Goal: Task Accomplishment & Management: Complete application form

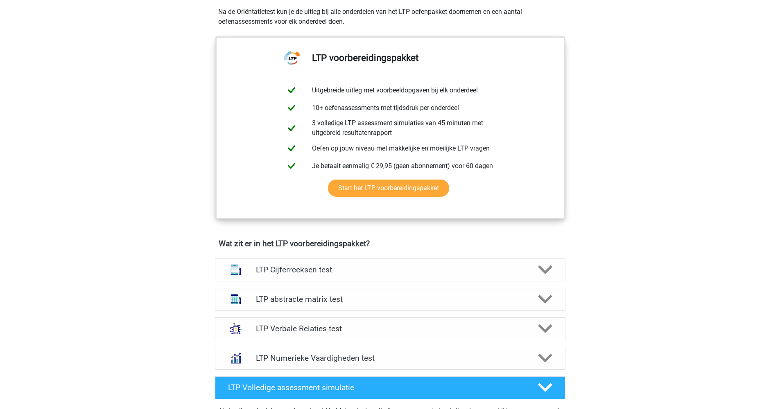
scroll to position [365, 0]
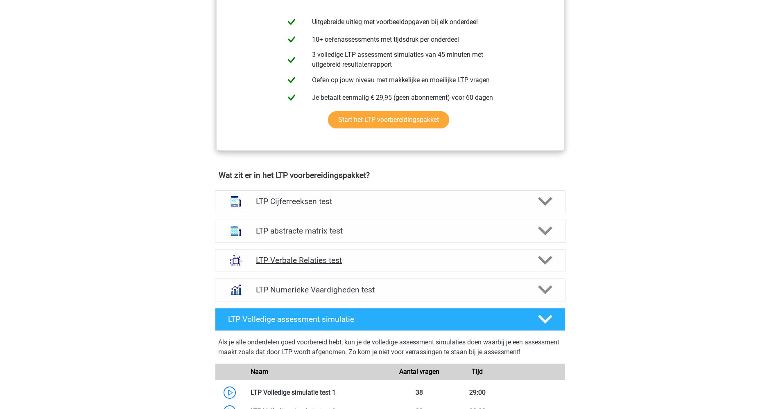
click at [285, 259] on h4 "LTP Verbale Relaties test" at bounding box center [390, 260] width 268 height 9
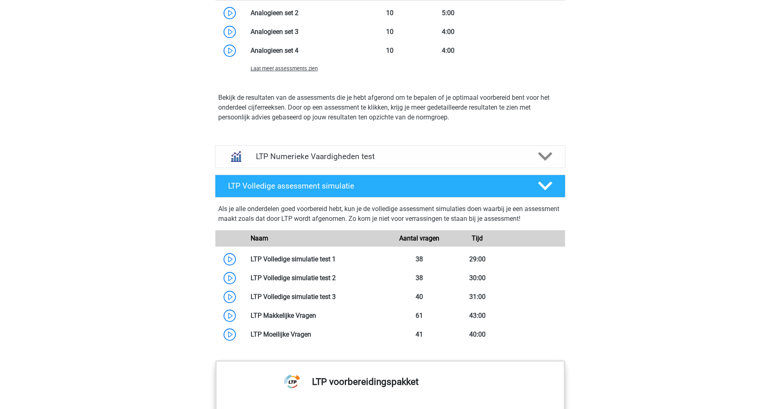
scroll to position [1049, 0]
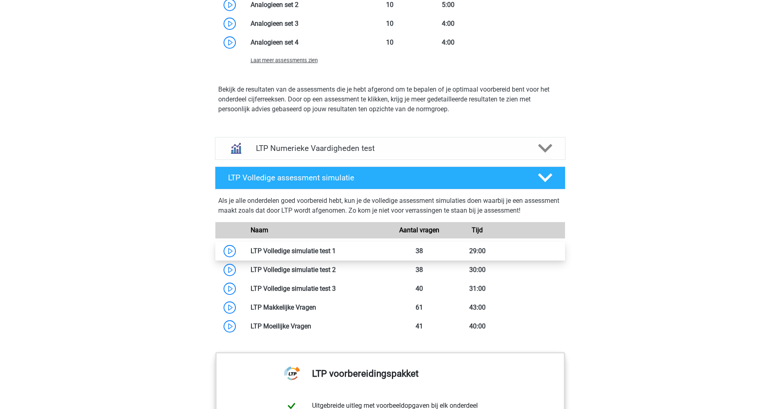
click at [336, 253] on link at bounding box center [336, 251] width 0 height 8
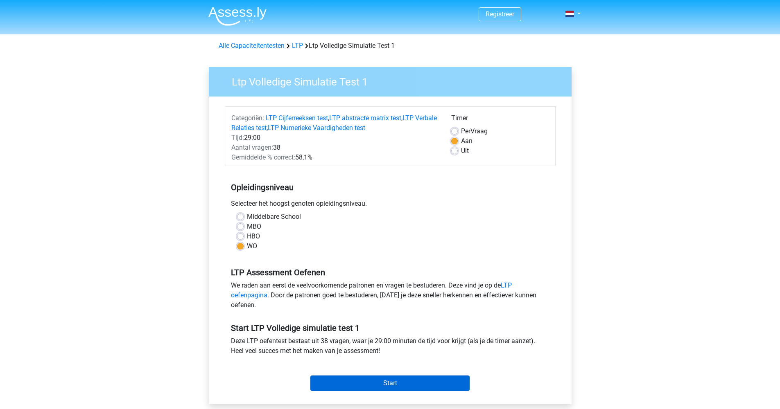
click at [373, 384] on input "Start" at bounding box center [389, 384] width 159 height 16
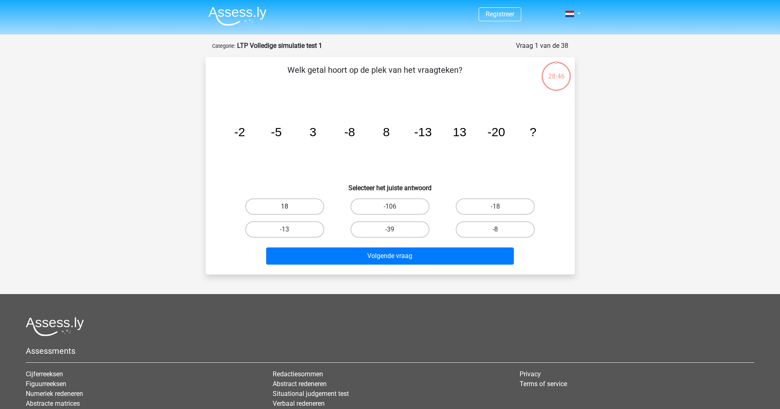
click at [289, 203] on label "18" at bounding box center [284, 207] width 79 height 16
click at [289, 207] on input "18" at bounding box center [286, 209] width 5 height 5
radio input "true"
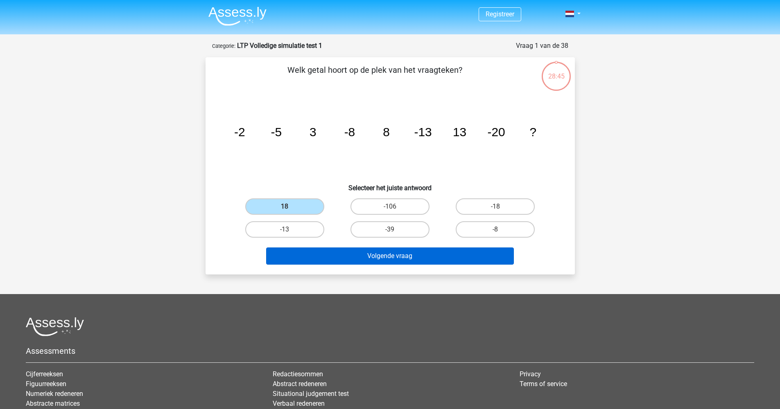
click at [371, 257] on button "Volgende vraag" at bounding box center [390, 256] width 248 height 17
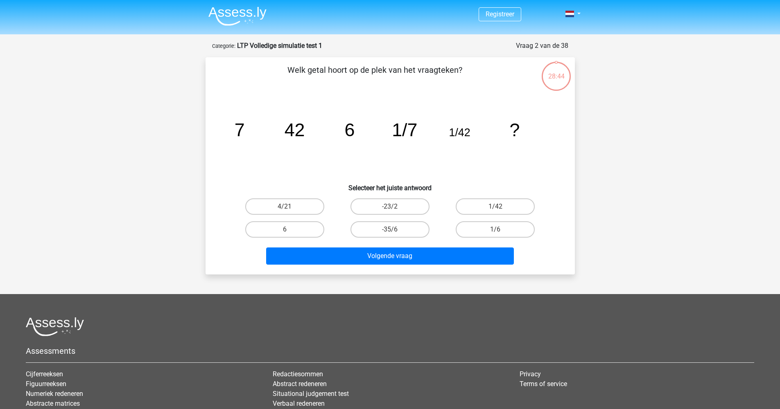
scroll to position [41, 0]
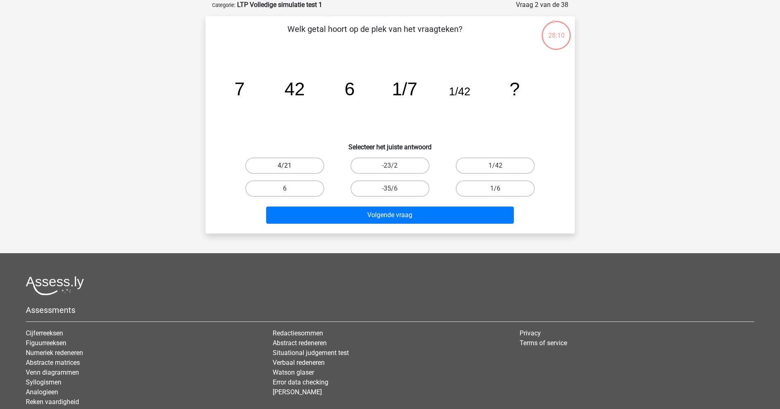
click at [298, 171] on label "4/21" at bounding box center [284, 166] width 79 height 16
click at [290, 171] on input "4/21" at bounding box center [286, 168] width 5 height 5
radio input "true"
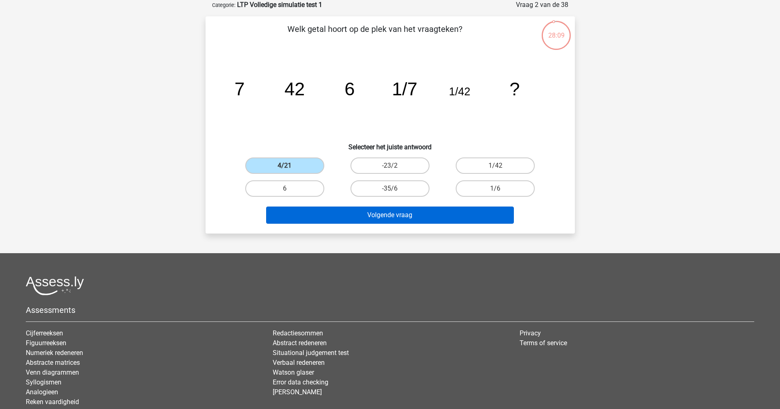
click at [380, 219] on button "Volgende vraag" at bounding box center [390, 215] width 248 height 17
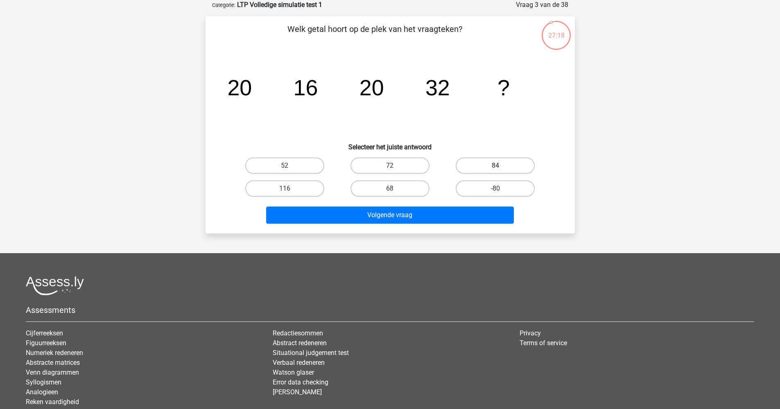
click at [482, 165] on label "84" at bounding box center [495, 166] width 79 height 16
click at [495, 166] on input "84" at bounding box center [497, 168] width 5 height 5
radio input "true"
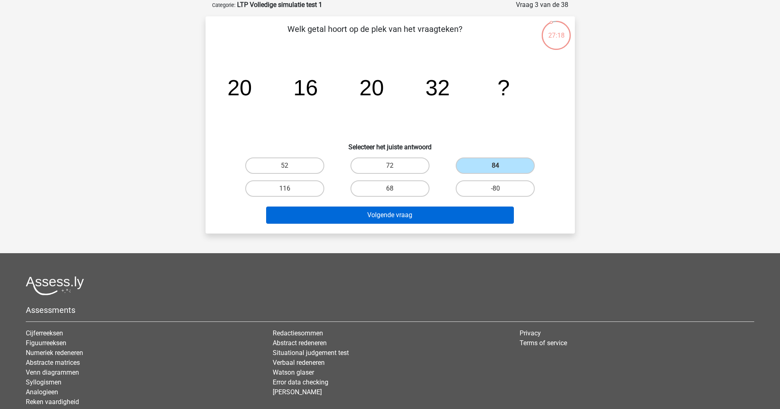
click at [454, 214] on button "Volgende vraag" at bounding box center [390, 215] width 248 height 17
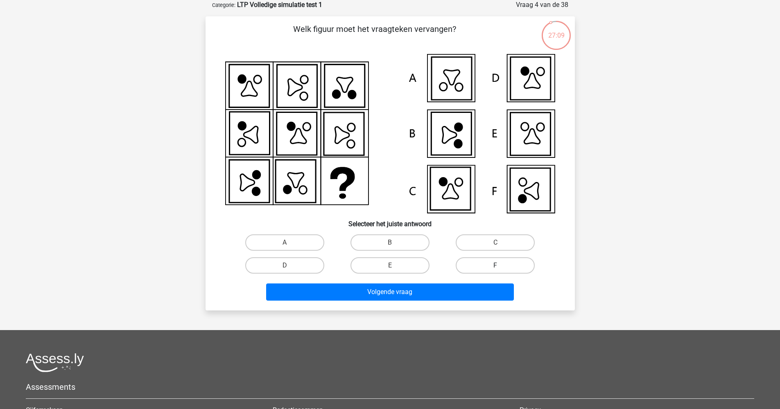
click at [469, 265] on label "F" at bounding box center [495, 265] width 79 height 16
click at [495, 266] on input "F" at bounding box center [497, 268] width 5 height 5
radio input "true"
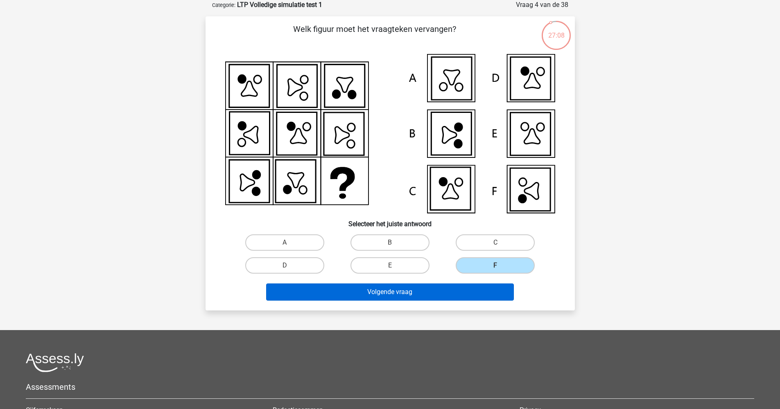
click at [458, 296] on button "Volgende vraag" at bounding box center [390, 292] width 248 height 17
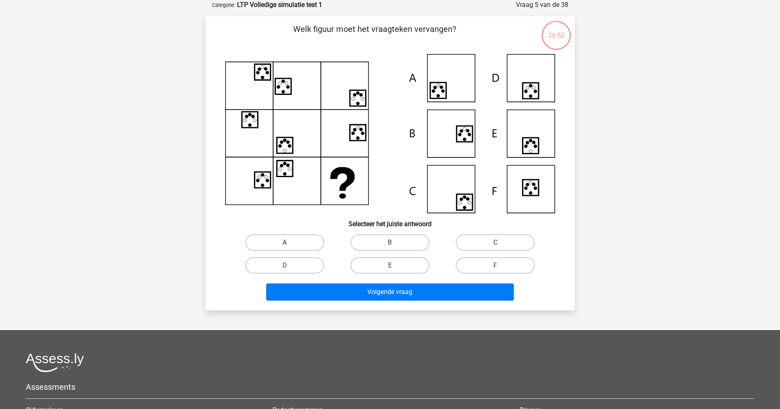
click at [294, 241] on label "A" at bounding box center [284, 243] width 79 height 16
click at [290, 243] on input "A" at bounding box center [286, 245] width 5 height 5
radio input "true"
click at [415, 243] on label "B" at bounding box center [389, 243] width 79 height 16
click at [395, 243] on input "B" at bounding box center [392, 245] width 5 height 5
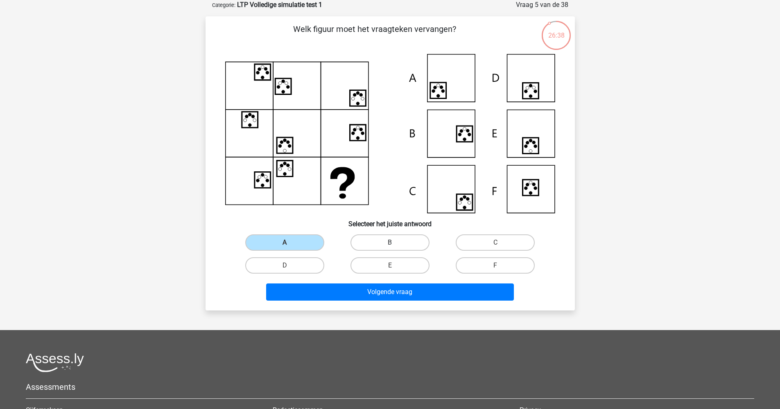
radio input "true"
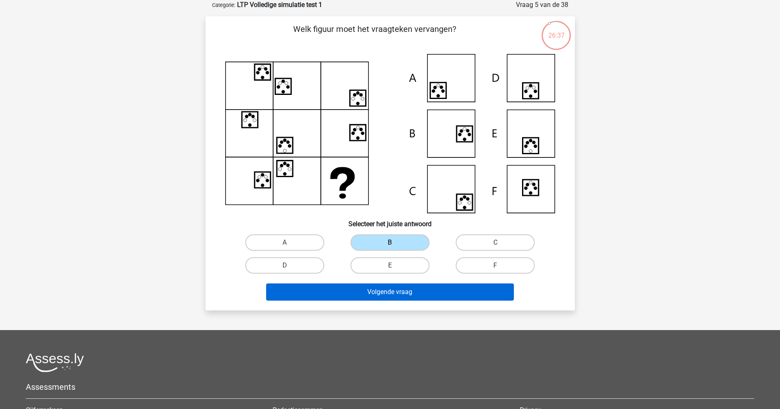
click at [421, 293] on button "Volgende vraag" at bounding box center [390, 292] width 248 height 17
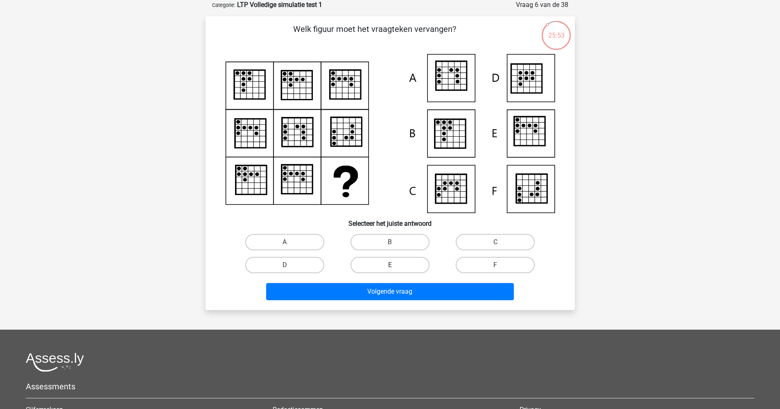
click at [383, 263] on label "E" at bounding box center [389, 265] width 79 height 16
click at [390, 265] on input "E" at bounding box center [392, 267] width 5 height 5
radio input "true"
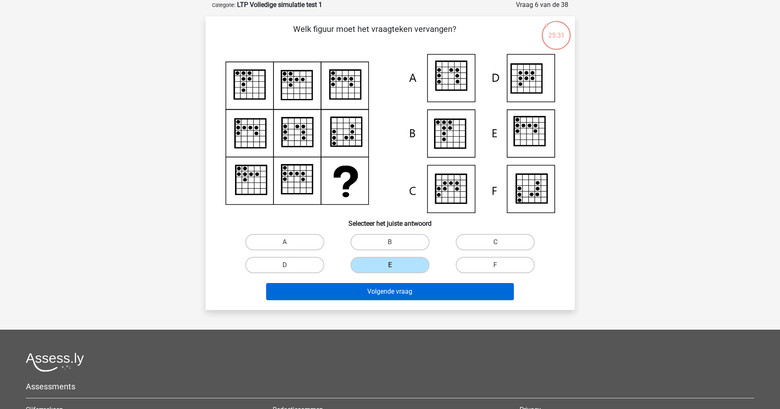
click at [391, 296] on button "Volgende vraag" at bounding box center [390, 291] width 248 height 17
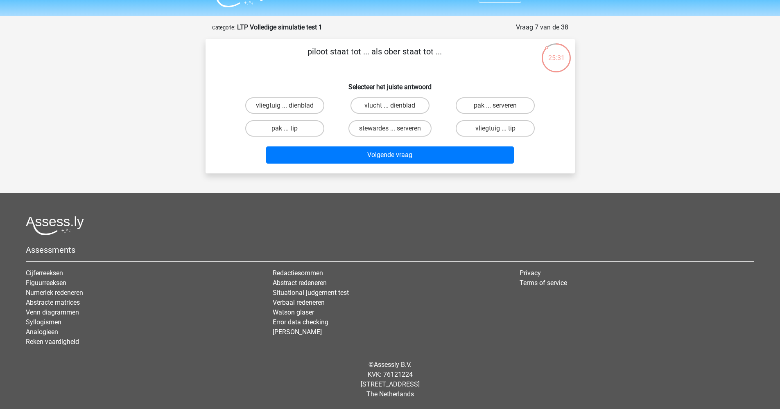
scroll to position [18, 0]
click at [278, 106] on label "vliegtuig ... dienblad" at bounding box center [284, 105] width 79 height 16
click at [284, 106] on input "vliegtuig ... dienblad" at bounding box center [286, 108] width 5 height 5
radio input "true"
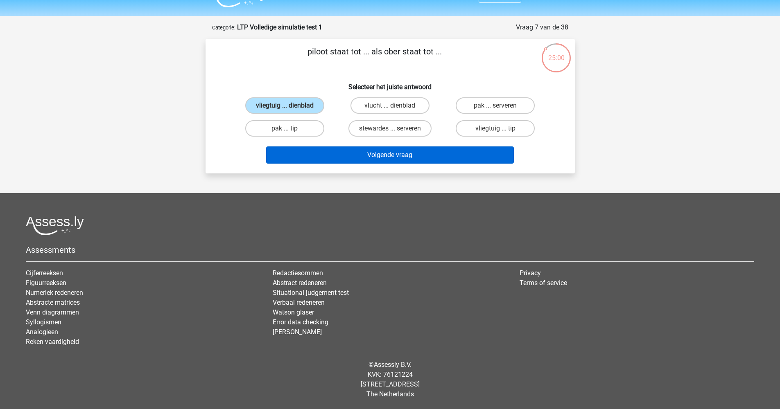
click at [366, 158] on button "Volgende vraag" at bounding box center [390, 155] width 248 height 17
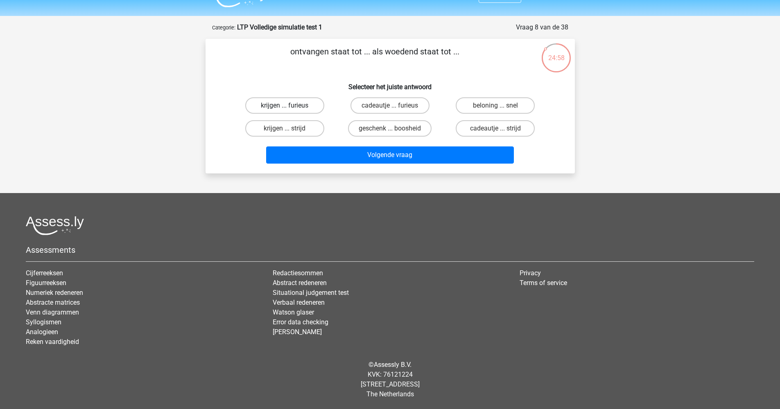
click at [276, 104] on label "krijgen ... furieus" at bounding box center [284, 105] width 79 height 16
click at [284, 106] on input "krijgen ... furieus" at bounding box center [286, 108] width 5 height 5
radio input "true"
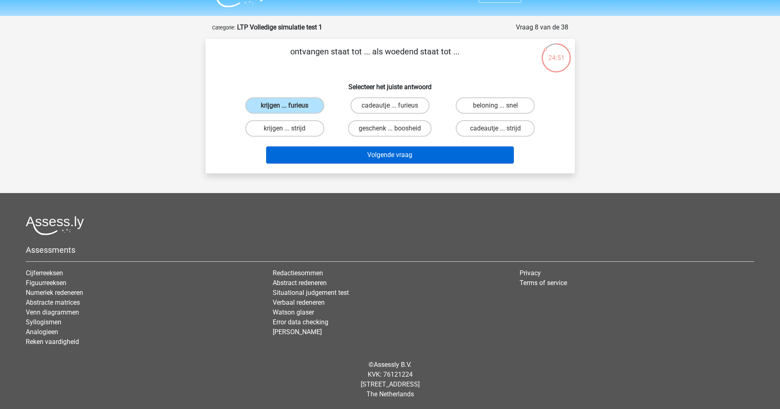
click at [373, 157] on button "Volgende vraag" at bounding box center [390, 155] width 248 height 17
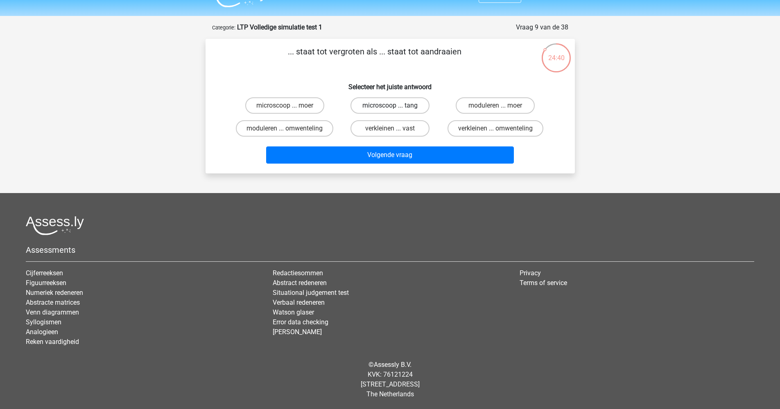
click at [399, 110] on label "microscoop ... tang" at bounding box center [389, 105] width 79 height 16
click at [395, 110] on input "microscoop ... tang" at bounding box center [392, 108] width 5 height 5
radio input "true"
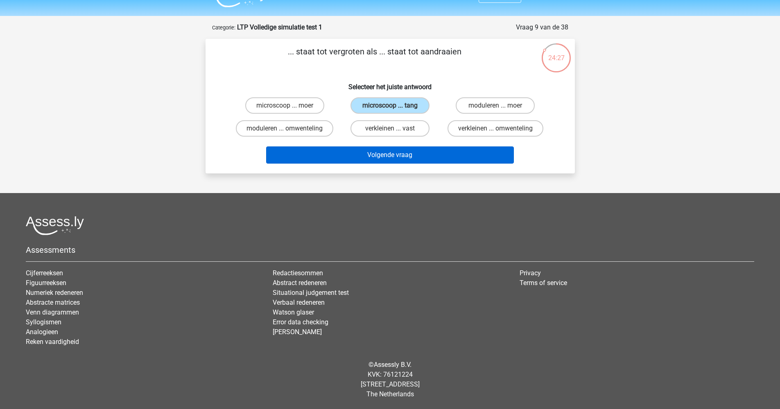
click at [396, 155] on button "Volgende vraag" at bounding box center [390, 155] width 248 height 17
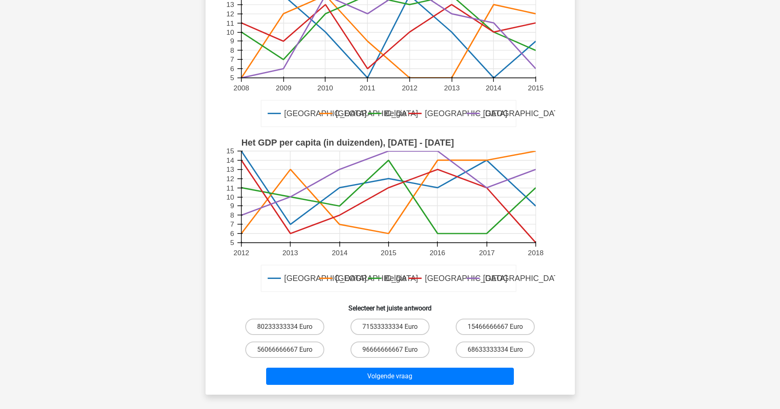
scroll to position [158, 0]
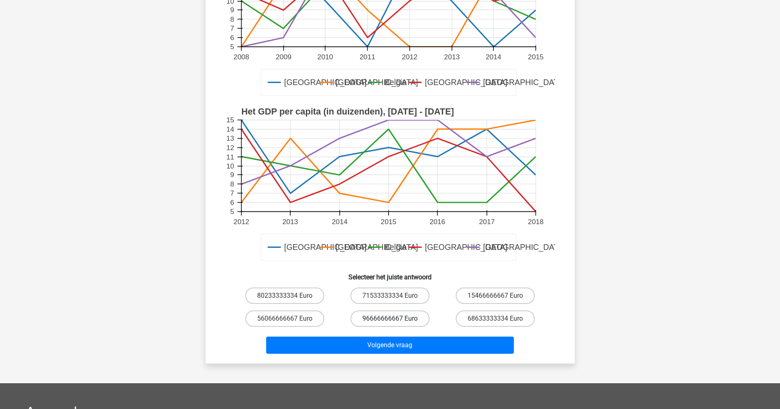
click at [376, 319] on label "96666666667 Euro" at bounding box center [389, 319] width 79 height 16
click at [390, 319] on input "96666666667 Euro" at bounding box center [392, 321] width 5 height 5
radio input "true"
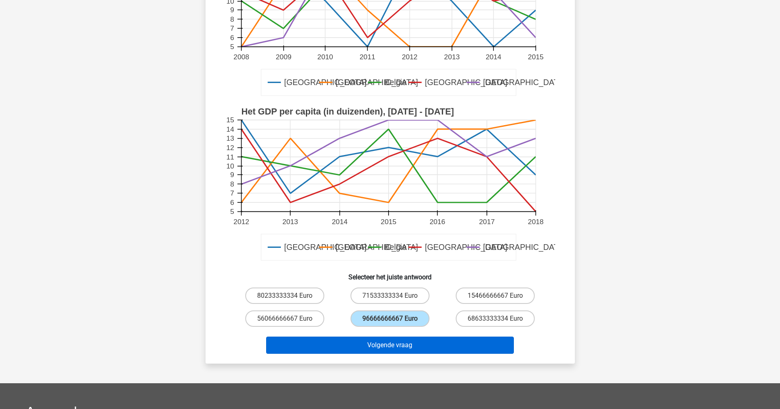
click at [402, 347] on button "Volgende vraag" at bounding box center [390, 345] width 248 height 17
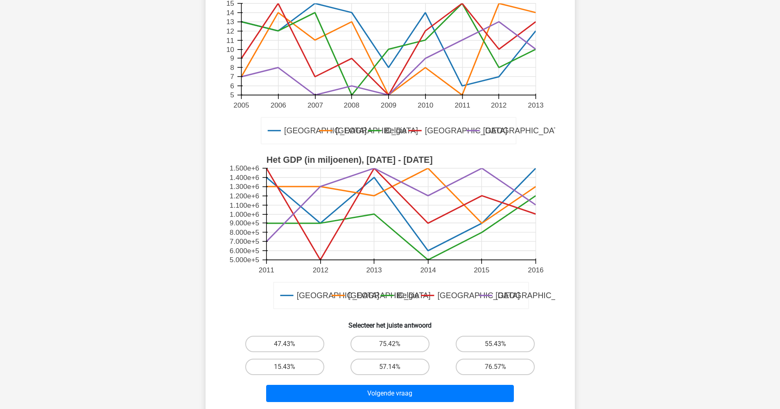
scroll to position [108, 0]
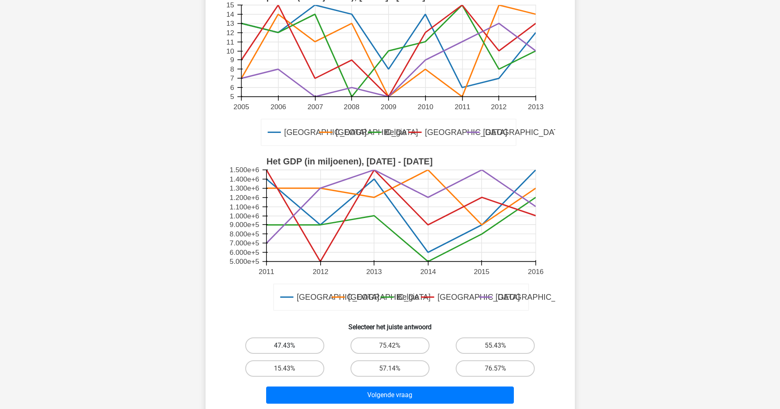
click at [298, 350] on label "47.43%" at bounding box center [284, 346] width 79 height 16
click at [290, 350] on input "47.43%" at bounding box center [286, 348] width 5 height 5
radio input "true"
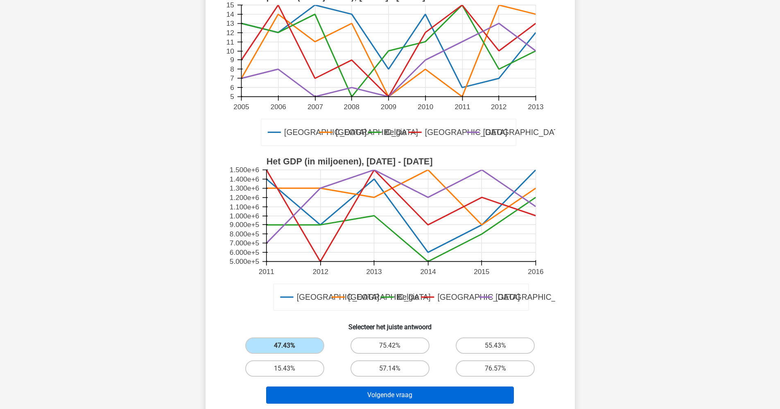
click at [345, 391] on button "Volgende vraag" at bounding box center [390, 395] width 248 height 17
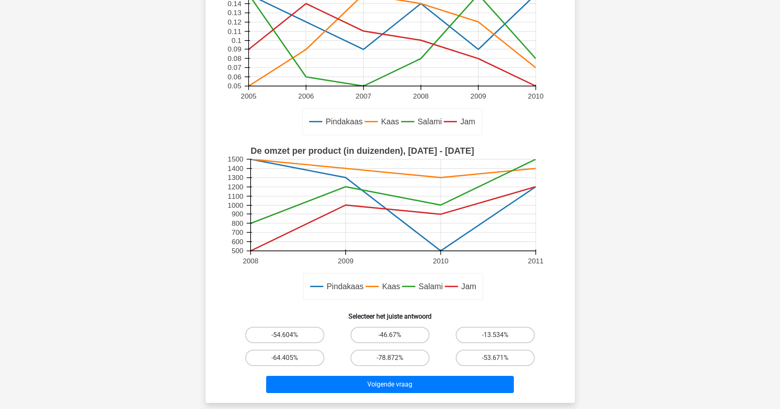
scroll to position [120, 0]
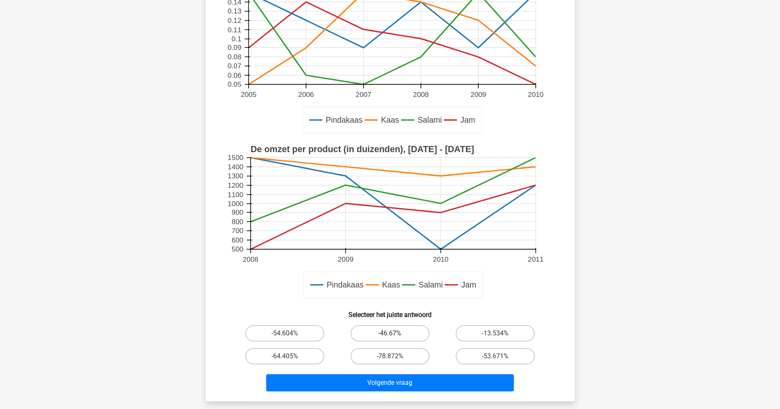
click at [375, 334] on label "-46.67%" at bounding box center [389, 333] width 79 height 16
click at [390, 334] on input "-46.67%" at bounding box center [392, 336] width 5 height 5
radio input "true"
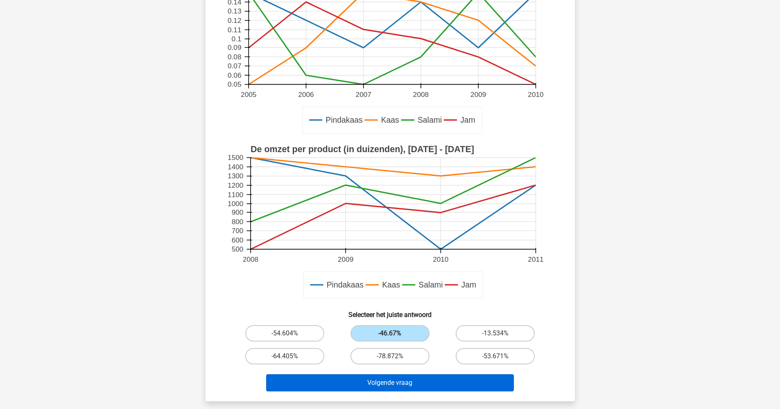
click at [392, 387] on button "Volgende vraag" at bounding box center [390, 383] width 248 height 17
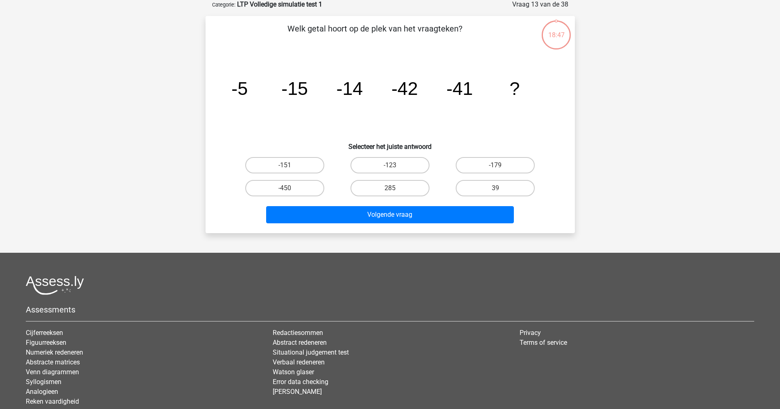
scroll to position [41, 0]
click at [286, 165] on label "-151" at bounding box center [284, 166] width 79 height 16
click at [286, 166] on input "-151" at bounding box center [286, 168] width 5 height 5
radio input "true"
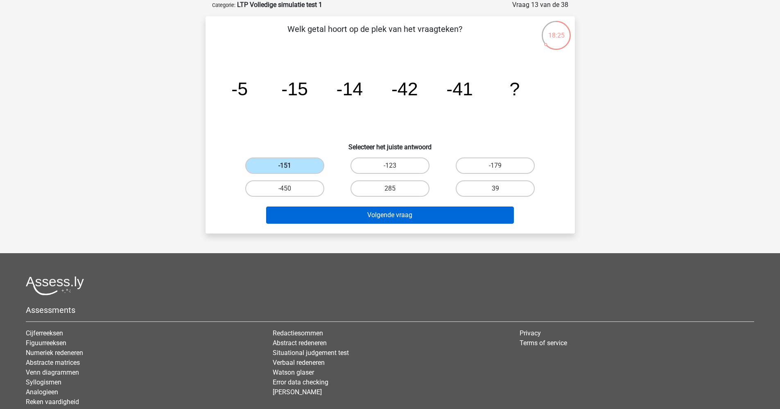
click at [390, 214] on button "Volgende vraag" at bounding box center [390, 215] width 248 height 17
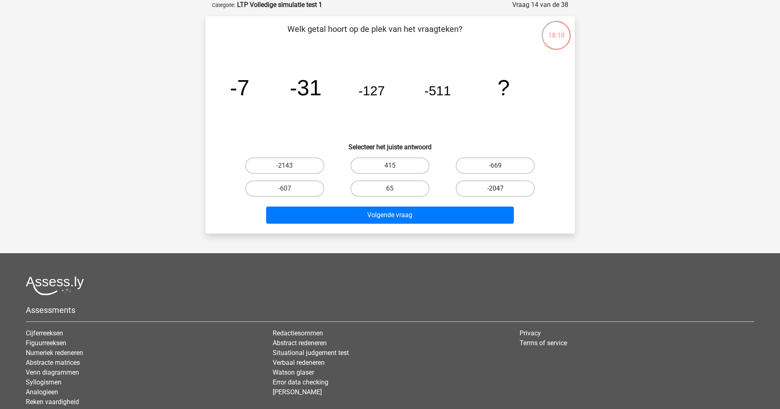
click at [485, 193] on label "-2047" at bounding box center [495, 189] width 79 height 16
click at [495, 193] on input "-2047" at bounding box center [497, 191] width 5 height 5
radio input "true"
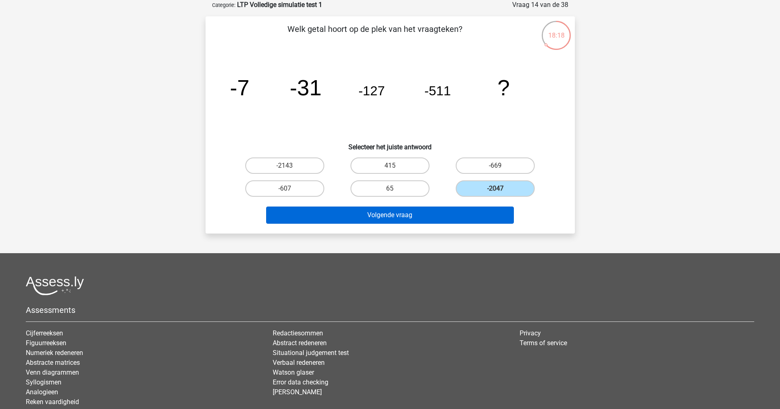
click at [449, 220] on button "Volgende vraag" at bounding box center [390, 215] width 248 height 17
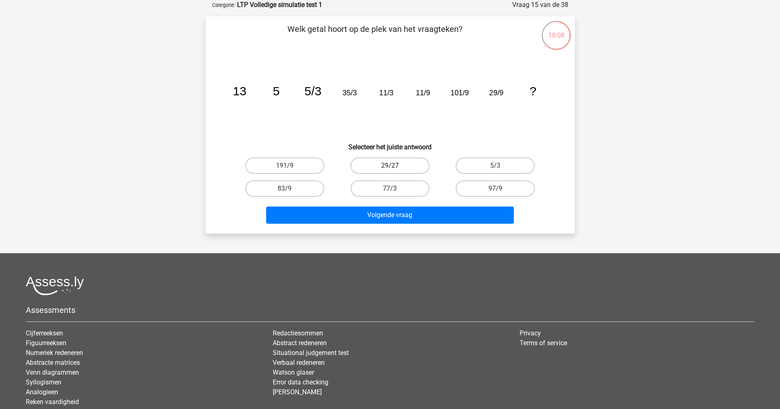
click at [383, 166] on label "29/27" at bounding box center [389, 166] width 79 height 16
click at [390, 166] on input "29/27" at bounding box center [392, 168] width 5 height 5
radio input "true"
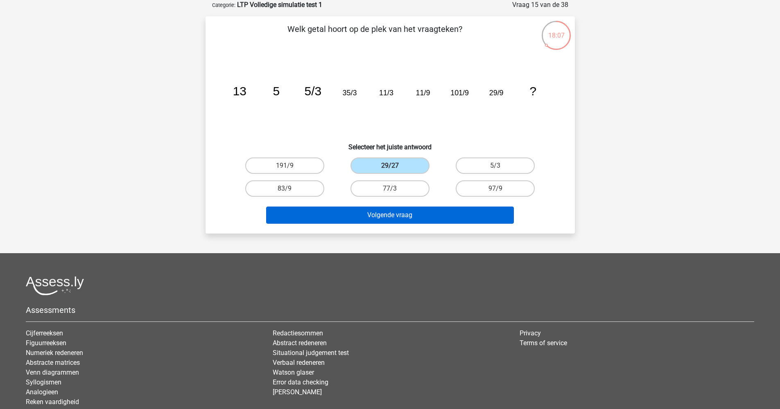
click at [389, 218] on button "Volgende vraag" at bounding box center [390, 215] width 248 height 17
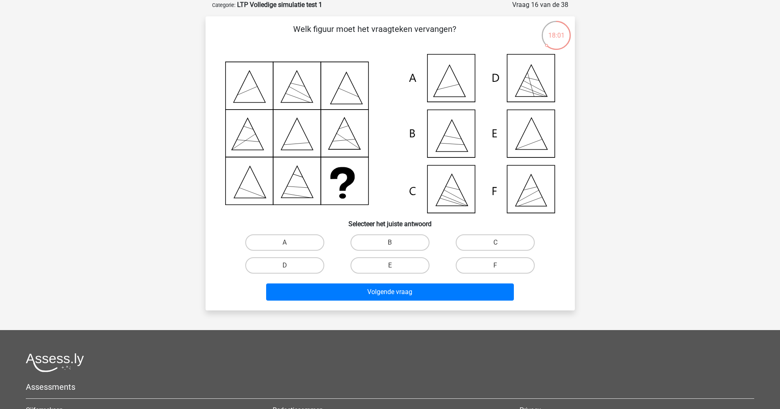
click at [285, 246] on input "A" at bounding box center [286, 245] width 5 height 5
radio input "true"
click at [402, 264] on label "E" at bounding box center [389, 265] width 79 height 16
click at [395, 266] on input "E" at bounding box center [392, 268] width 5 height 5
radio input "true"
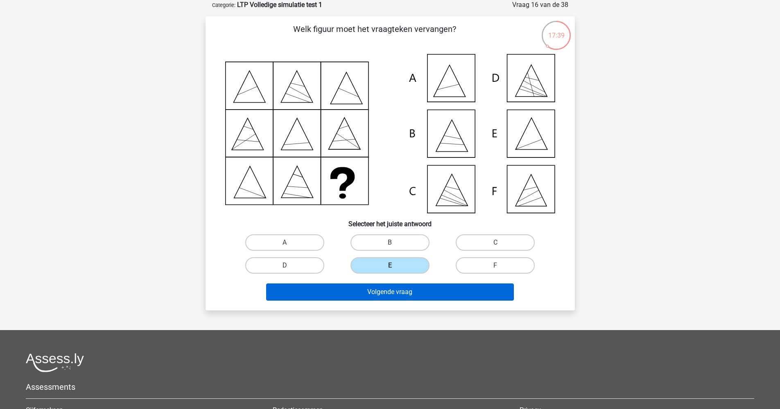
click at [405, 293] on button "Volgende vraag" at bounding box center [390, 292] width 248 height 17
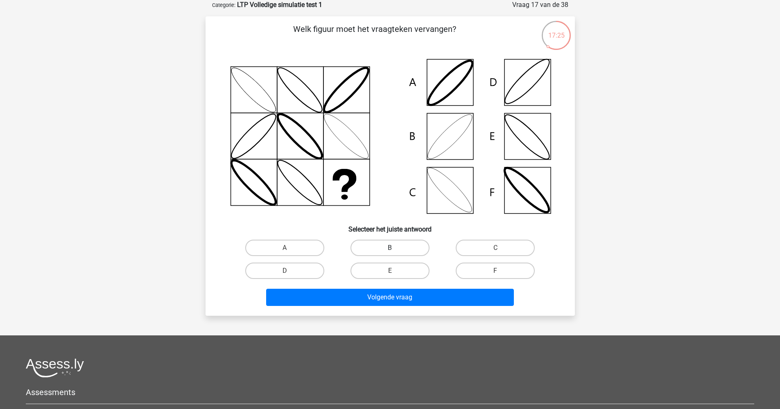
click at [389, 250] on label "B" at bounding box center [389, 248] width 79 height 16
click at [390, 250] on input "B" at bounding box center [392, 250] width 5 height 5
radio input "true"
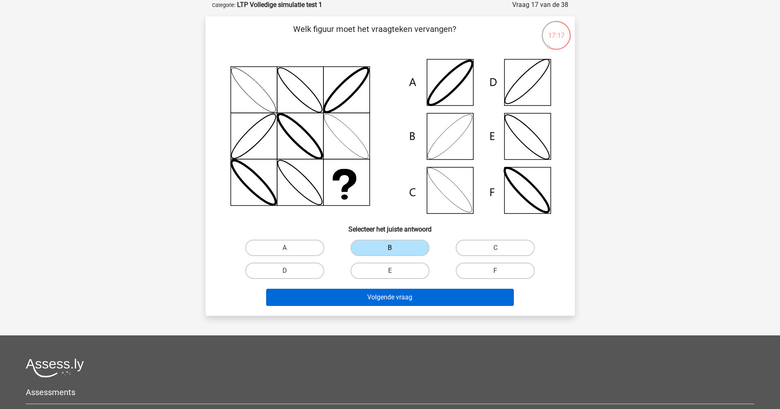
click at [389, 300] on button "Volgende vraag" at bounding box center [390, 297] width 248 height 17
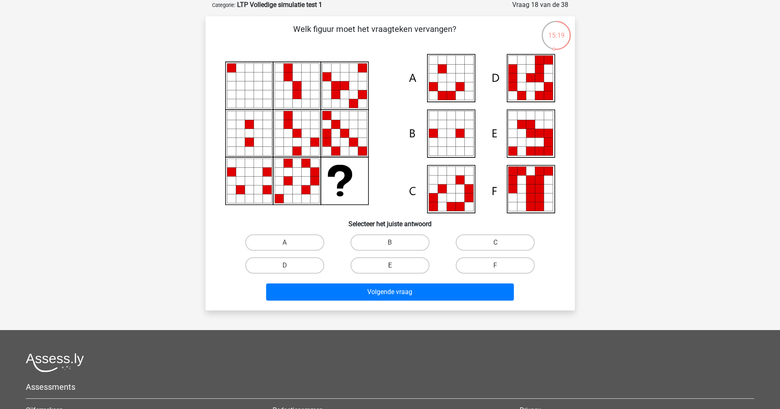
click at [397, 266] on label "E" at bounding box center [389, 265] width 79 height 16
click at [395, 266] on input "E" at bounding box center [392, 268] width 5 height 5
radio input "true"
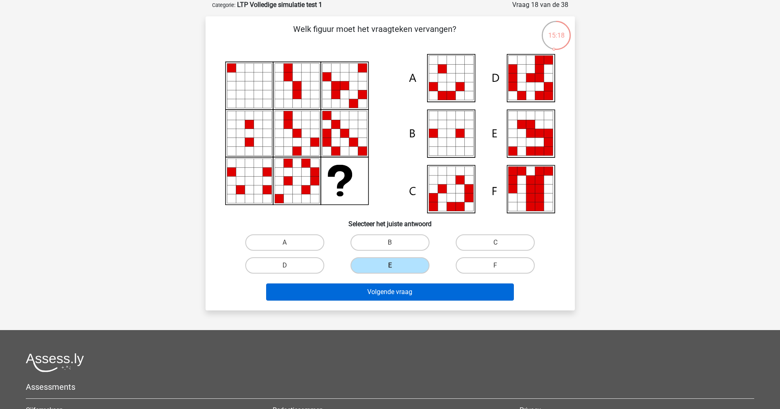
click at [411, 291] on button "Volgende vraag" at bounding box center [390, 292] width 248 height 17
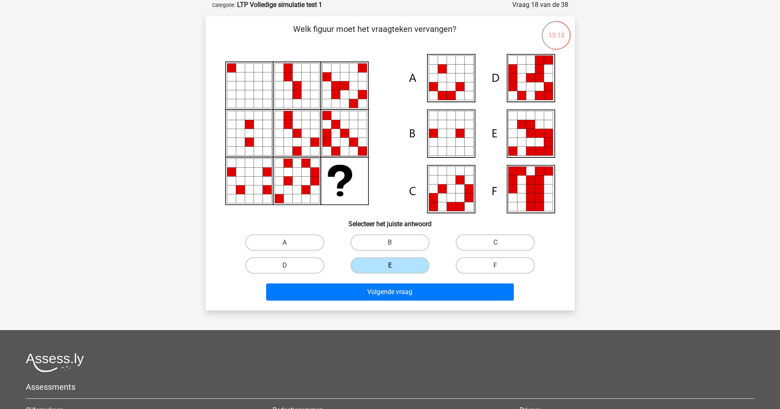
scroll to position [18, 0]
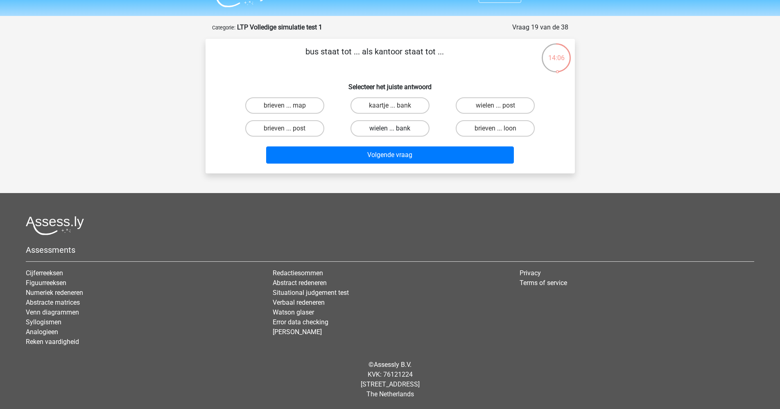
click at [385, 129] on label "wielen ... bank" at bounding box center [389, 128] width 79 height 16
click at [390, 129] on input "wielen ... bank" at bounding box center [392, 131] width 5 height 5
radio input "true"
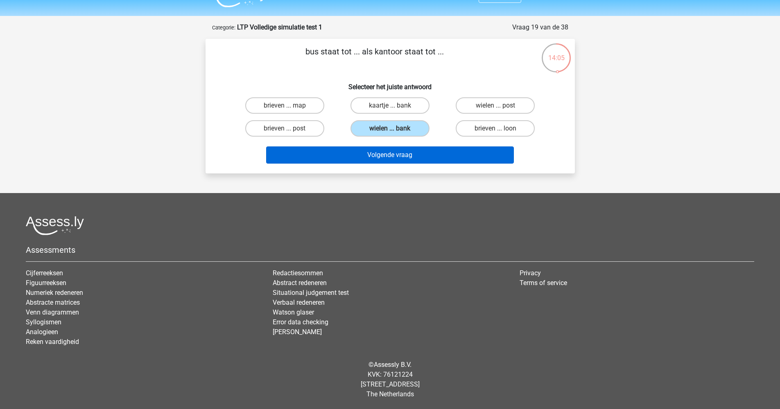
click at [390, 158] on button "Volgende vraag" at bounding box center [390, 155] width 248 height 17
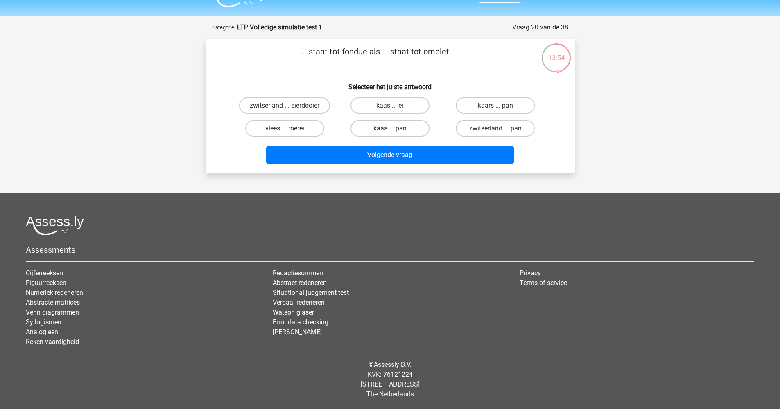
click at [390, 107] on input "kaas ... ei" at bounding box center [392, 108] width 5 height 5
radio input "true"
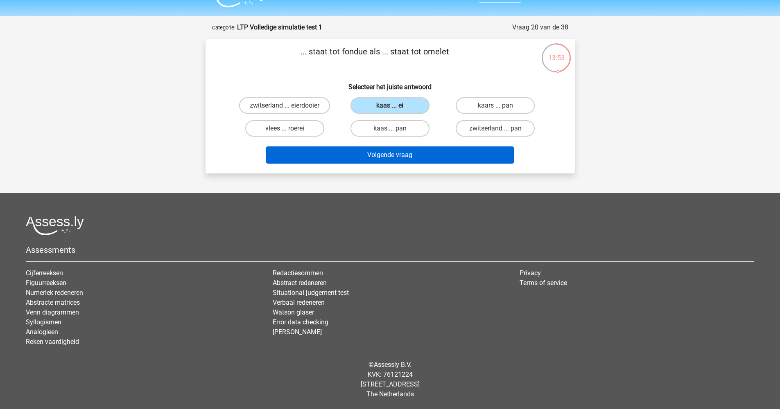
click at [401, 156] on button "Volgende vraag" at bounding box center [390, 155] width 248 height 17
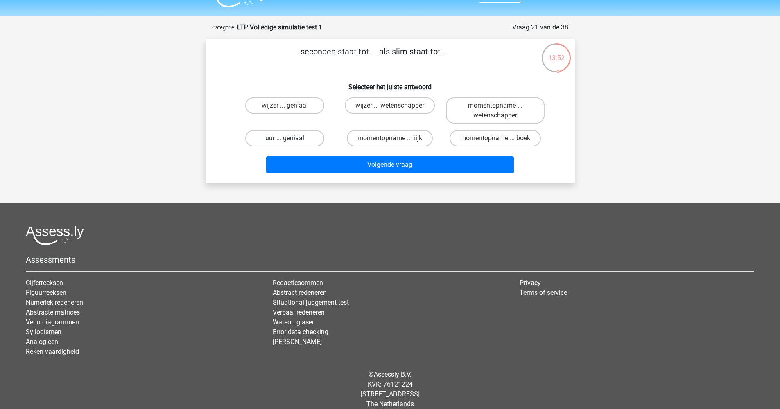
scroll to position [28, 0]
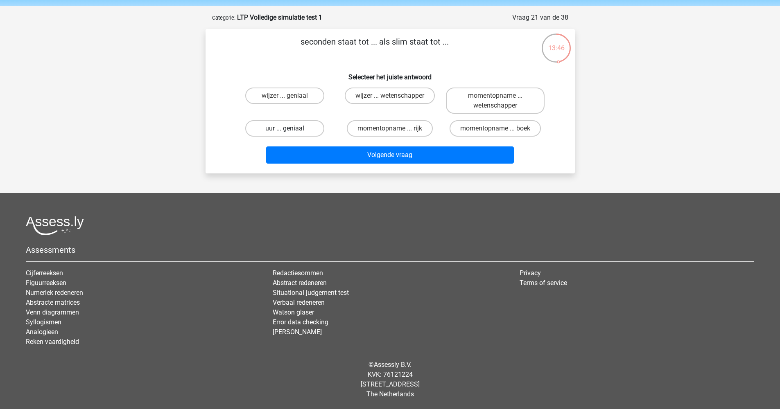
click at [266, 132] on label "uur ... geniaal" at bounding box center [284, 128] width 79 height 16
click at [284, 132] on input "uur ... geniaal" at bounding box center [286, 131] width 5 height 5
radio input "true"
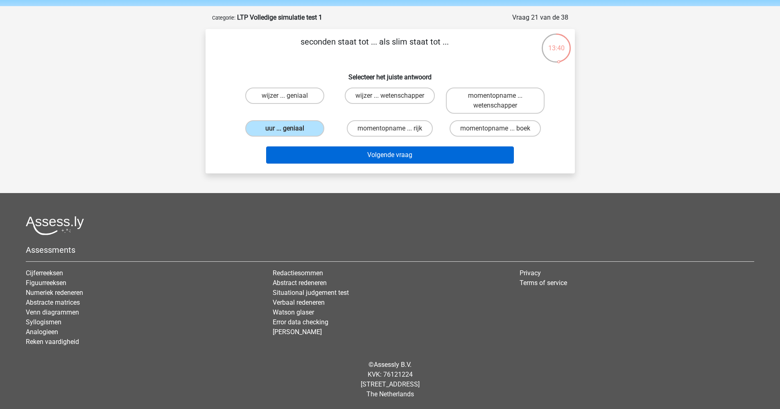
click at [381, 155] on button "Volgende vraag" at bounding box center [390, 155] width 248 height 17
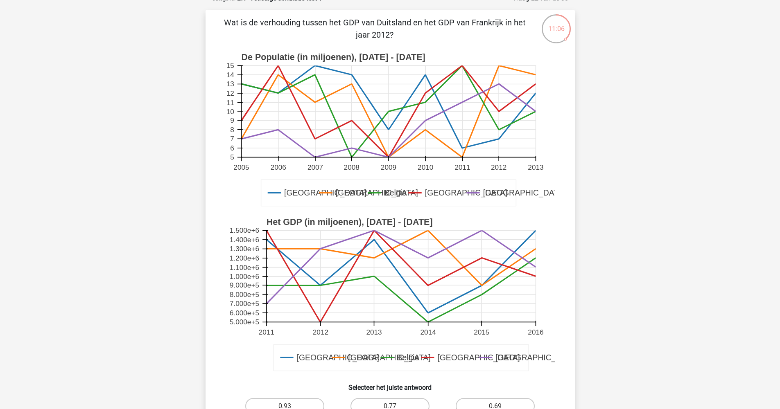
scroll to position [180, 0]
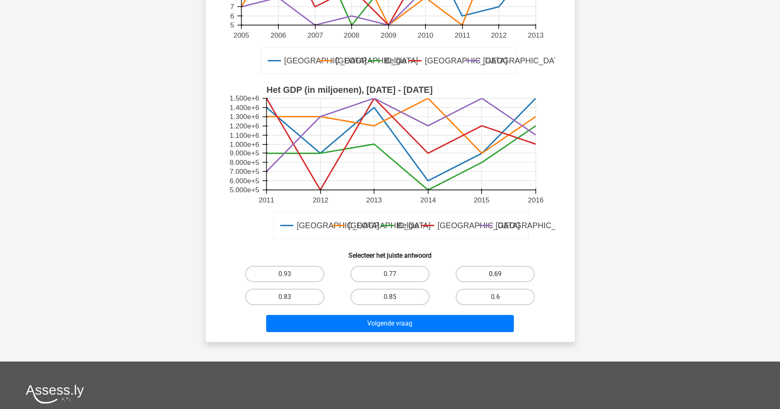
click at [516, 279] on label "0.69" at bounding box center [495, 274] width 79 height 16
click at [501, 279] on input "0.69" at bounding box center [497, 276] width 5 height 5
radio input "true"
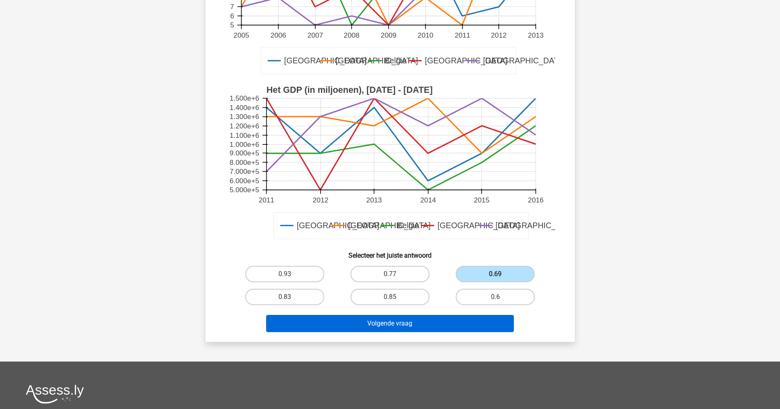
click at [476, 323] on button "Volgende vraag" at bounding box center [390, 323] width 248 height 17
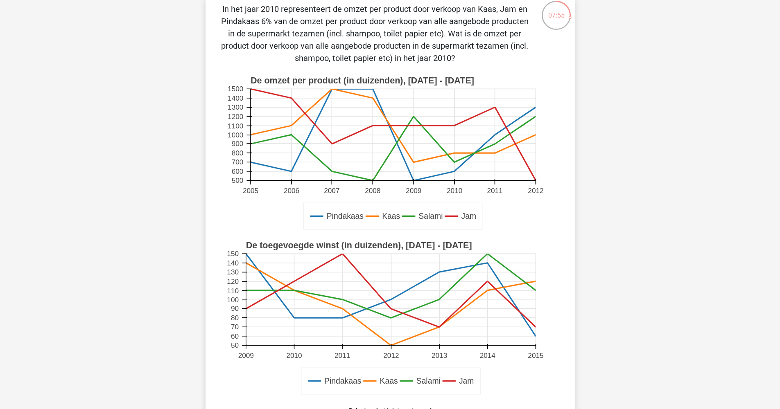
scroll to position [258, 0]
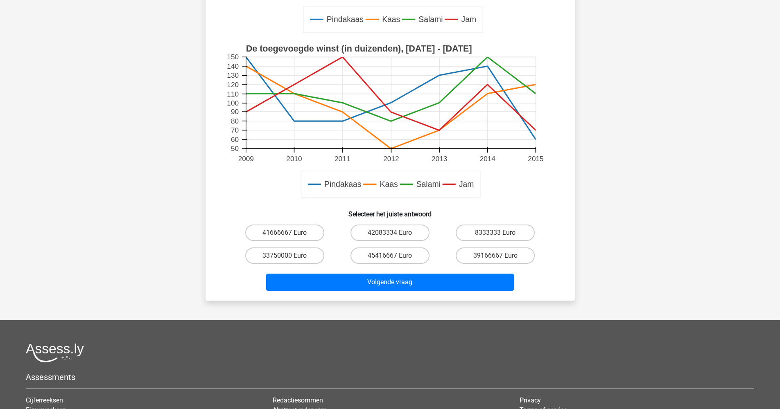
click at [268, 230] on label "41666667 Euro" at bounding box center [284, 233] width 79 height 16
click at [284, 233] on input "41666667 Euro" at bounding box center [286, 235] width 5 height 5
radio input "true"
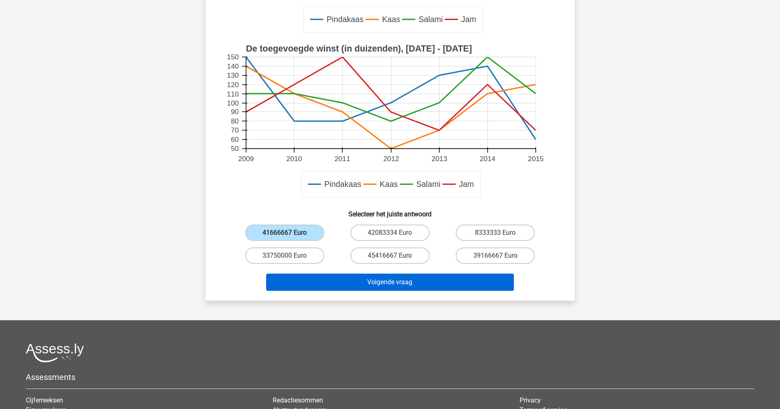
click at [329, 283] on button "Volgende vraag" at bounding box center [390, 282] width 248 height 17
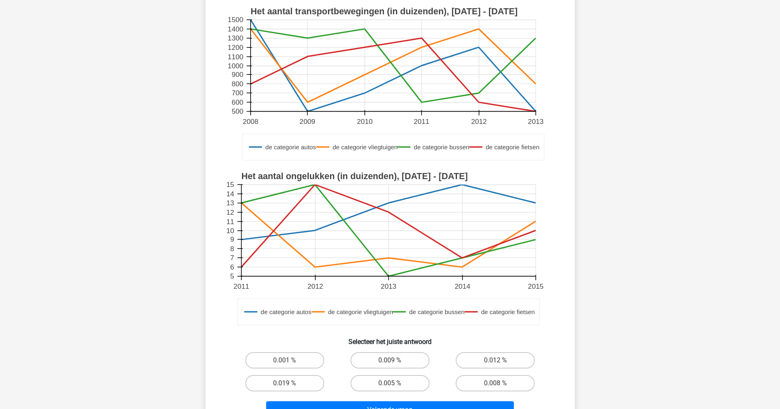
scroll to position [107, 0]
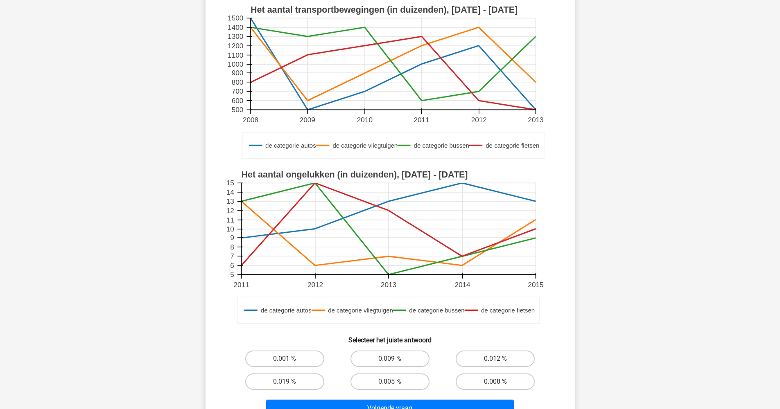
click at [460, 378] on label "0.008 %" at bounding box center [495, 382] width 79 height 16
click at [495, 382] on input "0.008 %" at bounding box center [497, 384] width 5 height 5
radio input "true"
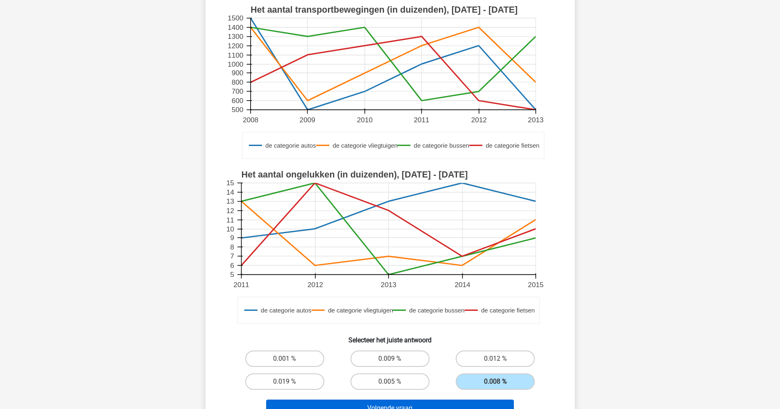
click at [450, 402] on button "Volgende vraag" at bounding box center [390, 408] width 248 height 17
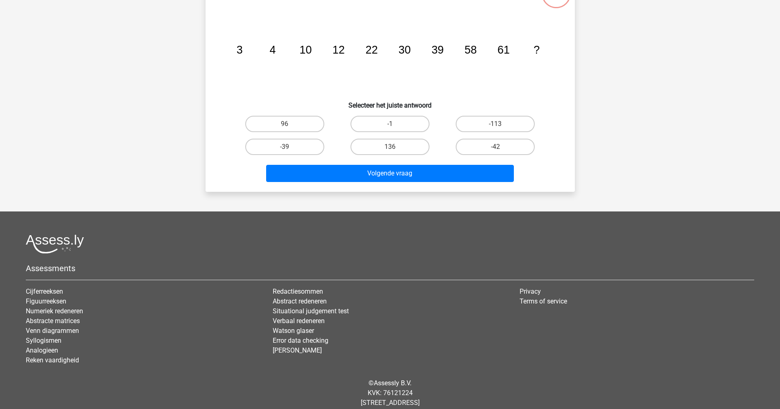
scroll to position [41, 0]
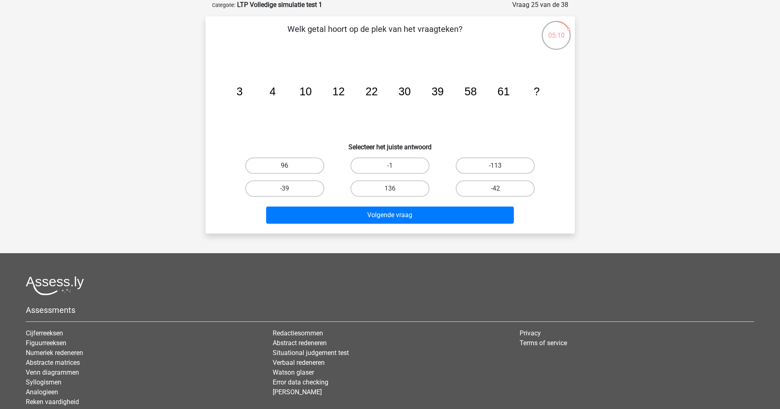
click at [295, 167] on label "96" at bounding box center [284, 166] width 79 height 16
click at [290, 167] on input "96" at bounding box center [286, 168] width 5 height 5
radio input "true"
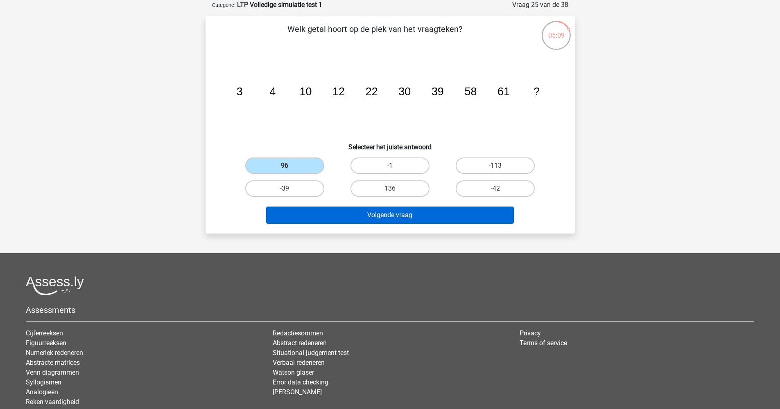
click at [345, 215] on button "Volgende vraag" at bounding box center [390, 215] width 248 height 17
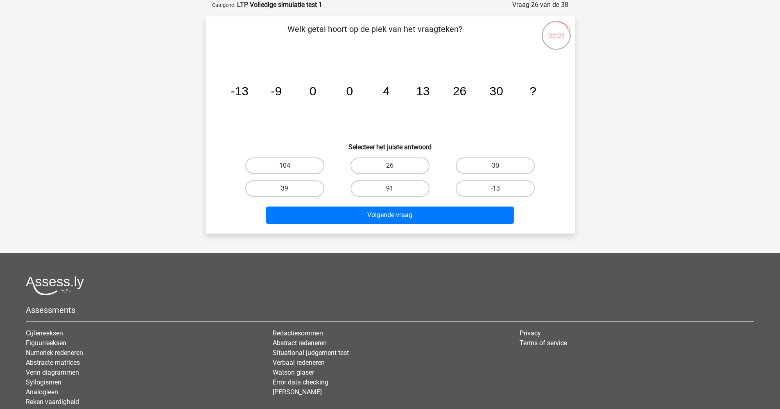
click at [377, 191] on label "91" at bounding box center [389, 189] width 79 height 16
click at [390, 191] on input "91" at bounding box center [392, 191] width 5 height 5
radio input "true"
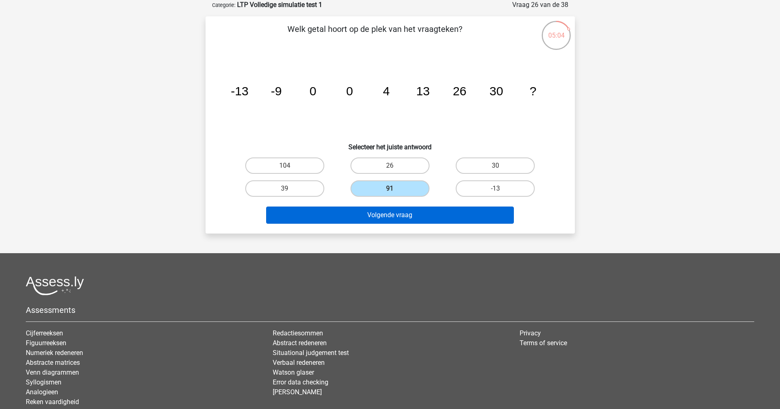
click at [377, 215] on button "Volgende vraag" at bounding box center [390, 215] width 248 height 17
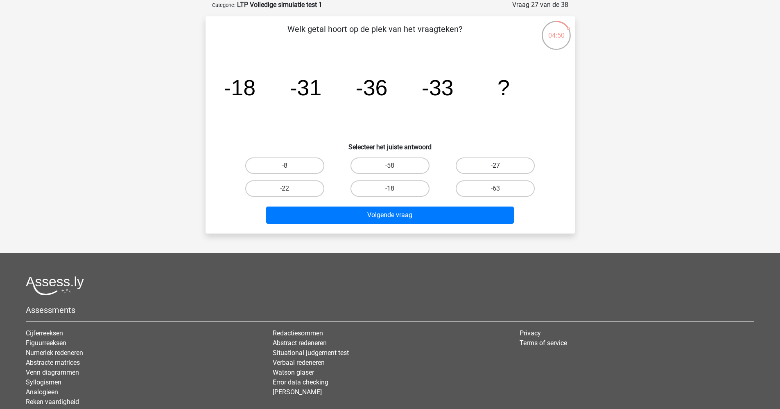
click at [476, 166] on label "-27" at bounding box center [495, 166] width 79 height 16
click at [495, 166] on input "-27" at bounding box center [497, 168] width 5 height 5
radio input "true"
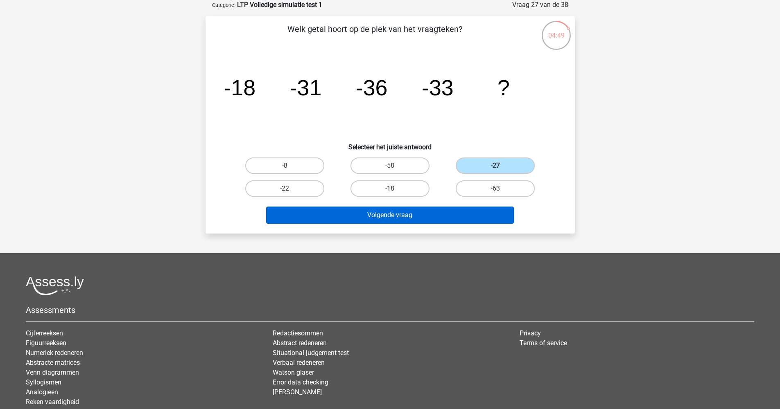
click at [459, 210] on button "Volgende vraag" at bounding box center [390, 215] width 248 height 17
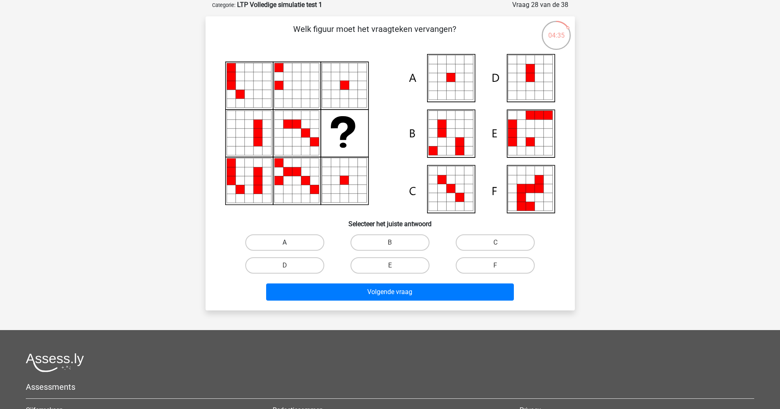
click at [268, 241] on label "A" at bounding box center [284, 243] width 79 height 16
click at [284, 243] on input "A" at bounding box center [286, 245] width 5 height 5
radio input "true"
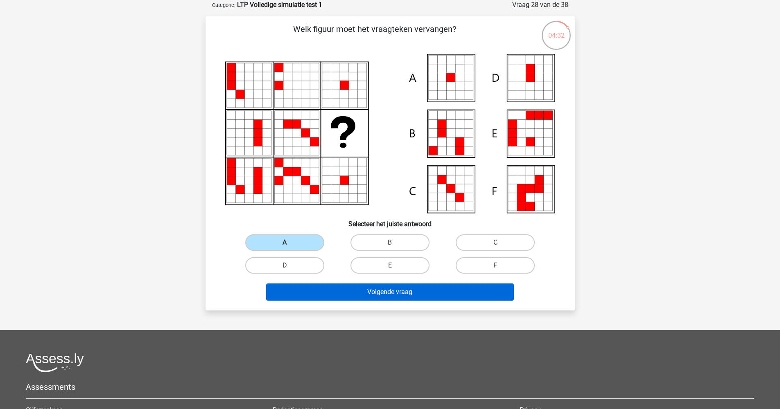
click at [432, 294] on button "Volgende vraag" at bounding box center [390, 292] width 248 height 17
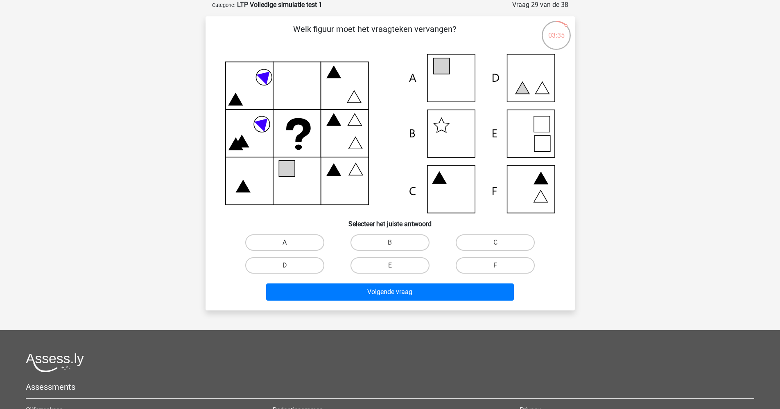
click at [291, 241] on label "A" at bounding box center [284, 243] width 79 height 16
click at [290, 243] on input "A" at bounding box center [286, 245] width 5 height 5
radio input "true"
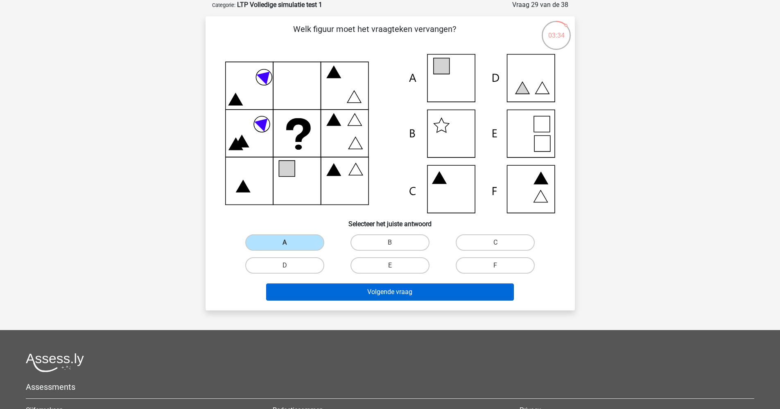
click at [340, 294] on button "Volgende vraag" at bounding box center [390, 292] width 248 height 17
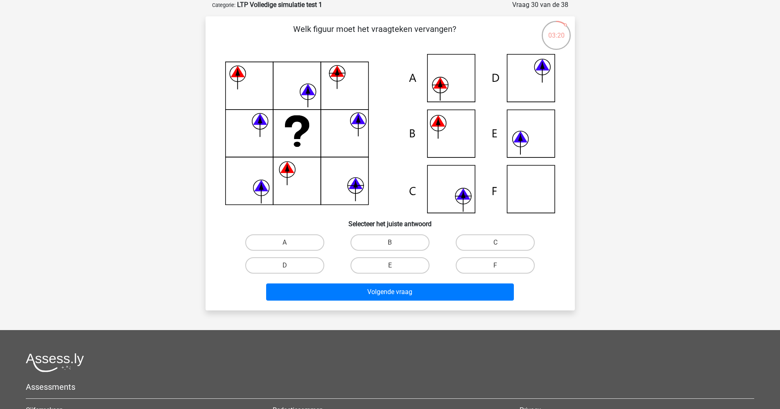
click at [286, 244] on input "A" at bounding box center [286, 245] width 5 height 5
radio input "true"
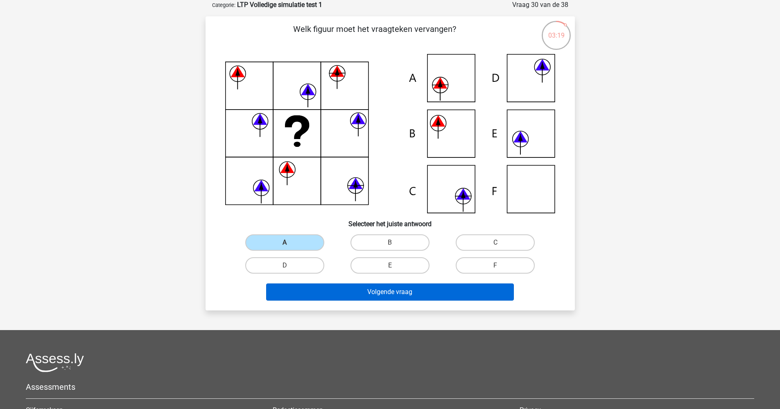
click at [335, 293] on button "Volgende vraag" at bounding box center [390, 292] width 248 height 17
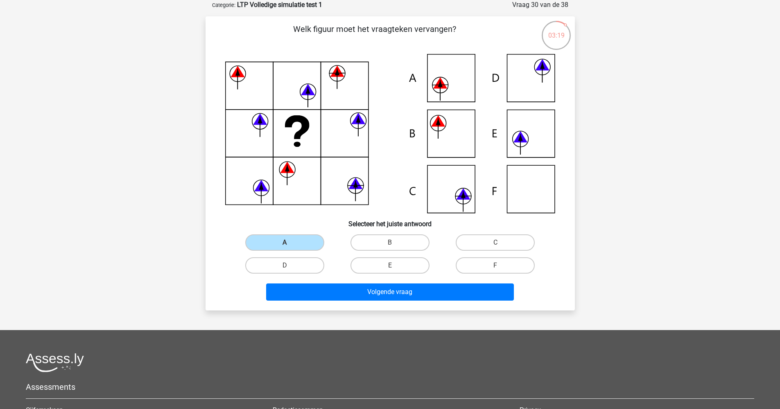
scroll to position [18, 0]
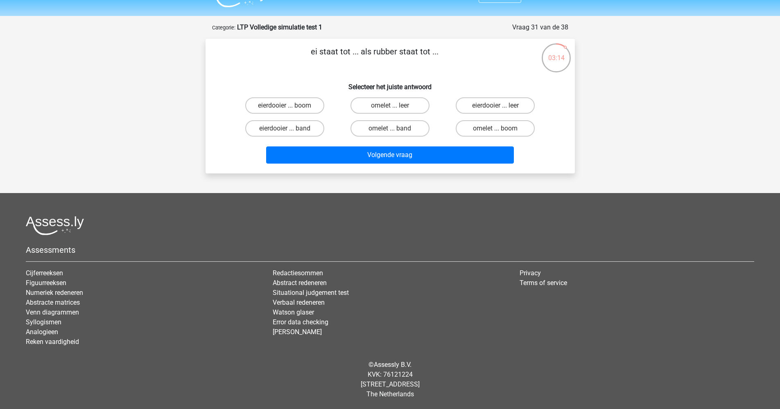
click at [284, 108] on input "eierdooier ... boom" at bounding box center [286, 108] width 5 height 5
radio input "true"
click at [389, 130] on label "omelet ... band" at bounding box center [389, 128] width 79 height 16
click at [390, 130] on input "omelet ... band" at bounding box center [392, 131] width 5 height 5
radio input "true"
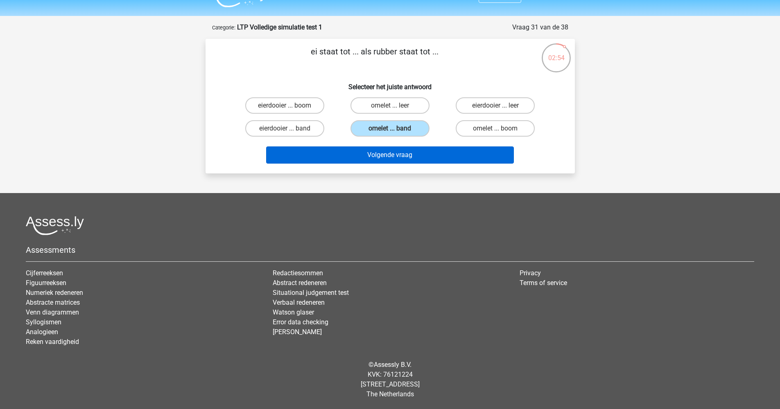
click at [393, 157] on button "Volgende vraag" at bounding box center [390, 155] width 248 height 17
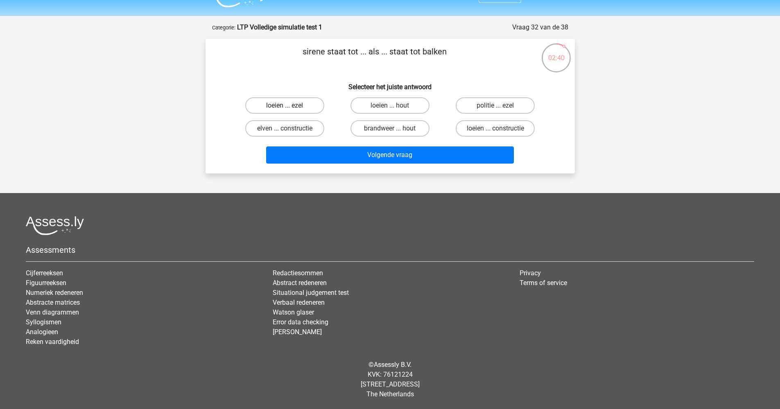
click at [282, 106] on label "loeien ... ezel" at bounding box center [284, 105] width 79 height 16
click at [284, 106] on input "loeien ... ezel" at bounding box center [286, 108] width 5 height 5
radio input "true"
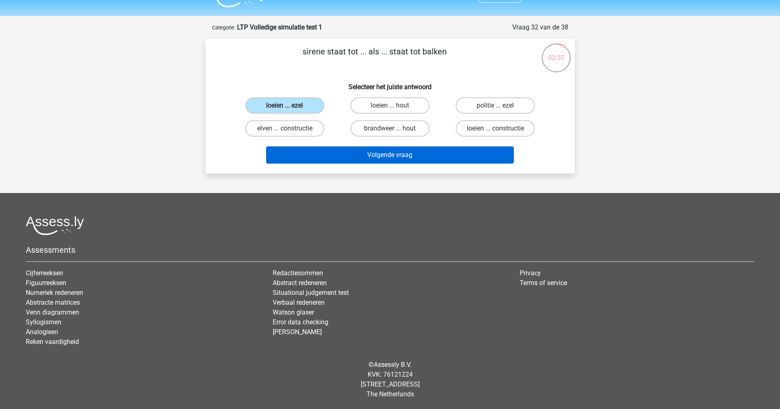
click at [403, 160] on button "Volgende vraag" at bounding box center [390, 155] width 248 height 17
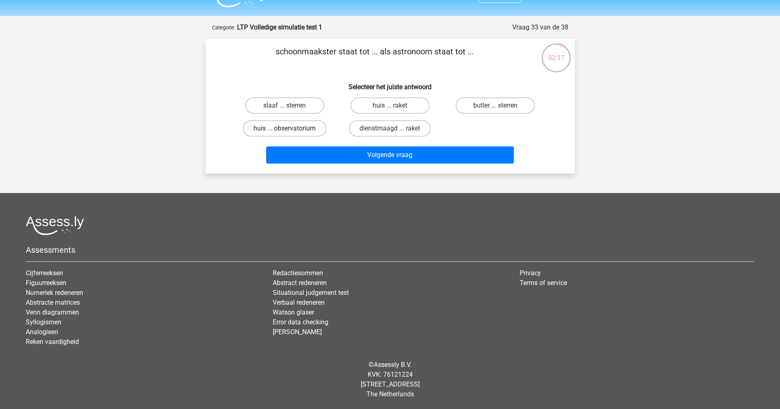
click at [305, 131] on label "huis ... observatorium" at bounding box center [284, 128] width 83 height 16
click at [290, 131] on input "huis ... observatorium" at bounding box center [286, 131] width 5 height 5
radio input "true"
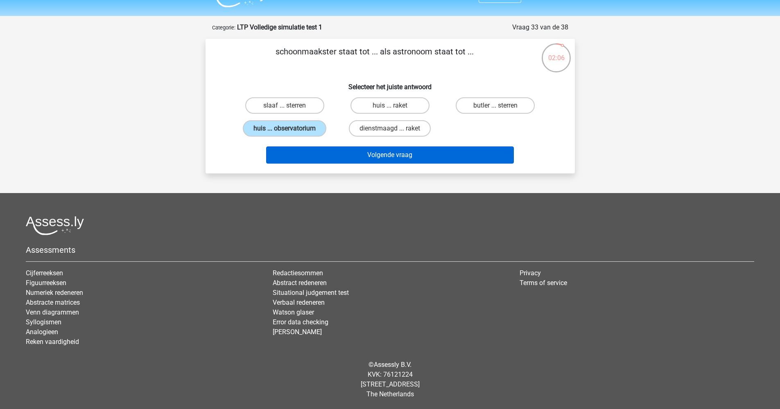
click at [406, 156] on button "Volgende vraag" at bounding box center [390, 155] width 248 height 17
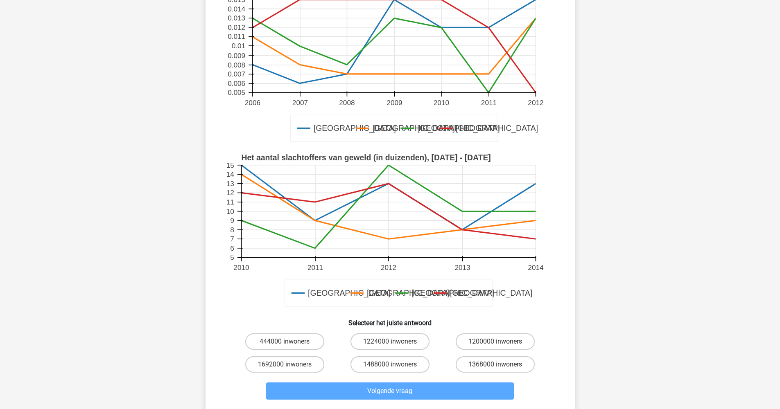
scroll to position [150, 0]
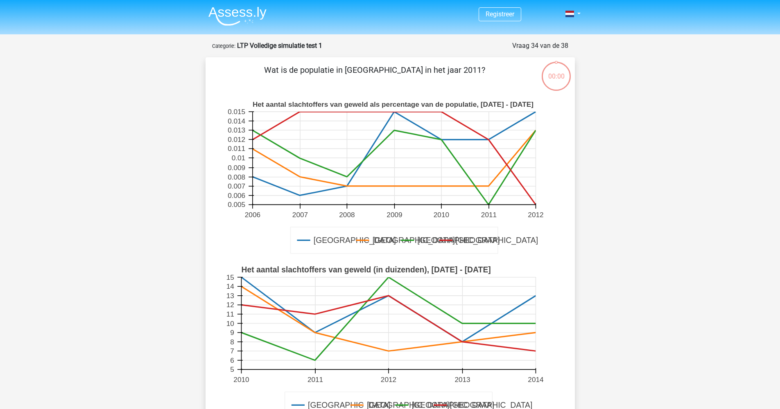
scroll to position [150, 0]
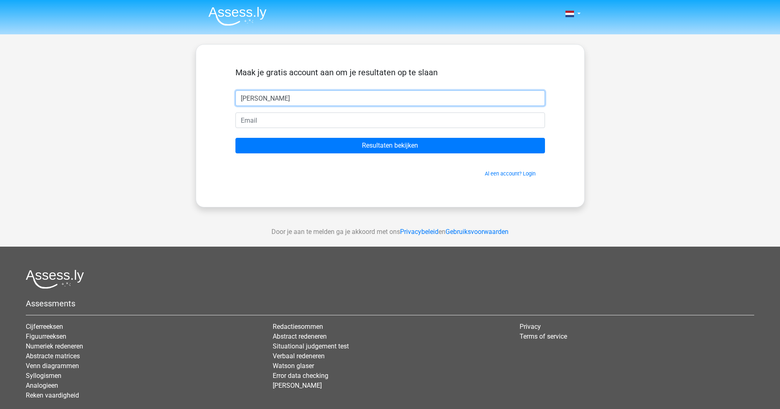
type input "[PERSON_NAME]"
type input "[EMAIL_ADDRESS][DOMAIN_NAME]"
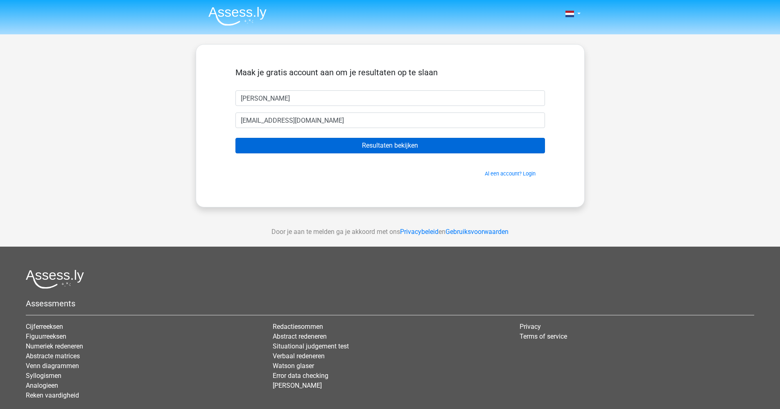
click at [363, 152] on input "Resultaten bekijken" at bounding box center [389, 146] width 309 height 16
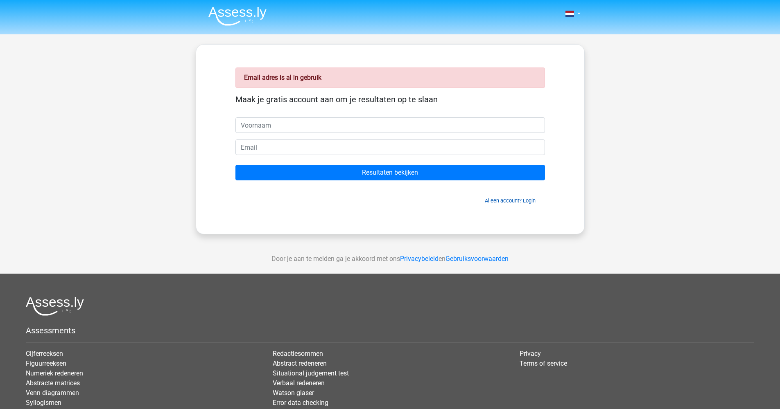
click at [502, 201] on link "Al een account? Login" at bounding box center [510, 201] width 51 height 6
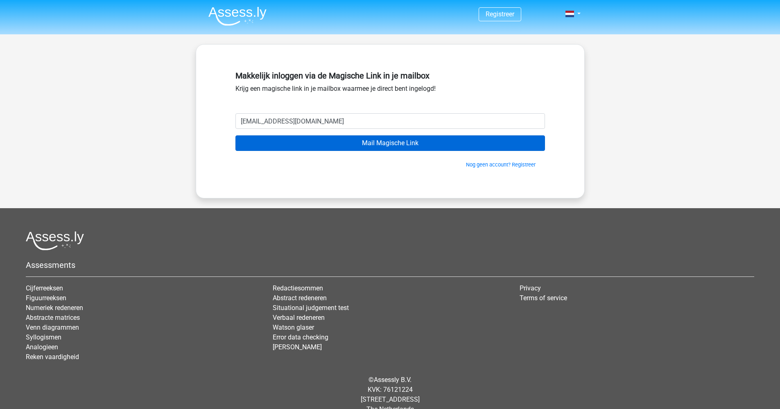
type input "[EMAIL_ADDRESS][DOMAIN_NAME]"
click at [322, 146] on input "Mail Magische Link" at bounding box center [389, 143] width 309 height 16
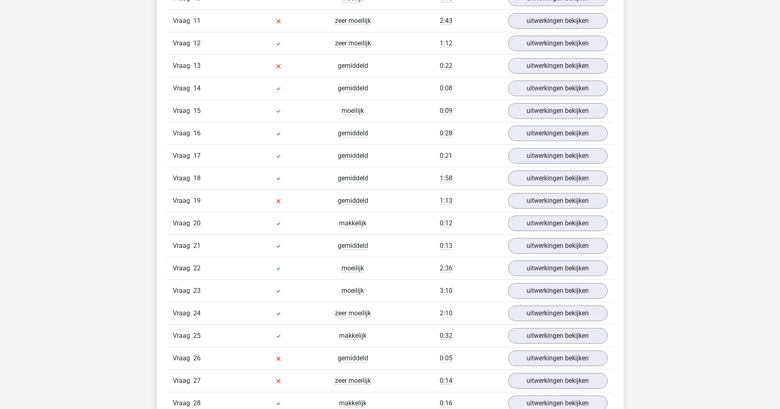
scroll to position [809, 0]
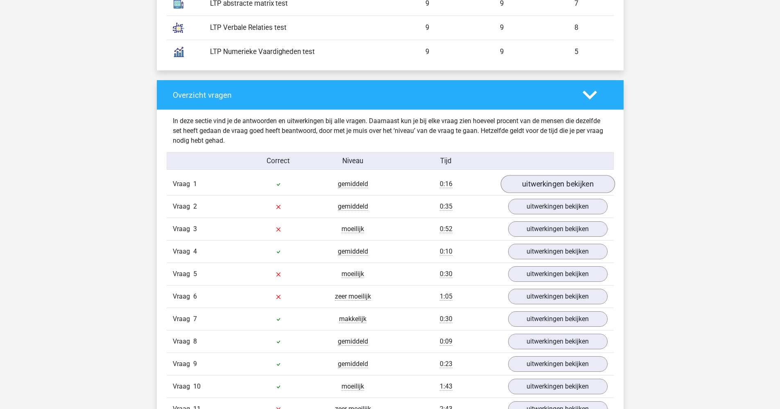
click at [533, 183] on link "uitwerkingen bekijken" at bounding box center [557, 184] width 114 height 18
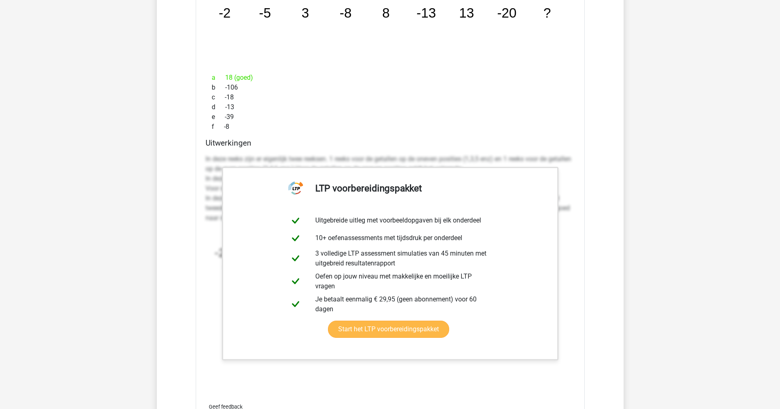
scroll to position [1328, 0]
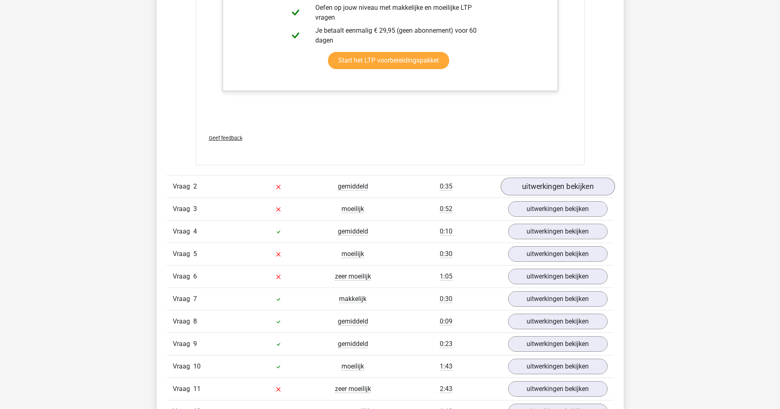
click at [587, 190] on link "uitwerkingen bekijken" at bounding box center [557, 187] width 114 height 18
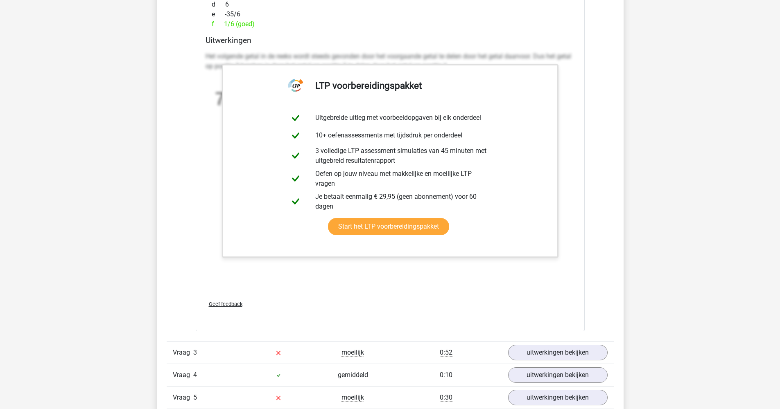
scroll to position [1764, 0]
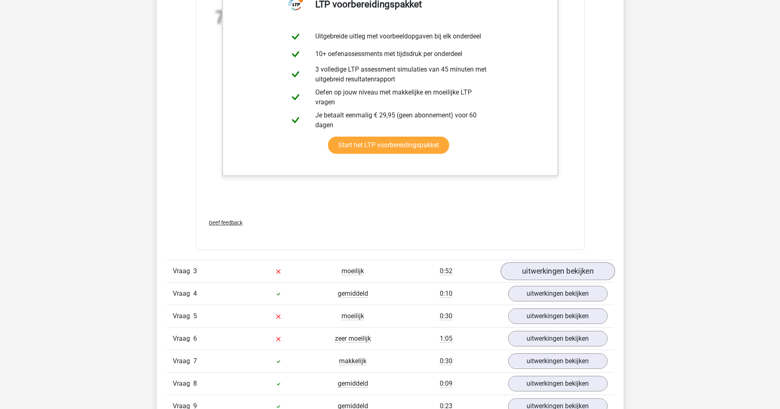
click at [561, 275] on link "uitwerkingen bekijken" at bounding box center [557, 271] width 114 height 18
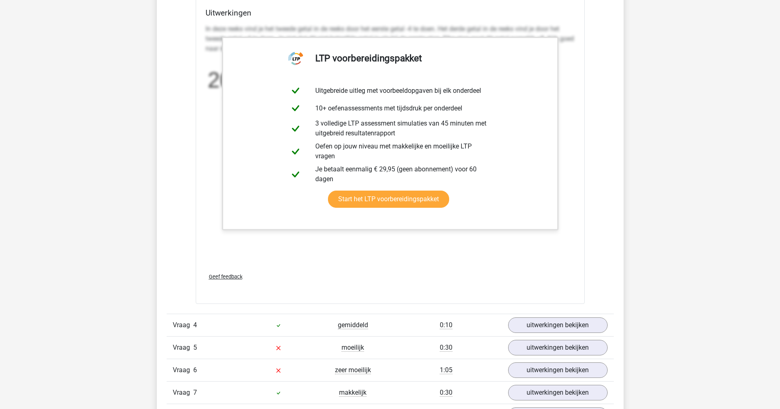
scroll to position [2293, 0]
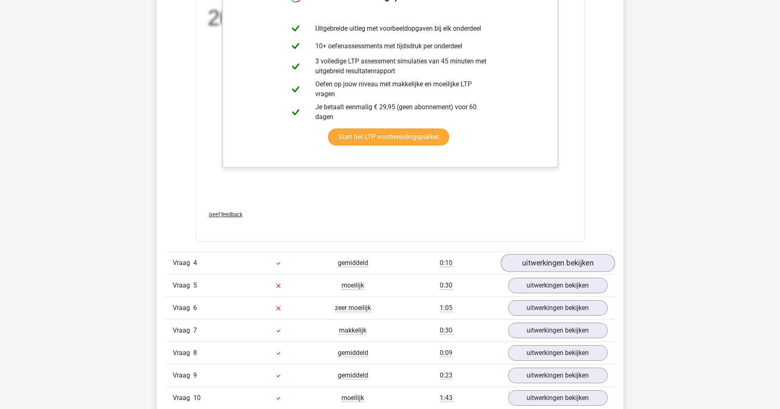
click at [562, 266] on link "uitwerkingen bekijken" at bounding box center [557, 264] width 114 height 18
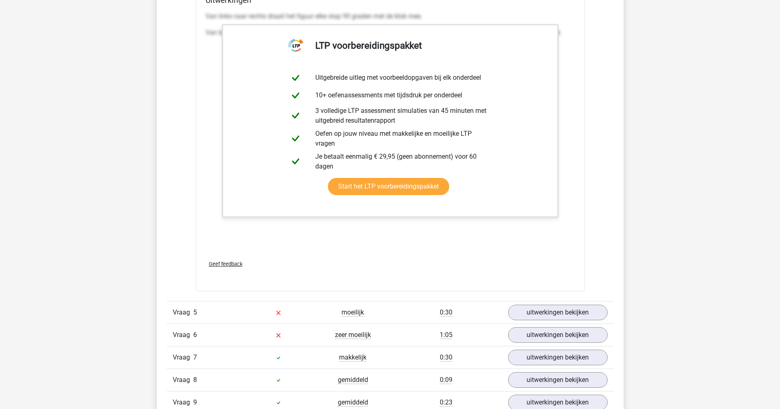
scroll to position [2897, 0]
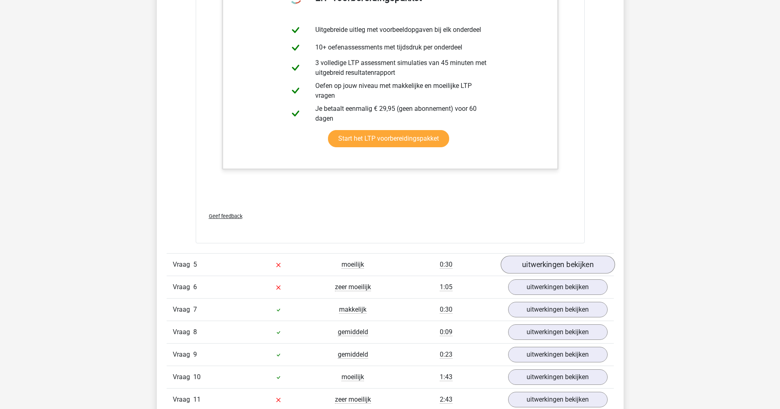
click at [538, 266] on link "uitwerkingen bekijken" at bounding box center [557, 265] width 114 height 18
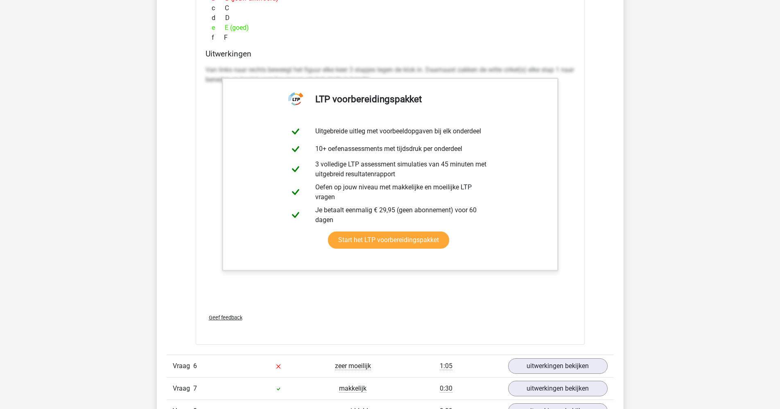
scroll to position [3468, 0]
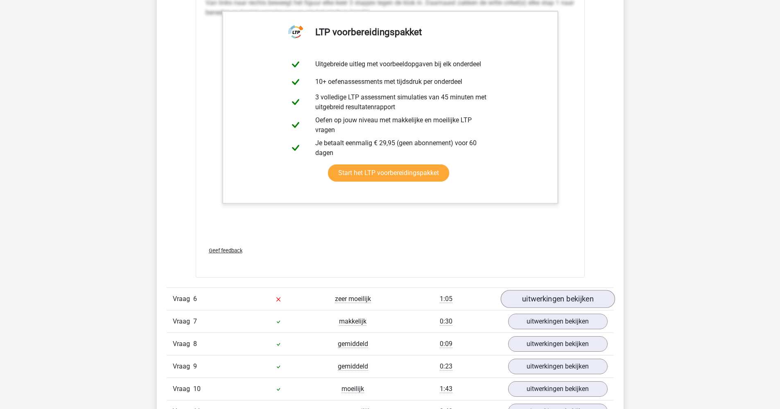
click at [572, 299] on link "uitwerkingen bekijken" at bounding box center [557, 299] width 114 height 18
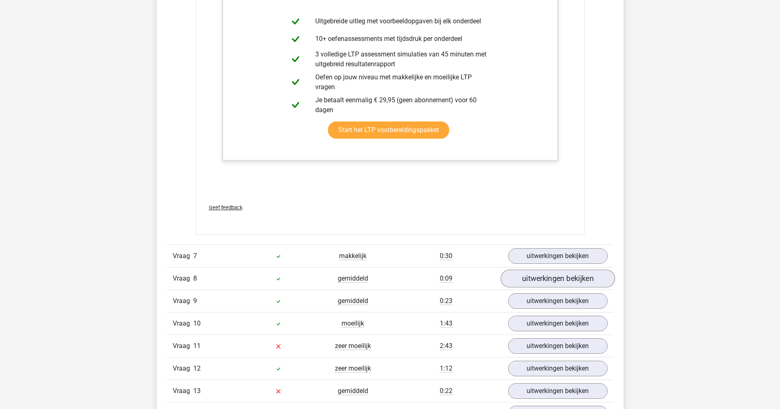
scroll to position [4118, 0]
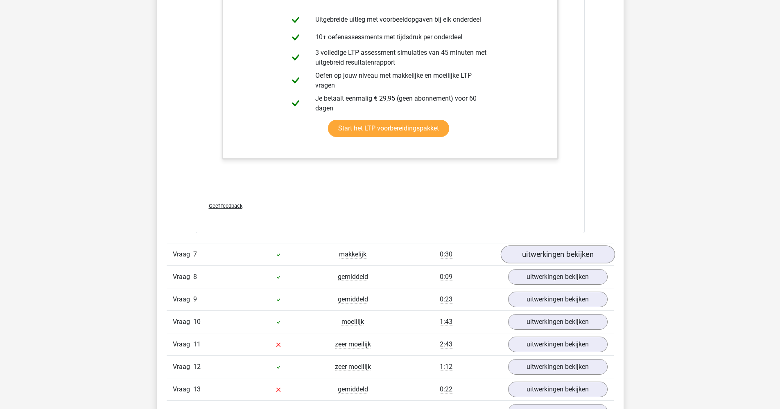
click at [557, 254] on link "uitwerkingen bekijken" at bounding box center [557, 255] width 114 height 18
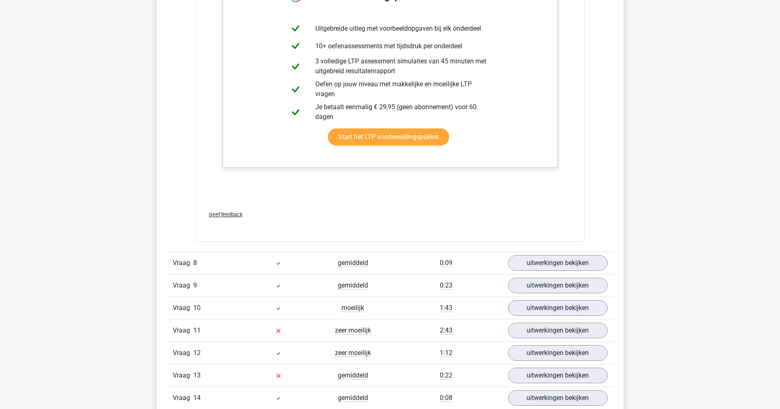
scroll to position [4625, 0]
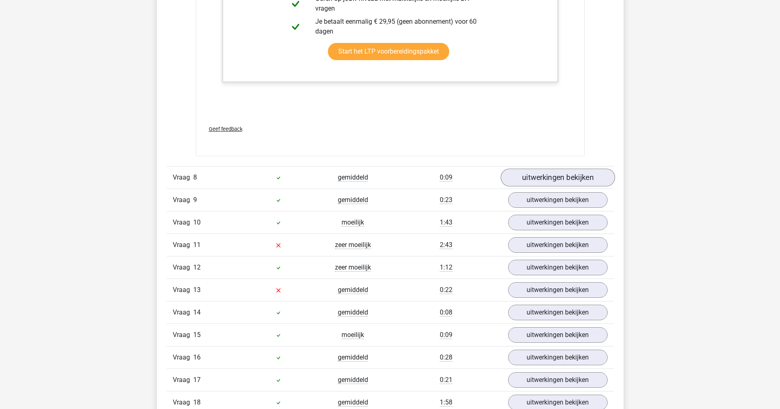
click at [562, 175] on link "uitwerkingen bekijken" at bounding box center [557, 178] width 114 height 18
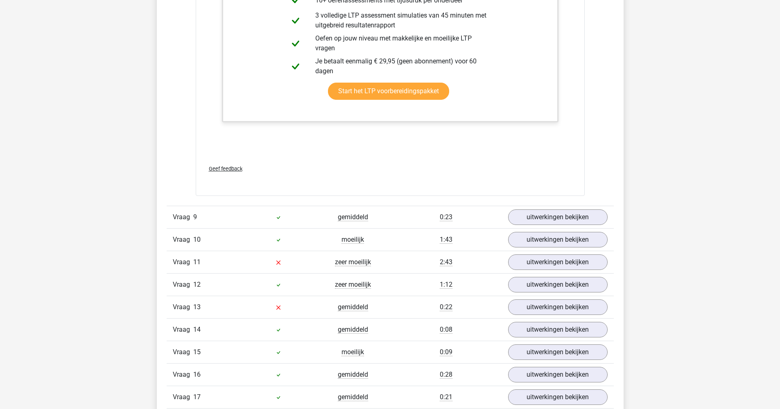
scroll to position [5017, 0]
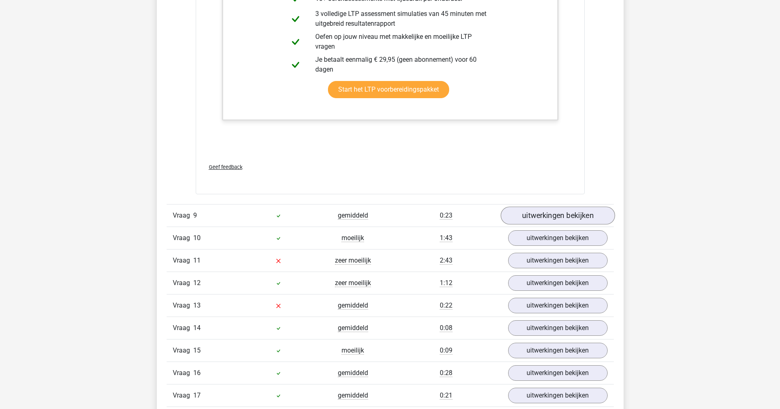
click at [568, 215] on link "uitwerkingen bekijken" at bounding box center [557, 216] width 114 height 18
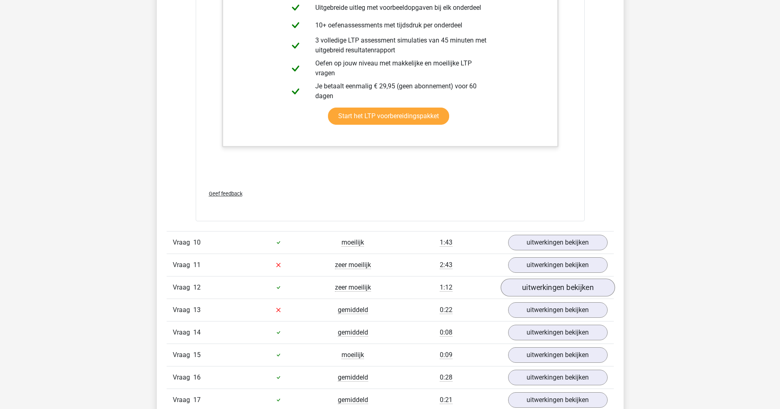
scroll to position [5422, 0]
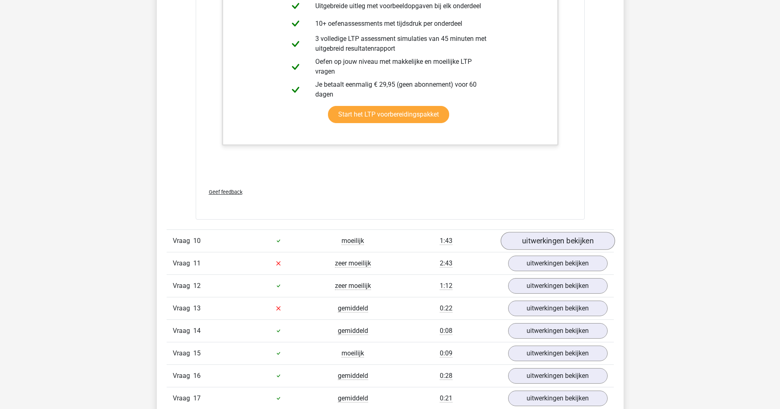
click at [564, 239] on link "uitwerkingen bekijken" at bounding box center [557, 241] width 114 height 18
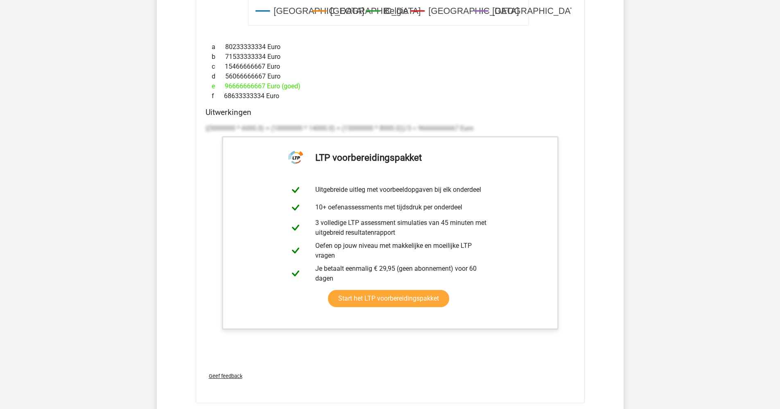
scroll to position [6139, 0]
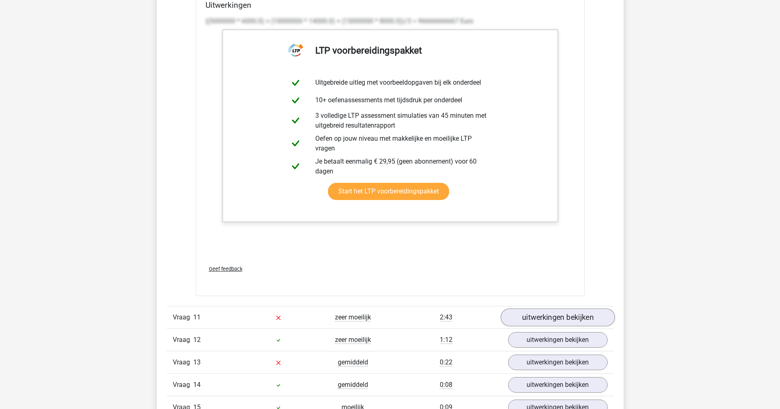
click at [555, 317] on link "uitwerkingen bekijken" at bounding box center [557, 318] width 114 height 18
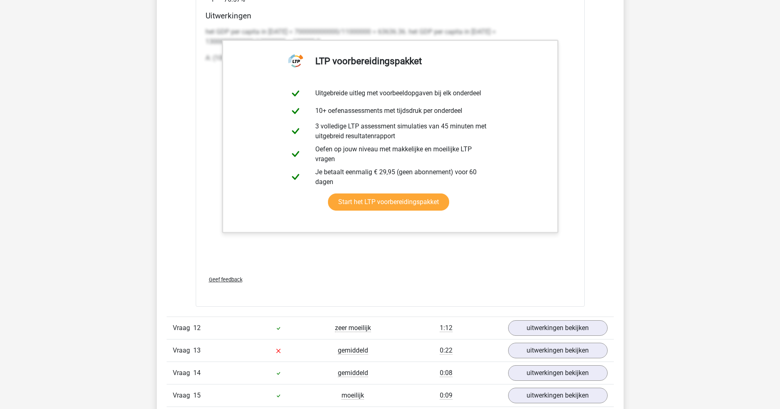
scroll to position [6934, 0]
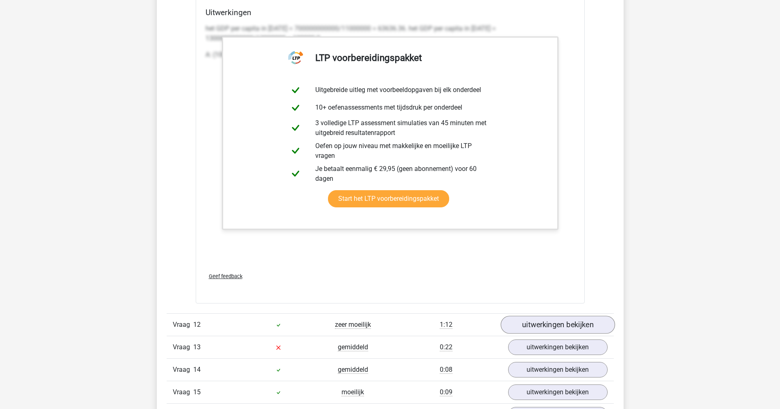
click at [576, 327] on link "uitwerkingen bekijken" at bounding box center [557, 325] width 114 height 18
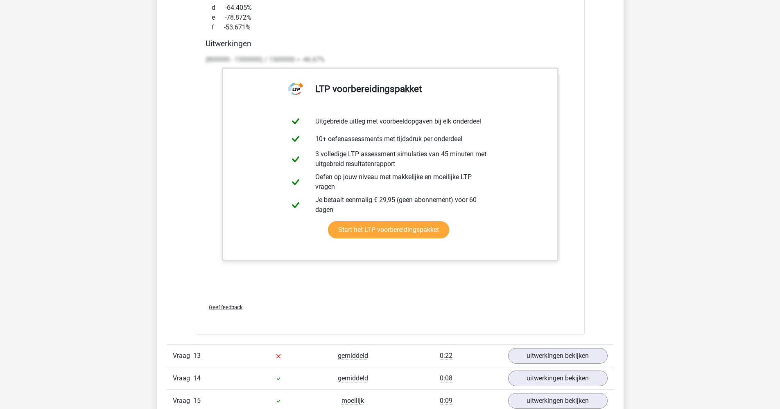
scroll to position [7794, 0]
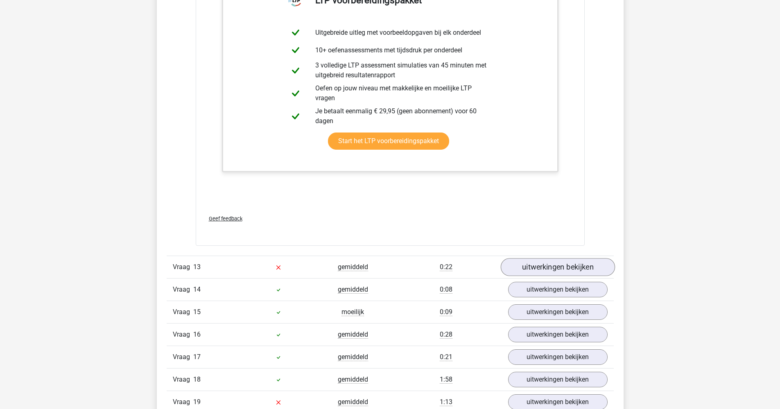
click at [575, 269] on link "uitwerkingen bekijken" at bounding box center [557, 267] width 114 height 18
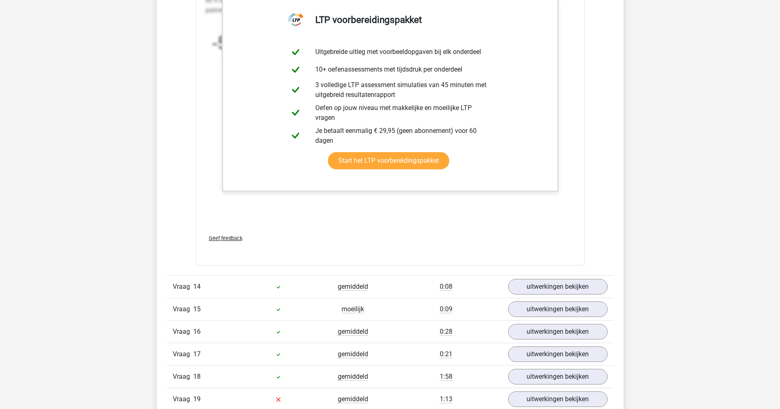
scroll to position [8304, 0]
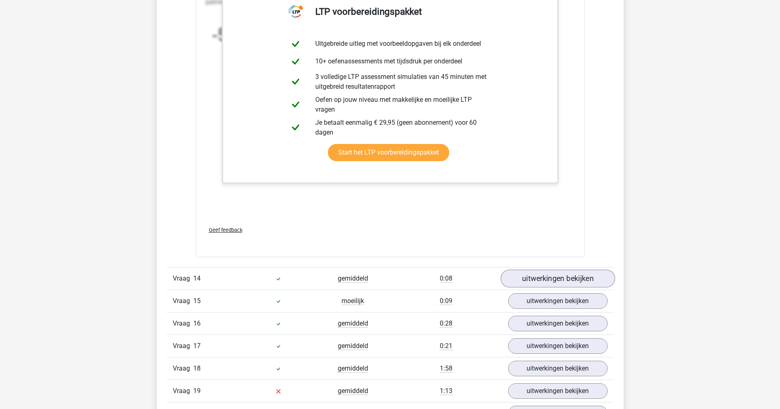
click at [575, 280] on link "uitwerkingen bekijken" at bounding box center [557, 279] width 114 height 18
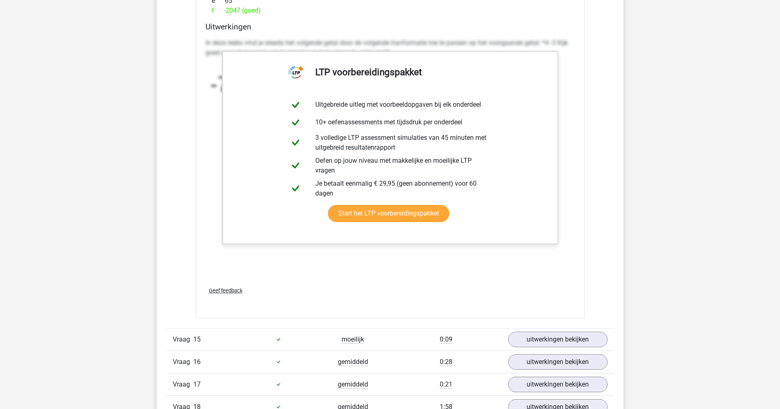
scroll to position [8779, 0]
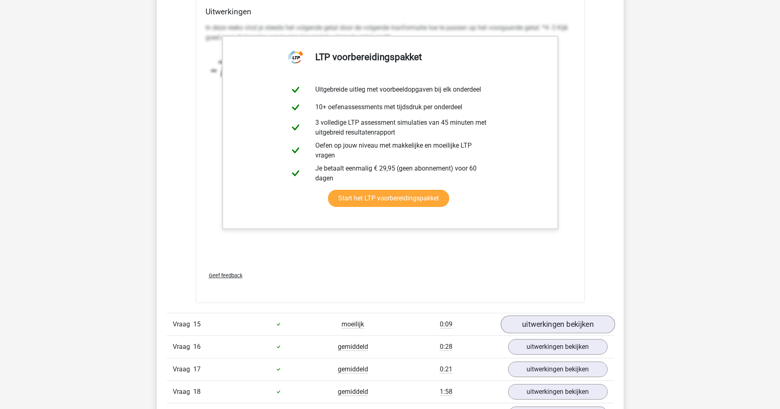
click at [572, 320] on link "uitwerkingen bekijken" at bounding box center [557, 325] width 114 height 18
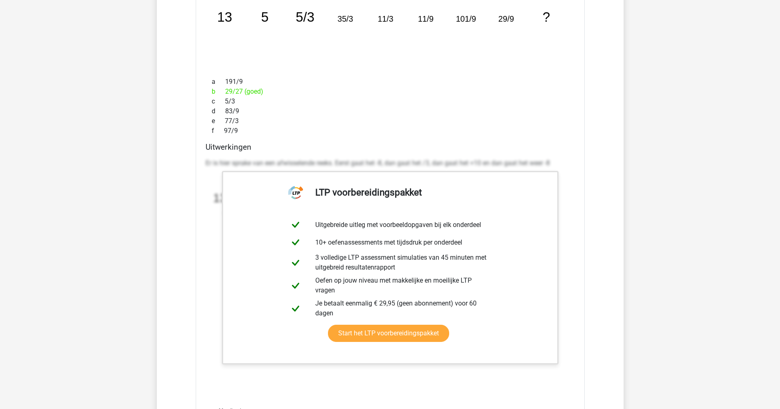
scroll to position [9303, 0]
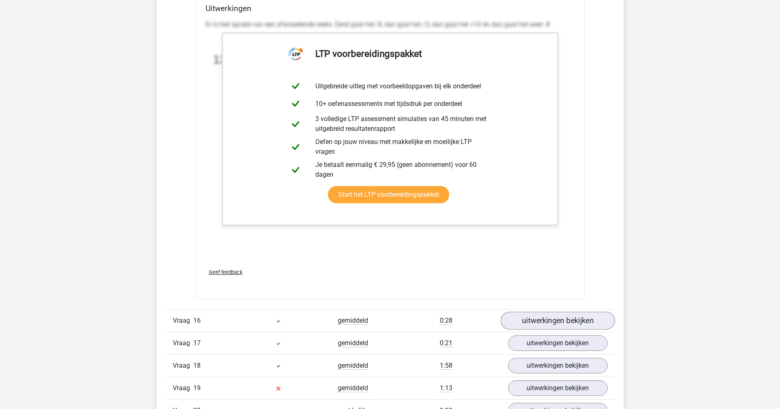
click at [568, 320] on link "uitwerkingen bekijken" at bounding box center [557, 321] width 114 height 18
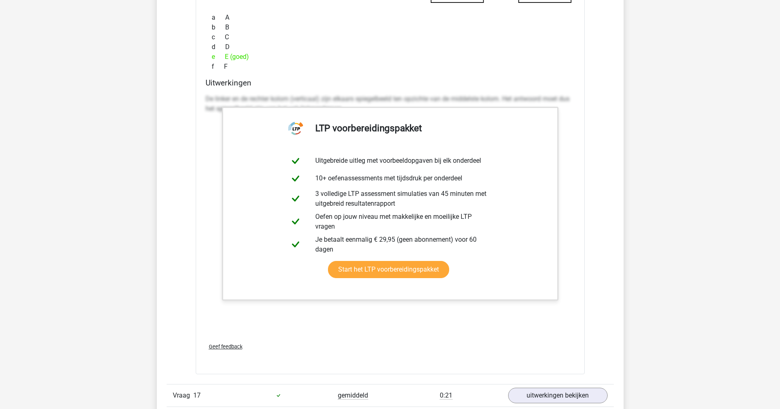
scroll to position [9904, 0]
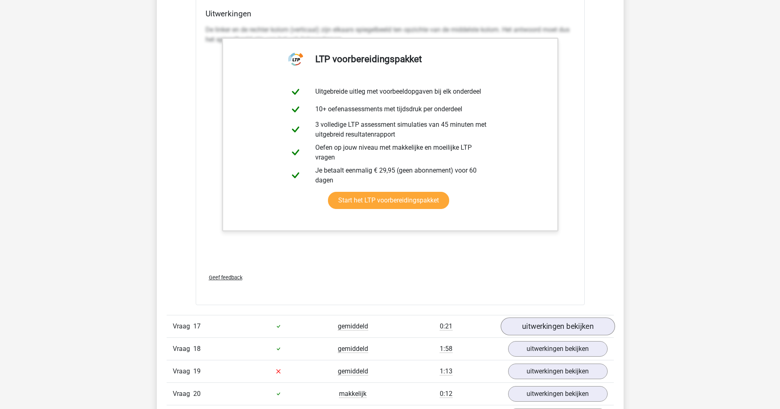
click at [568, 322] on link "uitwerkingen bekijken" at bounding box center [557, 327] width 114 height 18
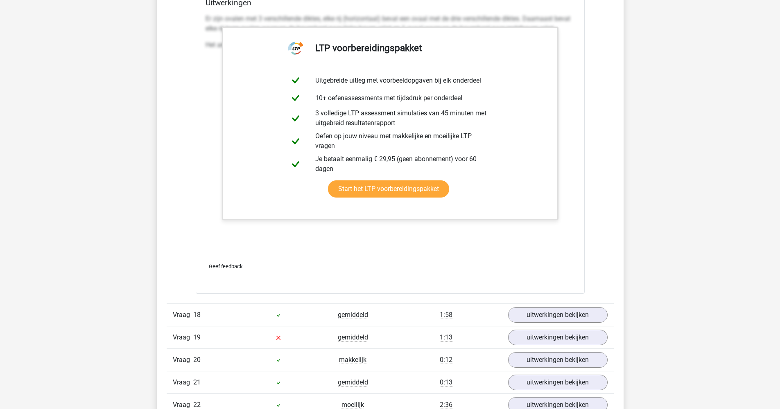
scroll to position [10587, 0]
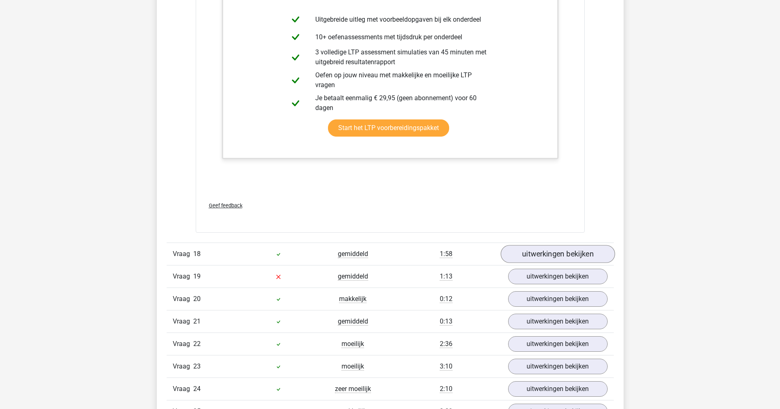
click at [580, 257] on link "uitwerkingen bekijken" at bounding box center [557, 255] width 114 height 18
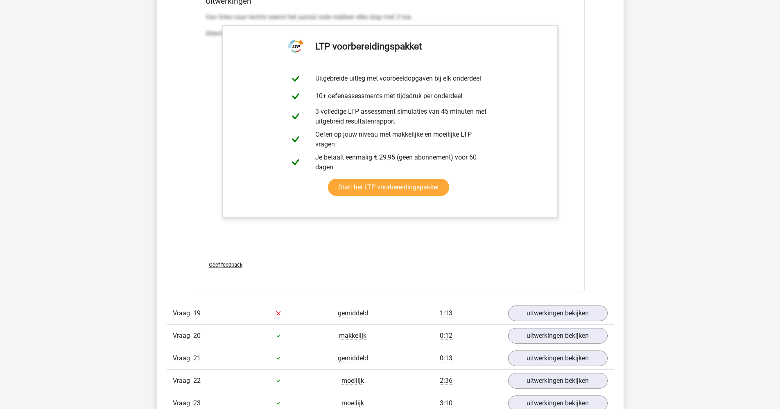
scroll to position [11180, 0]
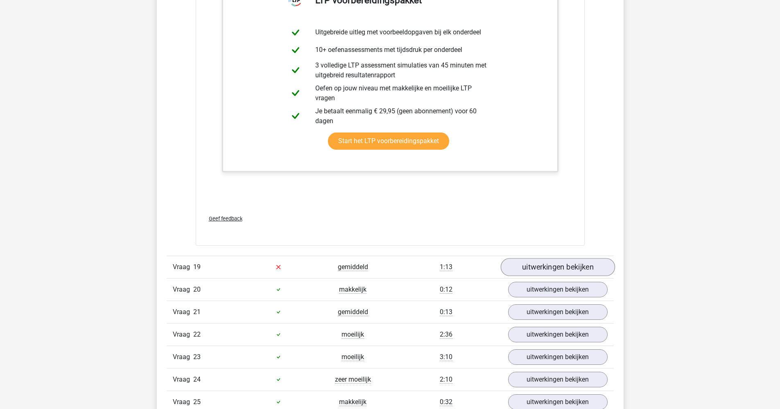
click at [572, 272] on link "uitwerkingen bekijken" at bounding box center [557, 267] width 114 height 18
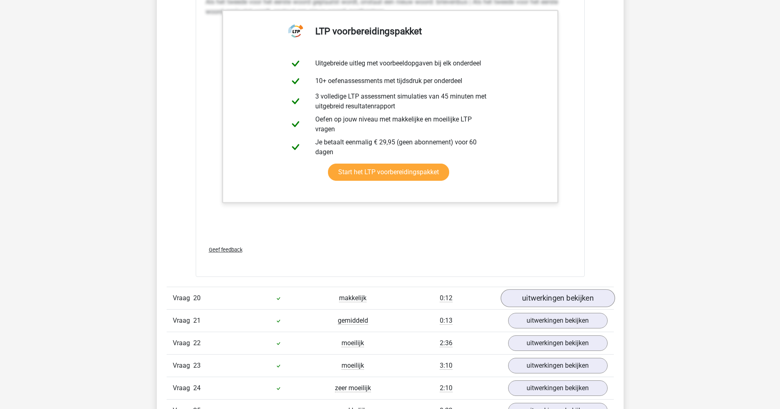
scroll to position [11592, 0]
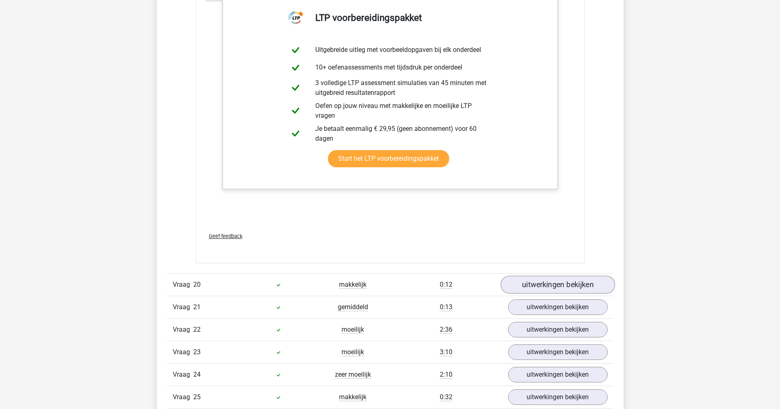
click at [571, 281] on link "uitwerkingen bekijken" at bounding box center [557, 285] width 114 height 18
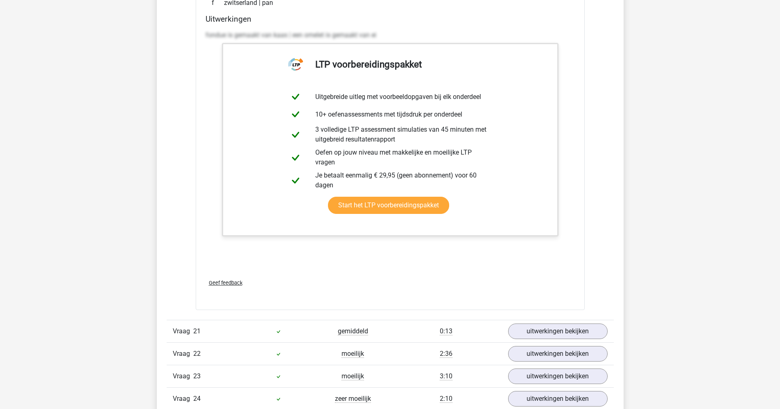
scroll to position [12024, 0]
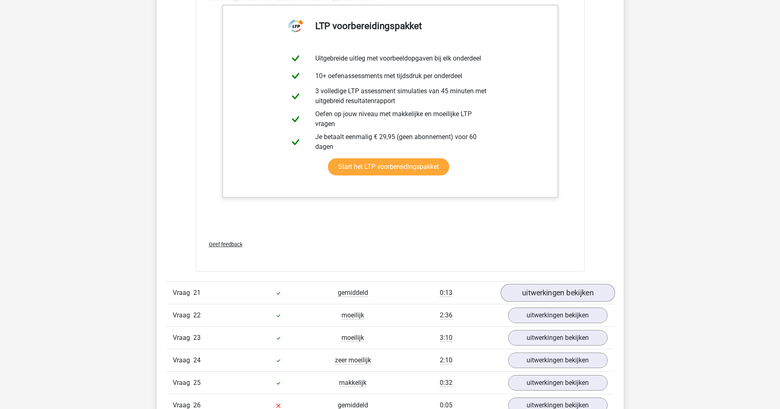
click at [574, 298] on link "uitwerkingen bekijken" at bounding box center [557, 293] width 114 height 18
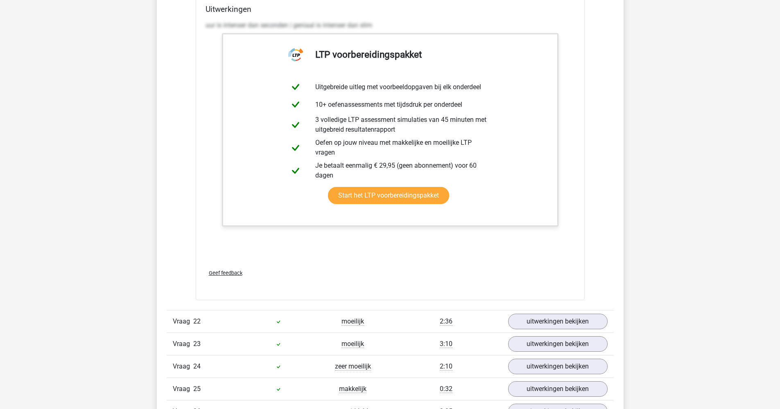
scroll to position [12472, 0]
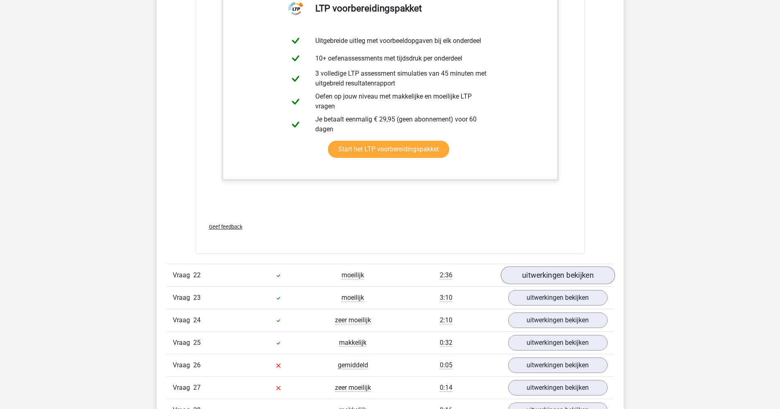
click at [574, 278] on link "uitwerkingen bekijken" at bounding box center [557, 276] width 114 height 18
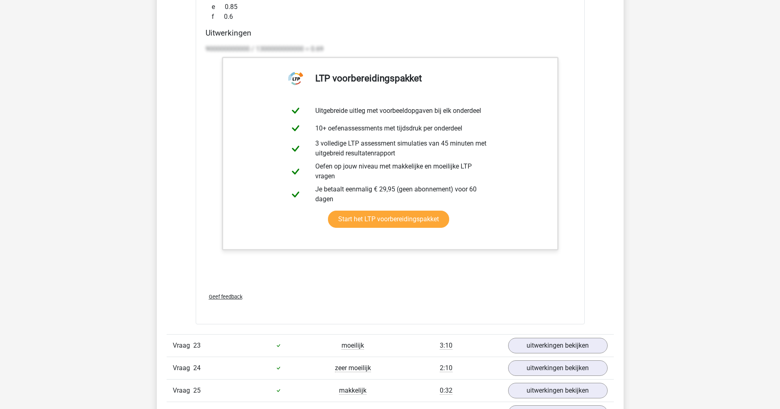
scroll to position [13207, 0]
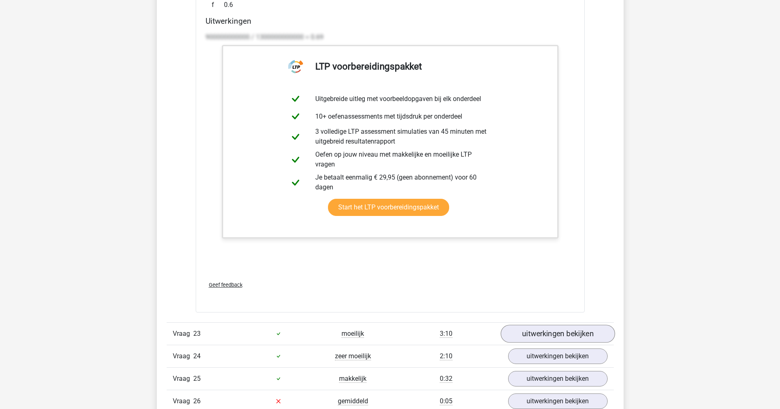
click at [573, 338] on link "uitwerkingen bekijken" at bounding box center [557, 334] width 114 height 18
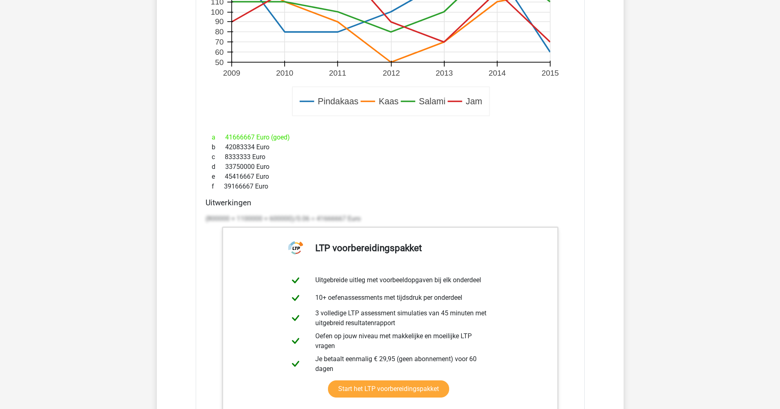
scroll to position [14085, 0]
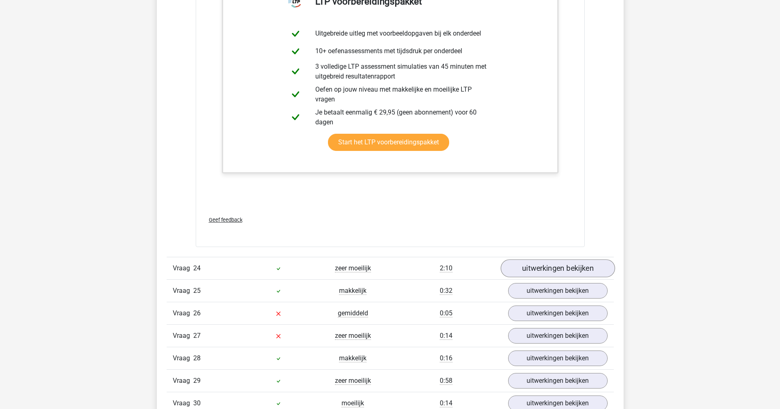
click at [571, 272] on link "uitwerkingen bekijken" at bounding box center [557, 268] width 114 height 18
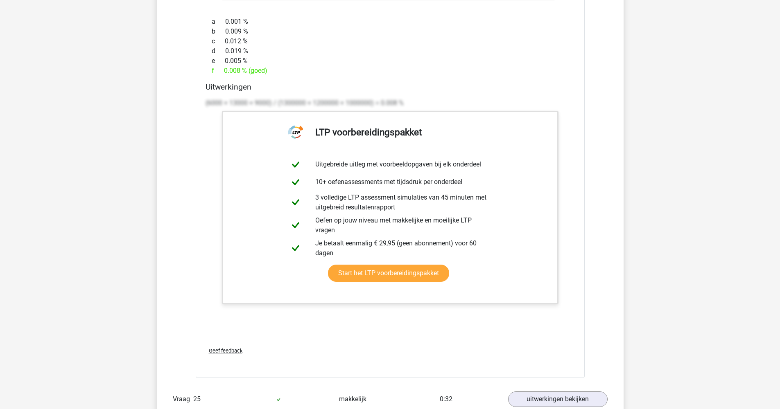
scroll to position [14831, 0]
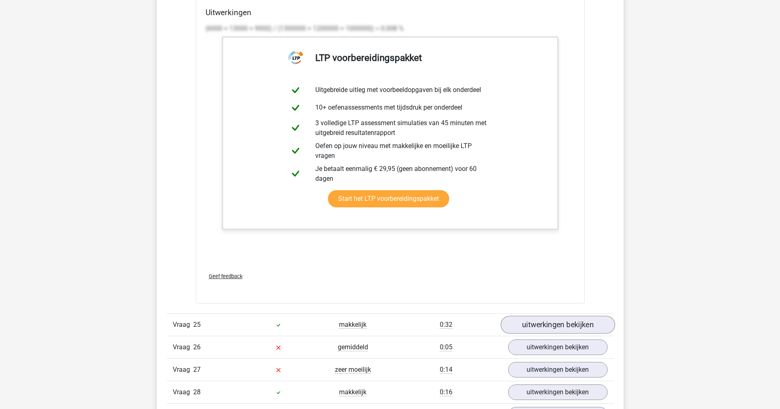
click at [567, 327] on link "uitwerkingen bekijken" at bounding box center [557, 325] width 114 height 18
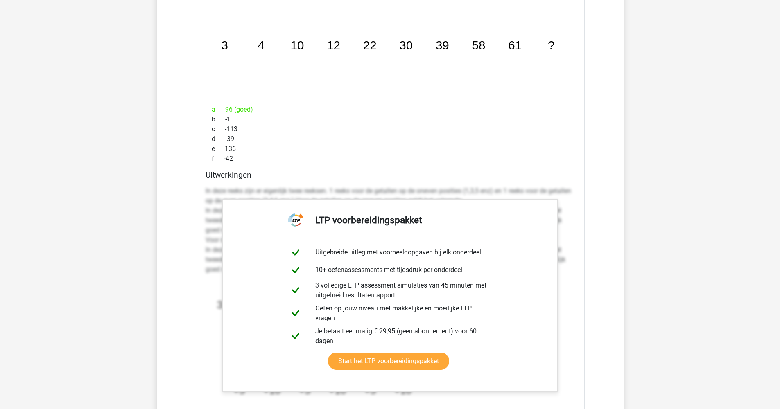
scroll to position [15344, 0]
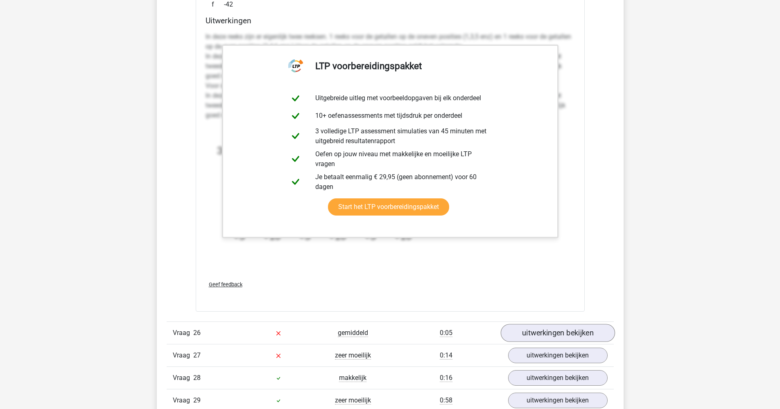
click at [575, 334] on link "uitwerkingen bekijken" at bounding box center [557, 333] width 114 height 18
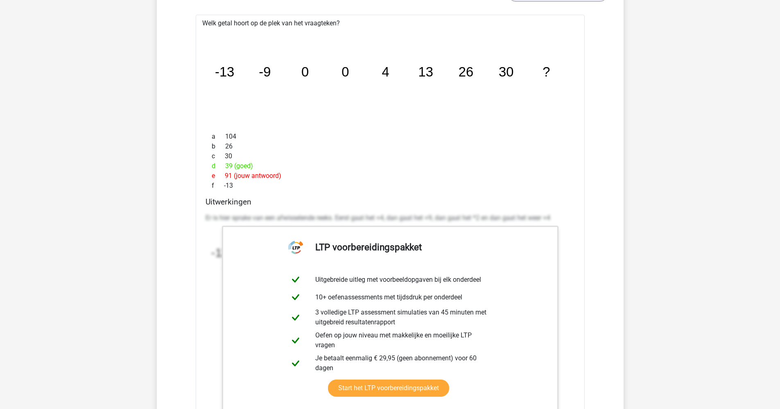
scroll to position [15852, 0]
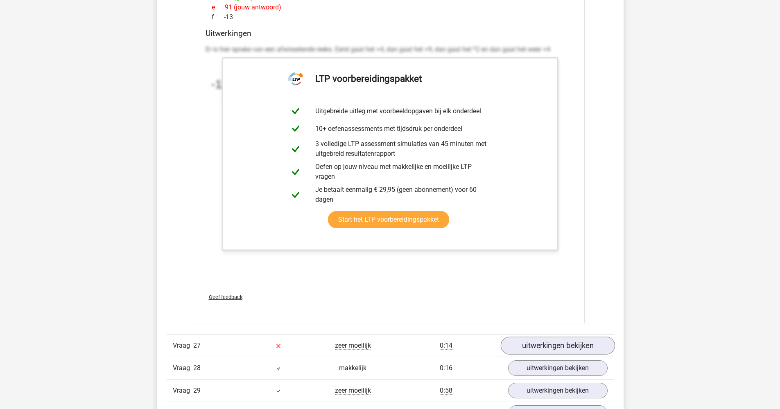
click at [572, 350] on link "uitwerkingen bekijken" at bounding box center [557, 346] width 114 height 18
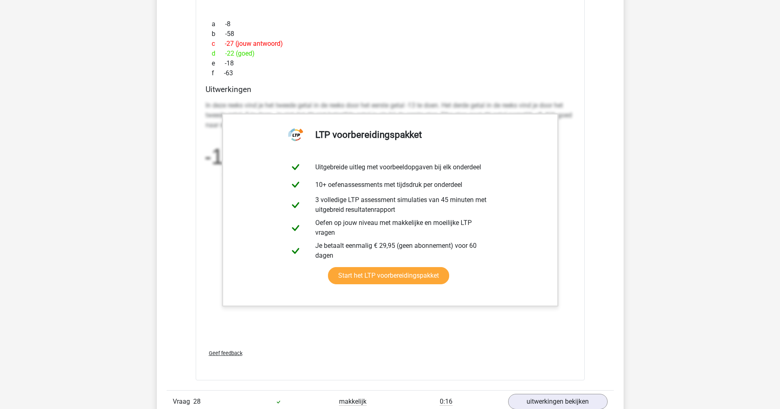
scroll to position [16363, 0]
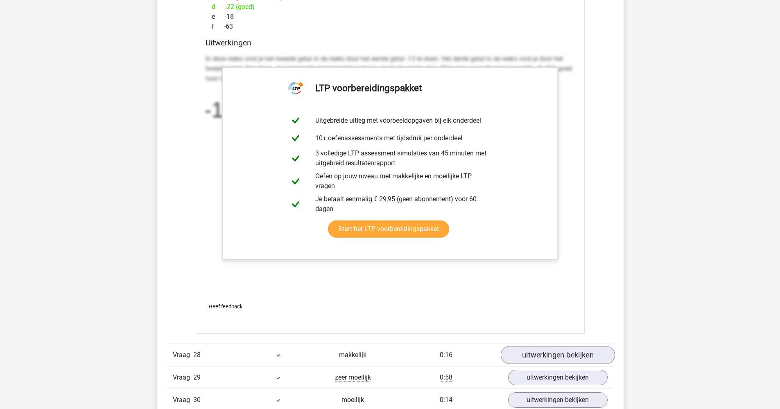
click at [568, 359] on link "uitwerkingen bekijken" at bounding box center [557, 355] width 114 height 18
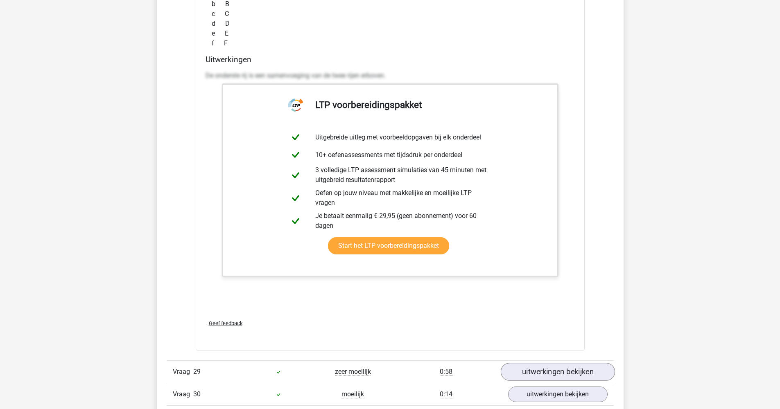
scroll to position [17009, 0]
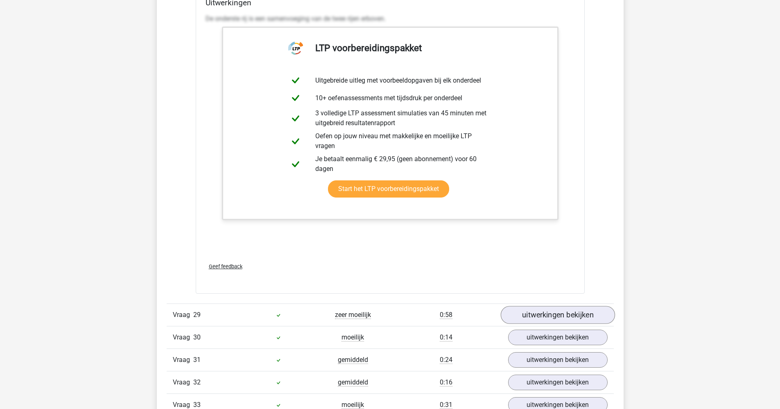
click at [576, 316] on link "uitwerkingen bekijken" at bounding box center [557, 316] width 114 height 18
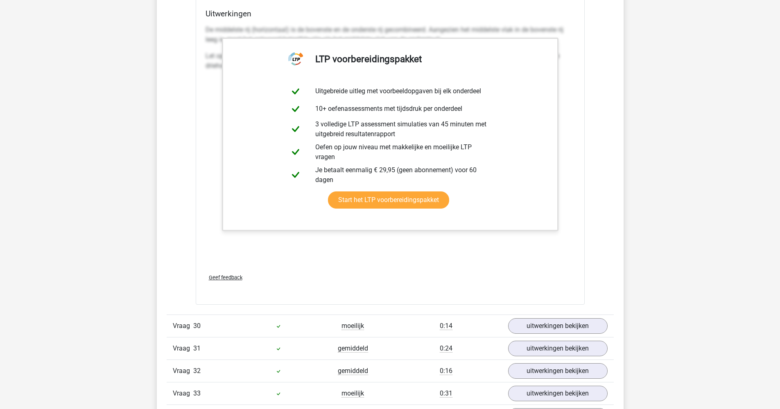
scroll to position [17605, 0]
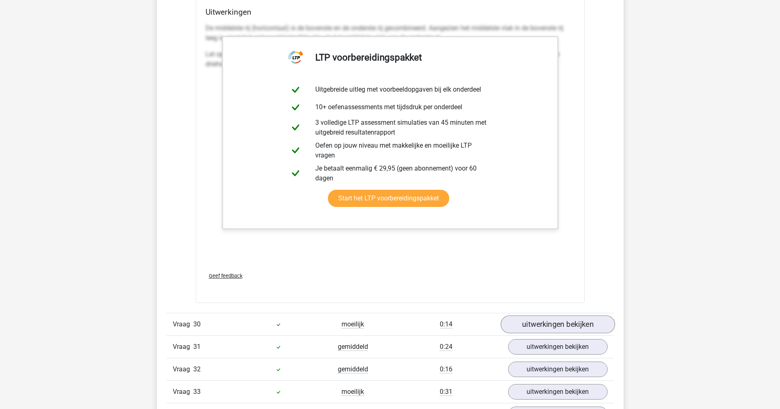
click at [566, 321] on link "uitwerkingen bekijken" at bounding box center [557, 325] width 114 height 18
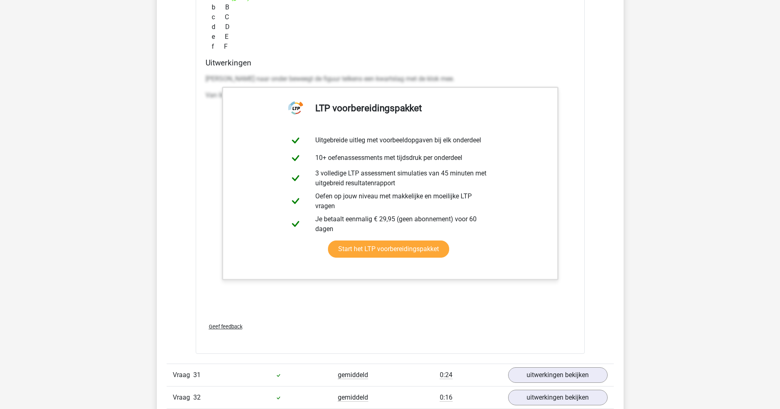
scroll to position [18223, 0]
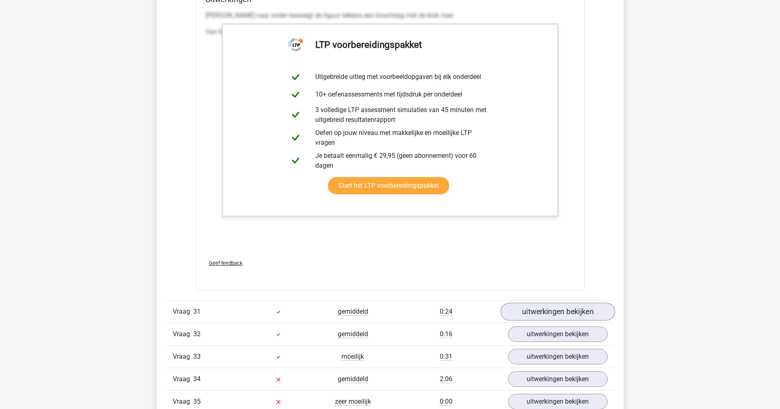
click at [573, 316] on link "uitwerkingen bekijken" at bounding box center [557, 312] width 114 height 18
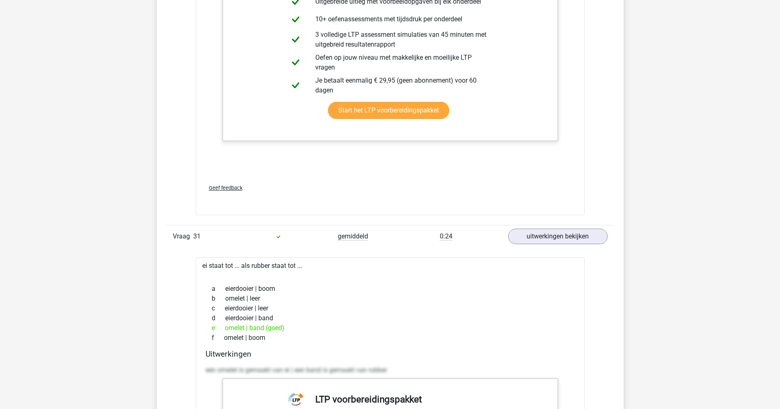
scroll to position [18335, 0]
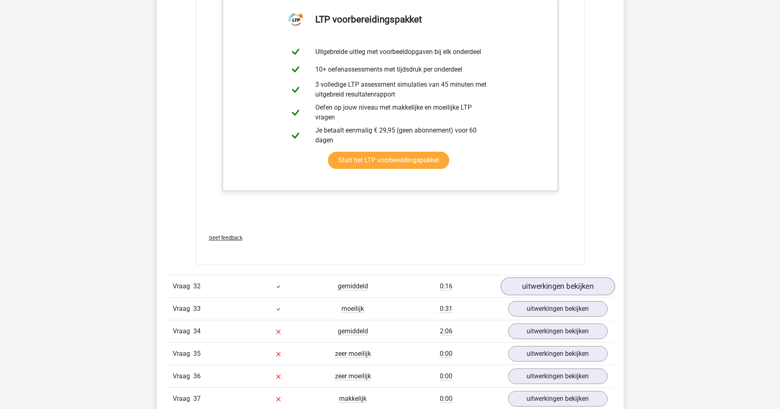
click at [566, 280] on link "uitwerkingen bekijken" at bounding box center [557, 287] width 114 height 18
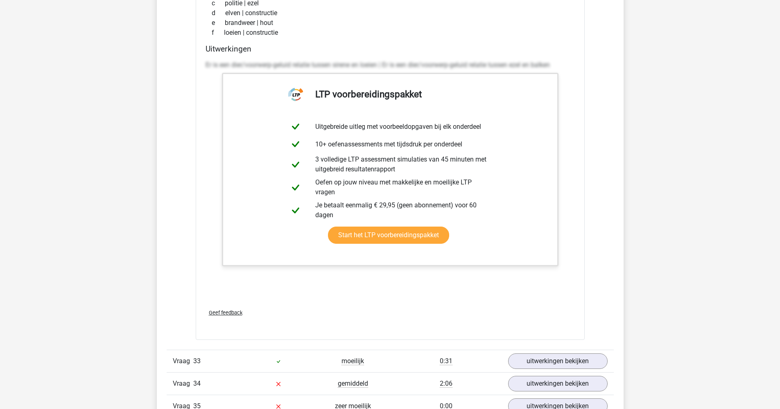
scroll to position [19170, 0]
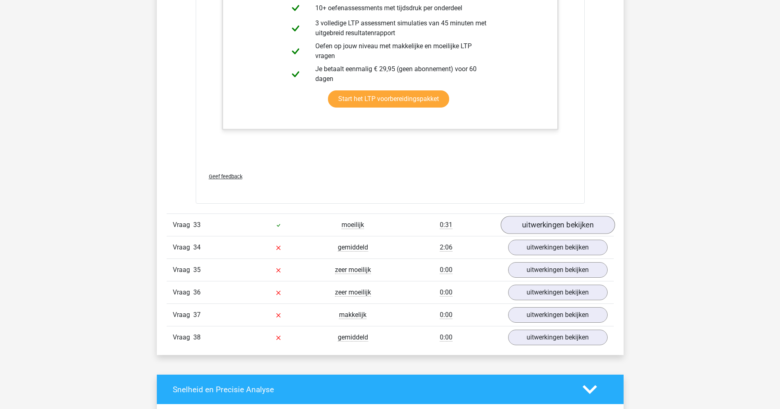
click at [580, 228] on link "uitwerkingen bekijken" at bounding box center [557, 226] width 114 height 18
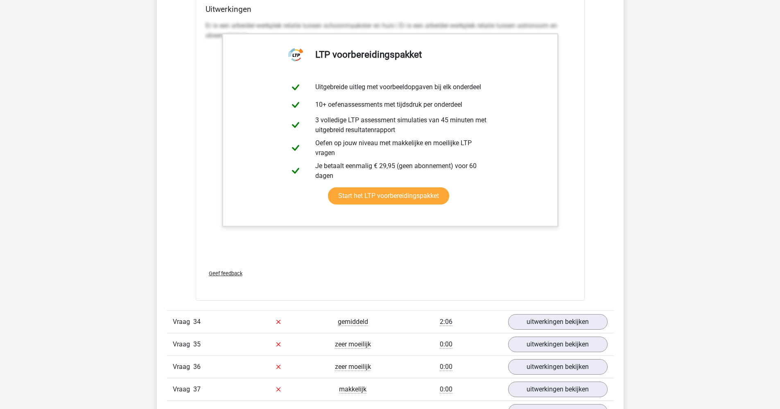
scroll to position [19557, 0]
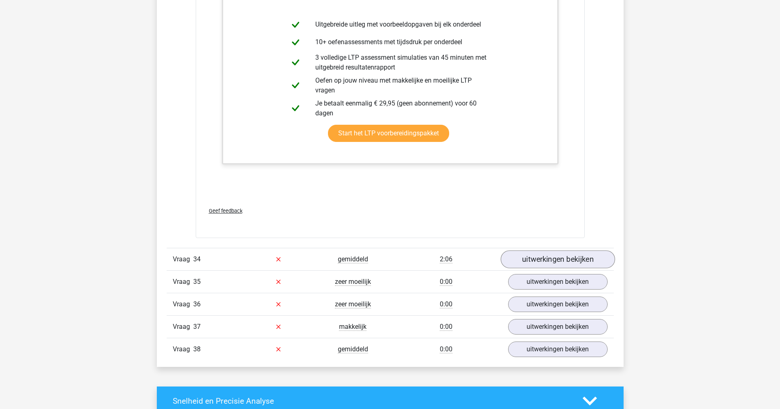
click at [551, 261] on link "uitwerkingen bekijken" at bounding box center [557, 259] width 114 height 18
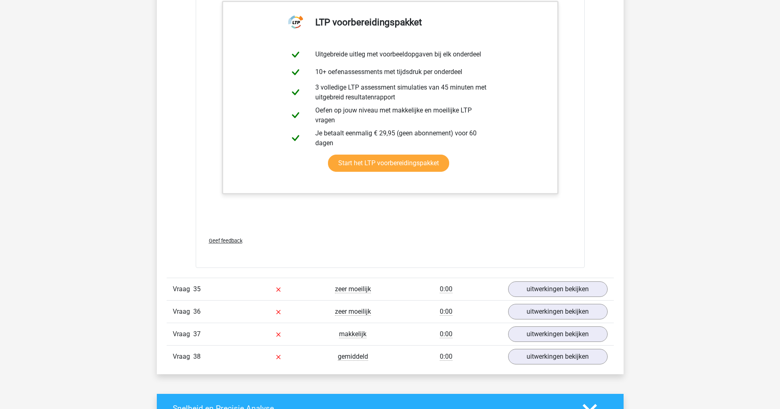
scroll to position [20334, 0]
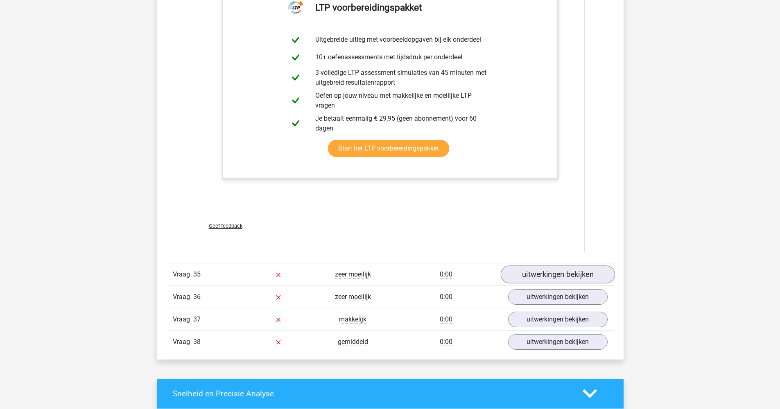
click at [562, 276] on link "uitwerkingen bekijken" at bounding box center [557, 275] width 114 height 18
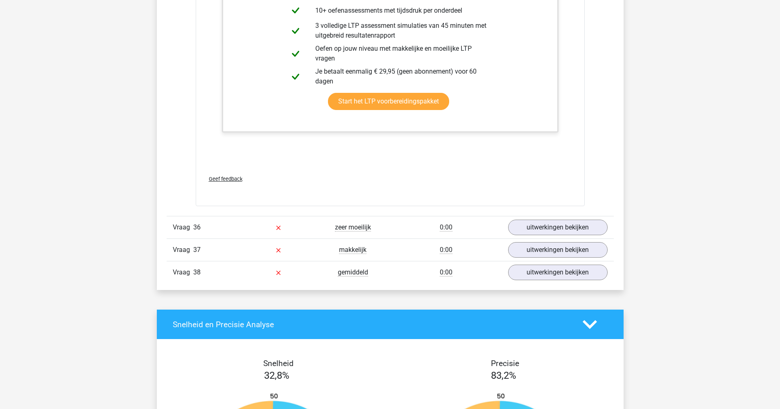
scroll to position [21286, 0]
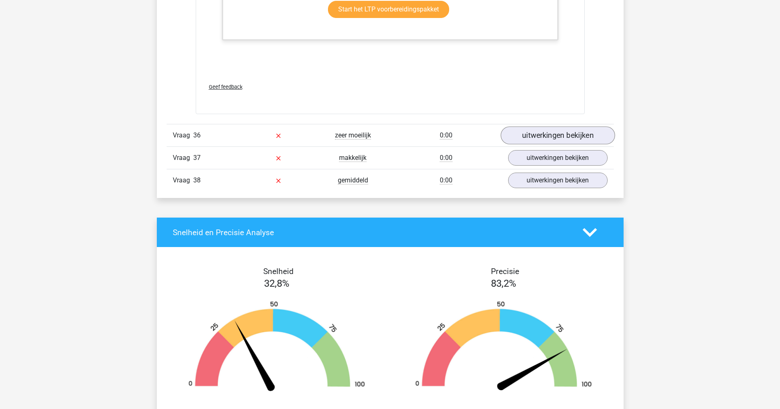
click at [545, 133] on link "uitwerkingen bekijken" at bounding box center [557, 135] width 114 height 18
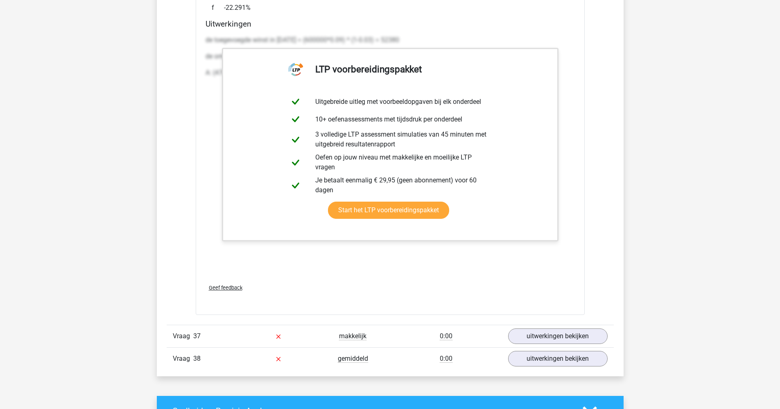
scroll to position [21901, 0]
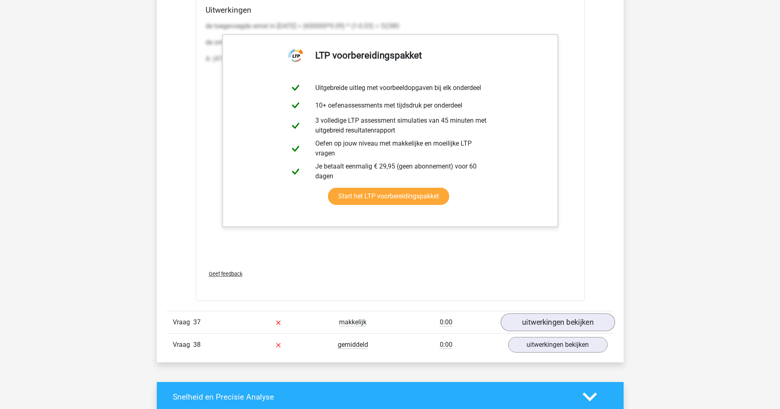
click at [576, 327] on link "uitwerkingen bekijken" at bounding box center [557, 323] width 114 height 18
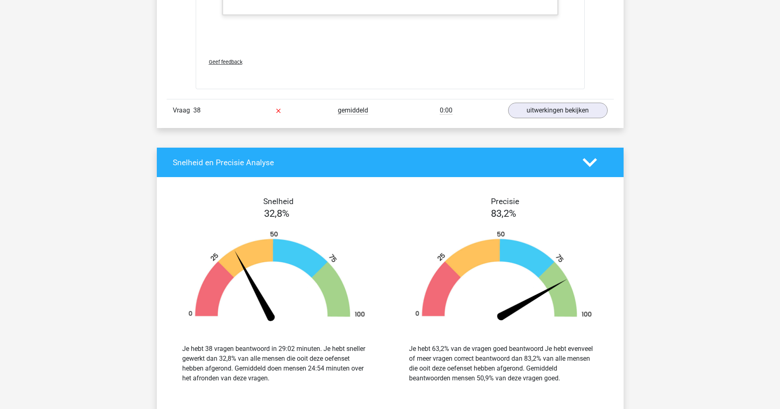
scroll to position [22491, 0]
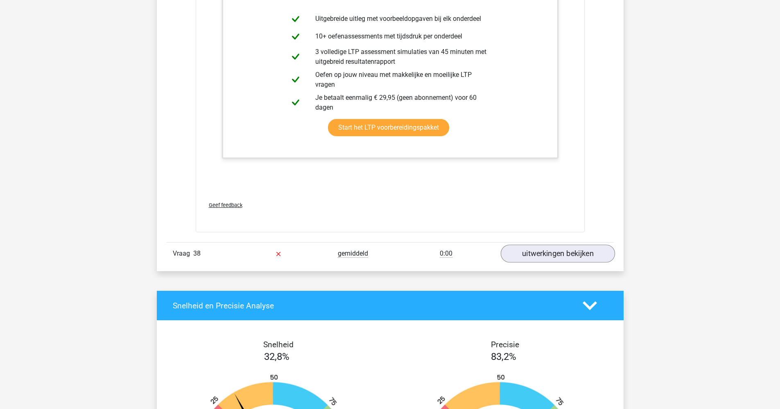
click at [555, 257] on link "uitwerkingen bekijken" at bounding box center [557, 254] width 114 height 18
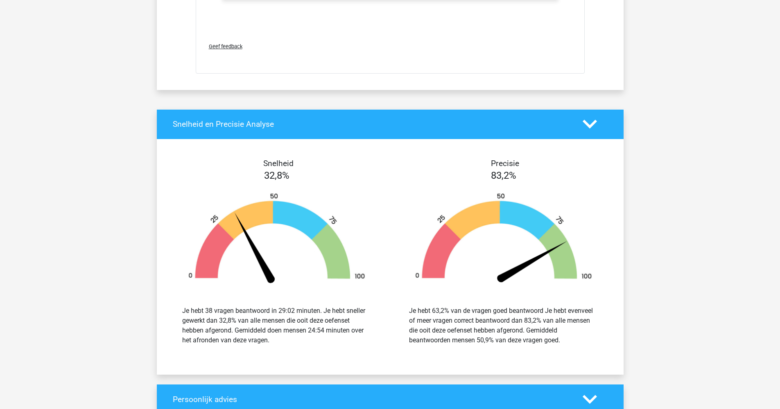
scroll to position [22769, 0]
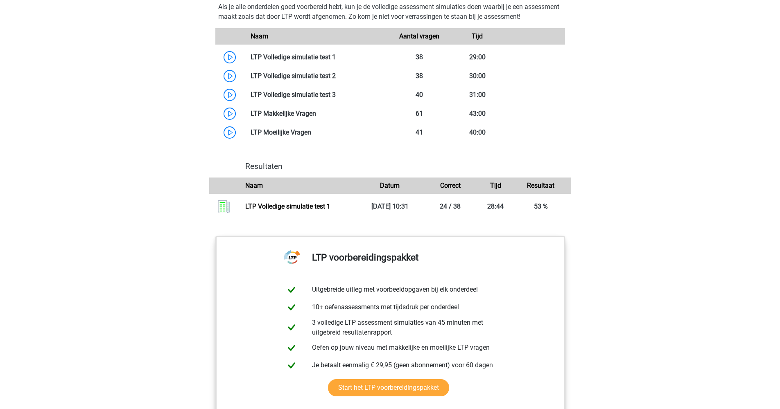
scroll to position [682, 0]
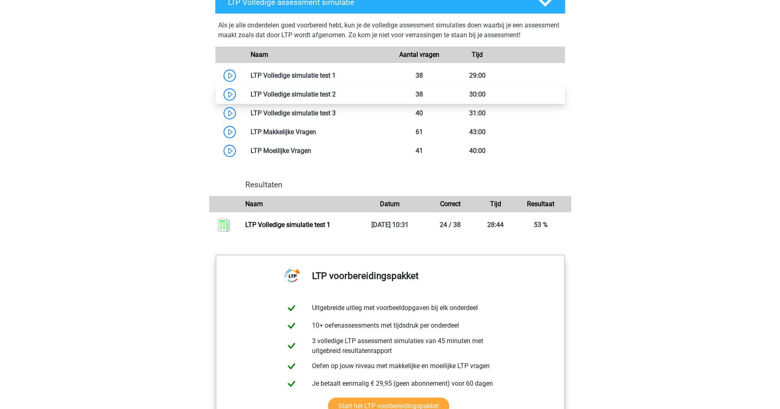
click at [336, 92] on link at bounding box center [336, 94] width 0 height 8
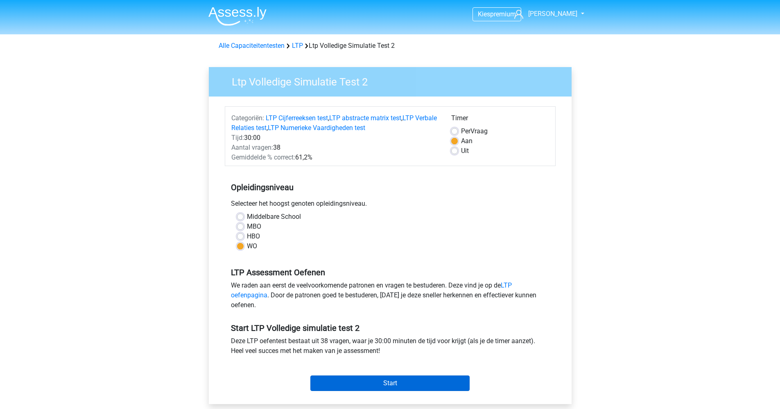
click at [371, 386] on input "Start" at bounding box center [389, 384] width 159 height 16
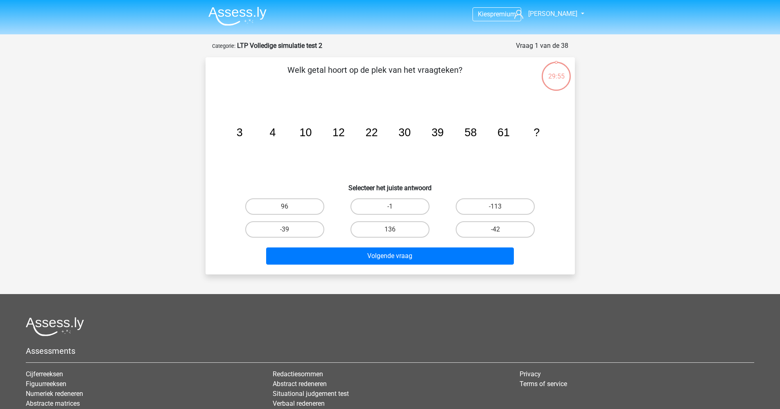
click at [372, 136] on tspan "22" at bounding box center [371, 132] width 12 height 12
click at [299, 210] on label "96" at bounding box center [284, 207] width 79 height 16
click at [290, 210] on input "96" at bounding box center [286, 209] width 5 height 5
radio input "true"
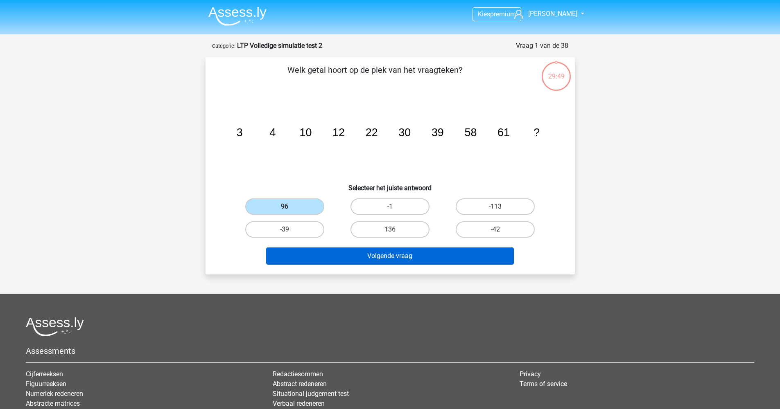
click at [351, 255] on button "Volgende vraag" at bounding box center [390, 256] width 248 height 17
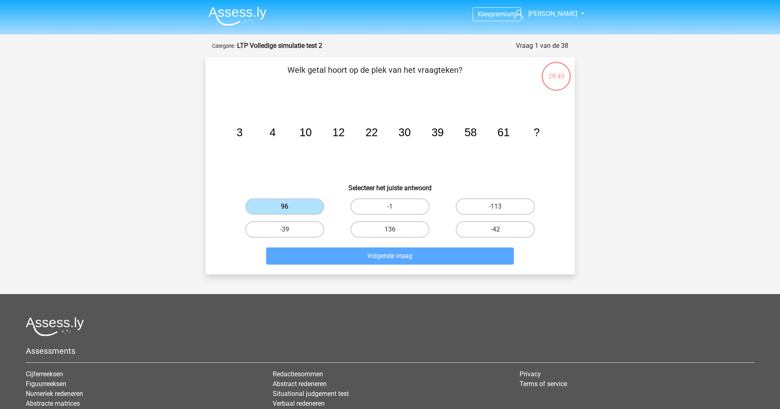
scroll to position [41, 0]
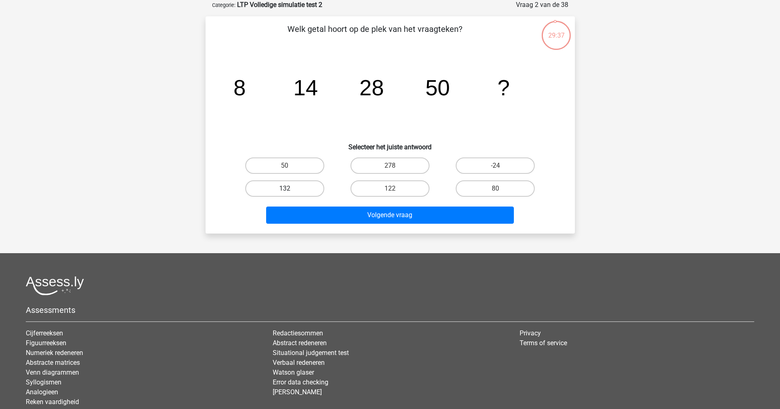
click at [291, 188] on label "132" at bounding box center [284, 189] width 79 height 16
click at [290, 189] on input "132" at bounding box center [286, 191] width 5 height 5
radio input "true"
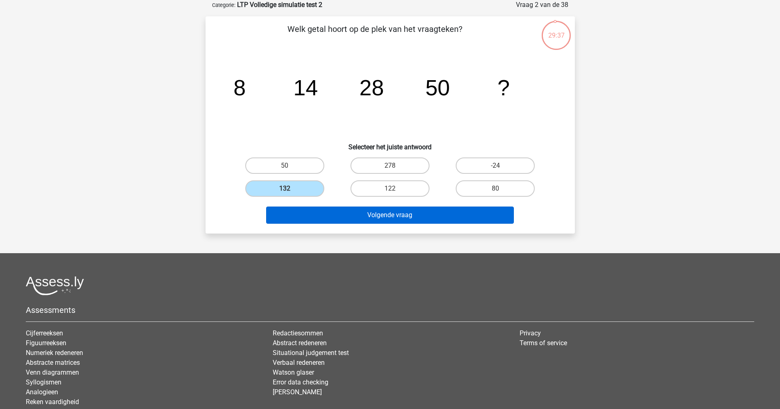
click at [339, 220] on button "Volgende vraag" at bounding box center [390, 215] width 248 height 17
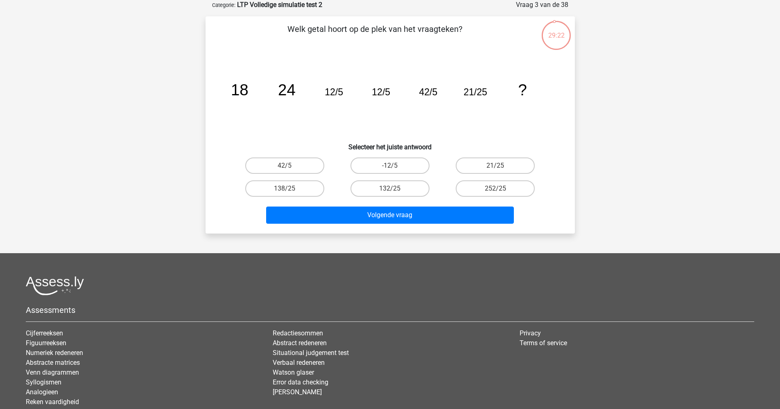
click at [392, 166] on input "-12/5" at bounding box center [392, 168] width 5 height 5
radio input "true"
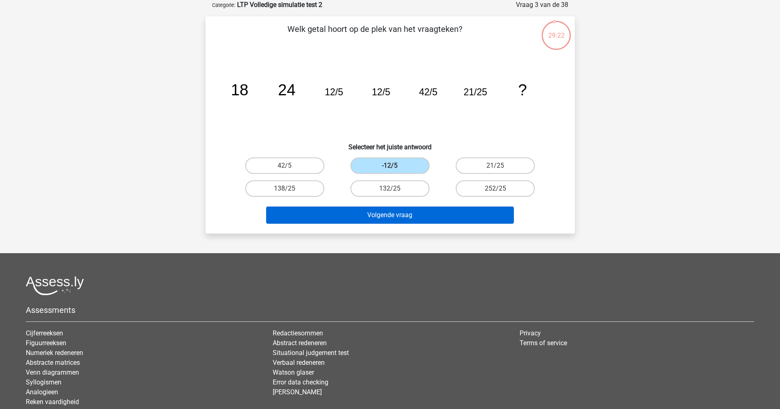
click at [395, 220] on button "Volgende vraag" at bounding box center [390, 215] width 248 height 17
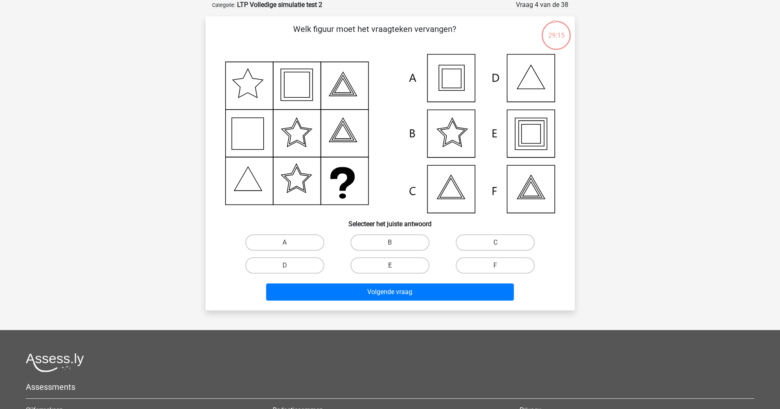
click at [381, 262] on label "E" at bounding box center [389, 265] width 79 height 16
click at [390, 266] on input "E" at bounding box center [392, 268] width 5 height 5
radio input "true"
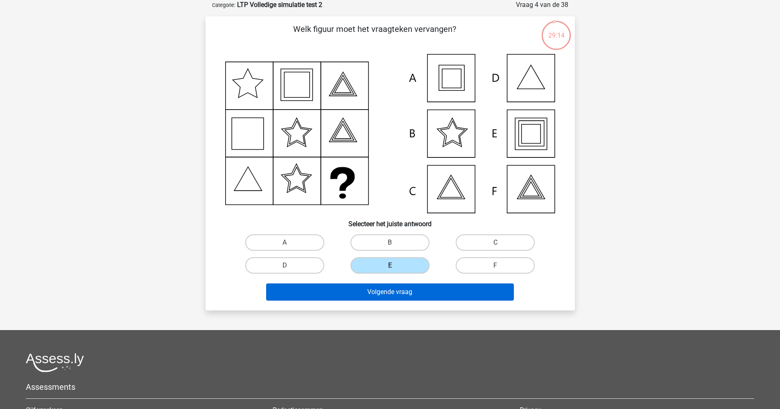
click at [416, 297] on button "Volgende vraag" at bounding box center [390, 292] width 248 height 17
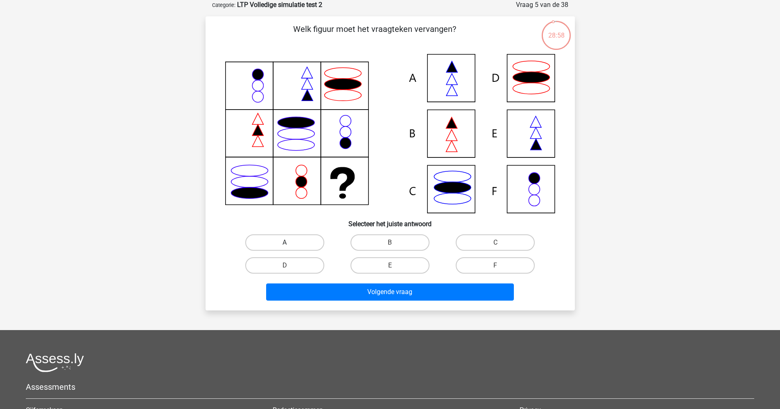
click at [314, 242] on label "A" at bounding box center [284, 243] width 79 height 16
click at [290, 243] on input "A" at bounding box center [286, 245] width 5 height 5
radio input "true"
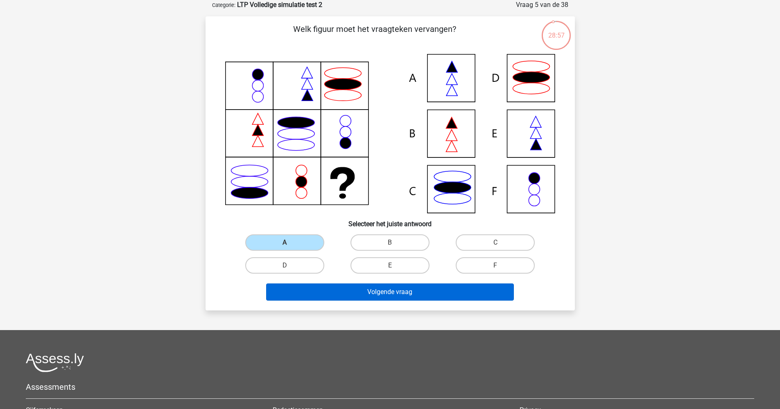
click at [318, 292] on button "Volgende vraag" at bounding box center [390, 292] width 248 height 17
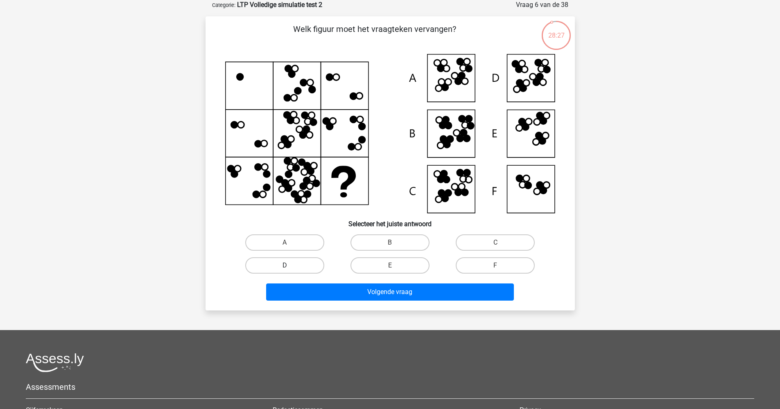
click at [301, 268] on label "D" at bounding box center [284, 265] width 79 height 16
click at [290, 268] on input "D" at bounding box center [286, 268] width 5 height 5
radio input "true"
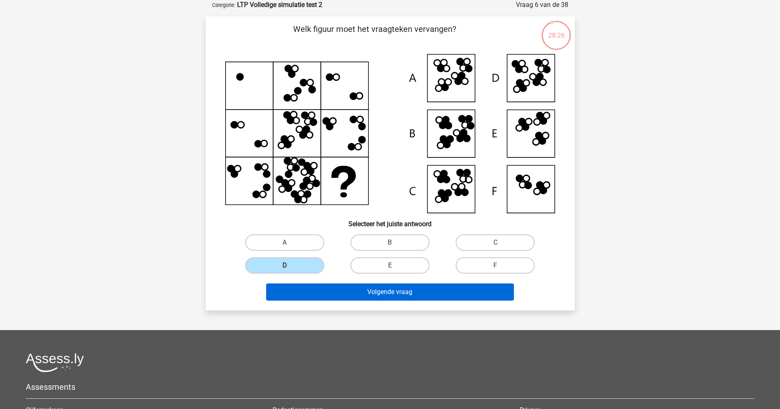
click at [363, 296] on button "Volgende vraag" at bounding box center [390, 292] width 248 height 17
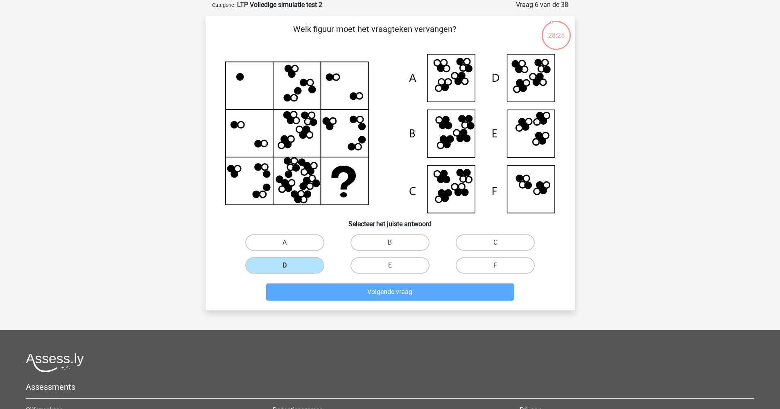
scroll to position [18, 0]
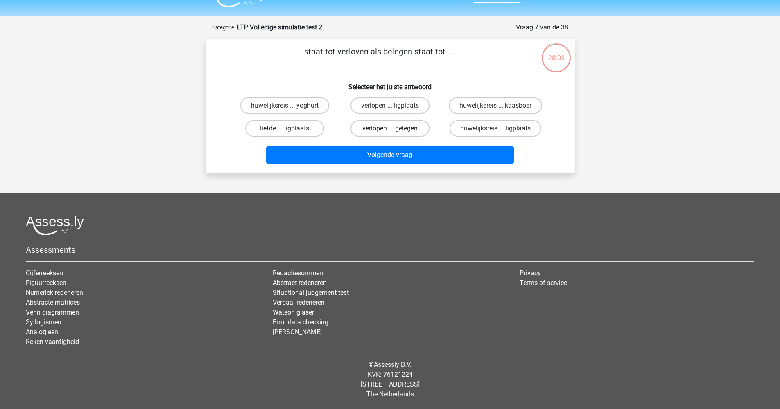
click at [364, 129] on label "verlopen ... gelegen" at bounding box center [389, 128] width 79 height 16
click at [390, 129] on input "verlopen ... gelegen" at bounding box center [392, 131] width 5 height 5
radio input "true"
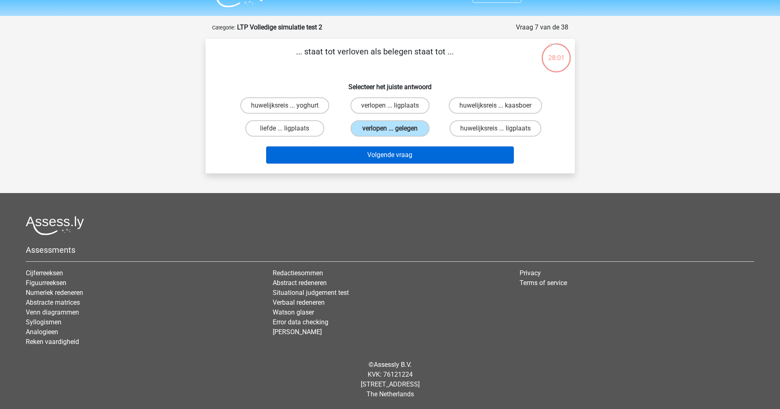
click at [383, 153] on button "Volgende vraag" at bounding box center [390, 155] width 248 height 17
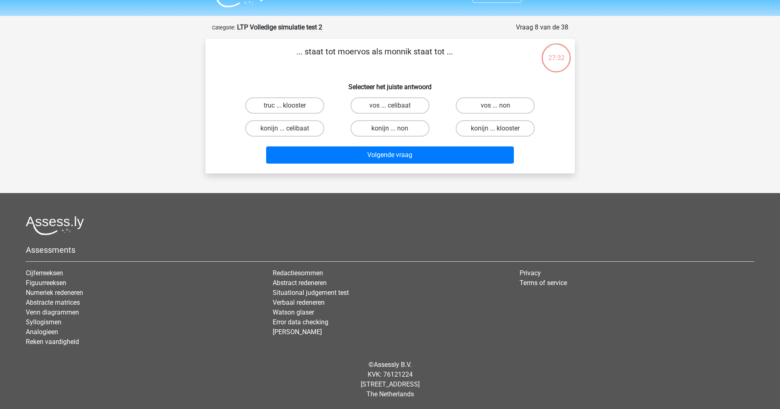
click at [500, 106] on input "vos ... non" at bounding box center [497, 108] width 5 height 5
radio input "true"
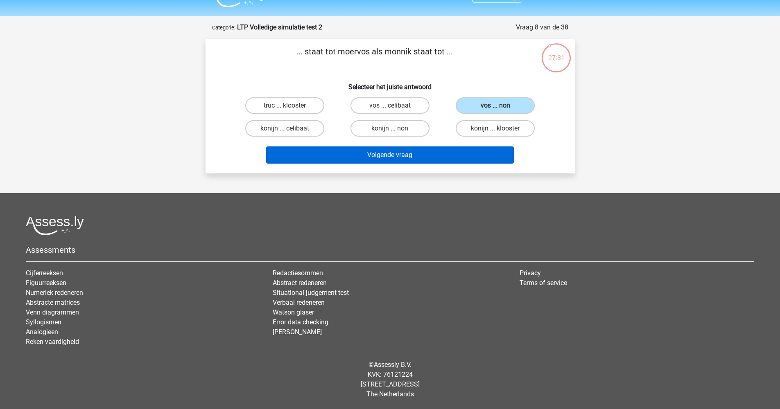
click at [469, 158] on button "Volgende vraag" at bounding box center [390, 155] width 248 height 17
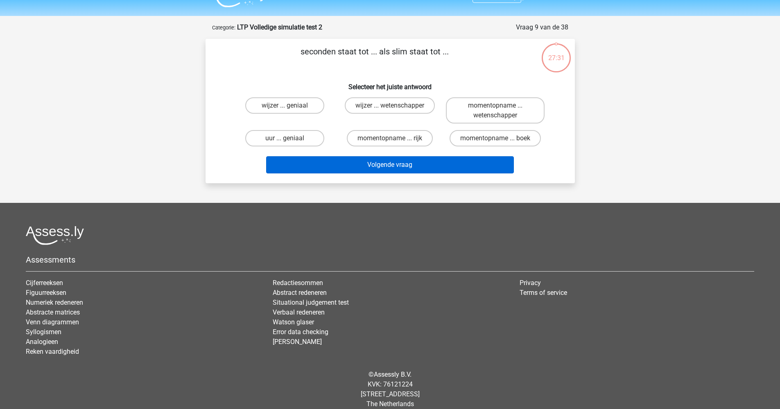
scroll to position [28, 0]
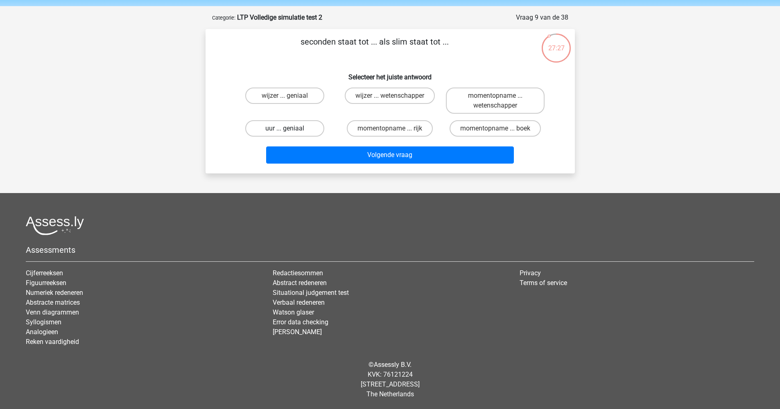
click at [277, 132] on label "uur ... geniaal" at bounding box center [284, 128] width 79 height 16
click at [284, 132] on input "uur ... geniaal" at bounding box center [286, 131] width 5 height 5
radio input "true"
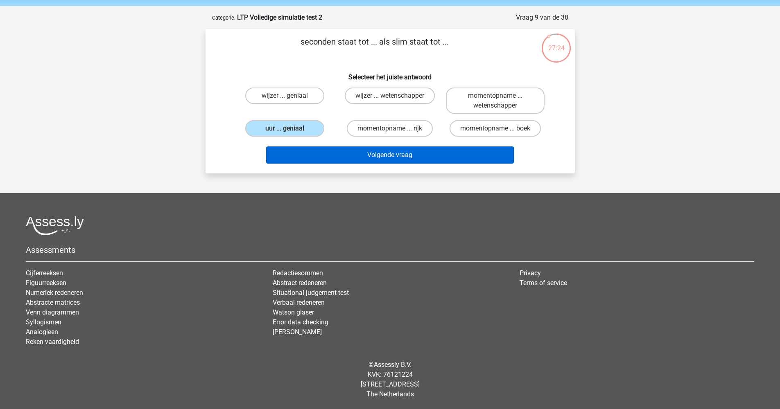
click at [352, 156] on button "Volgende vraag" at bounding box center [390, 155] width 248 height 17
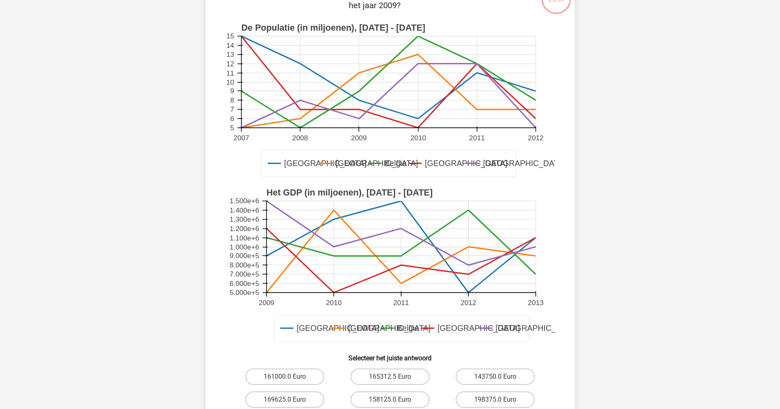
scroll to position [137, 0]
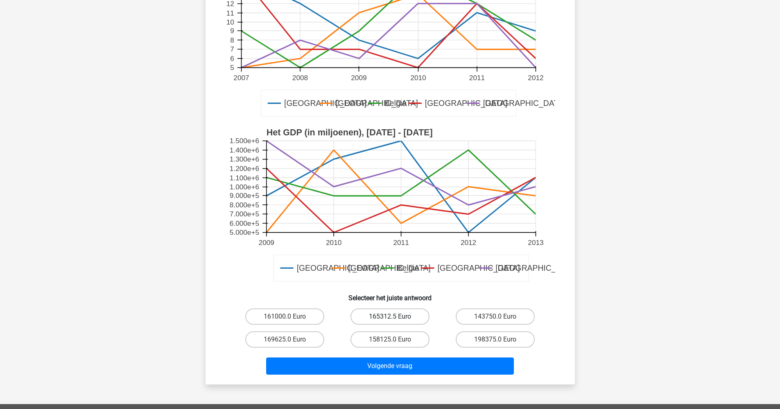
click at [381, 316] on label "165312.5 Euro" at bounding box center [389, 317] width 79 height 16
click at [390, 317] on input "165312.5 Euro" at bounding box center [392, 319] width 5 height 5
radio input "true"
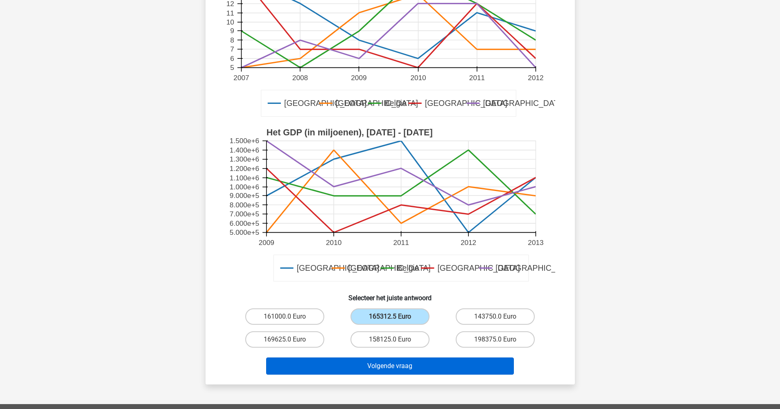
click at [379, 368] on button "Volgende vraag" at bounding box center [390, 366] width 248 height 17
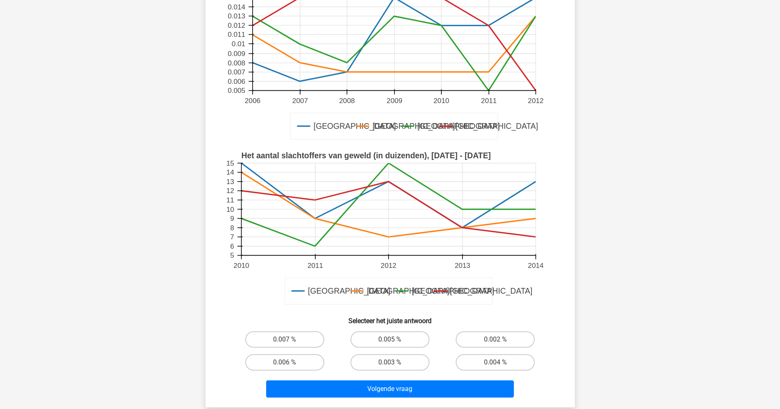
scroll to position [204, 0]
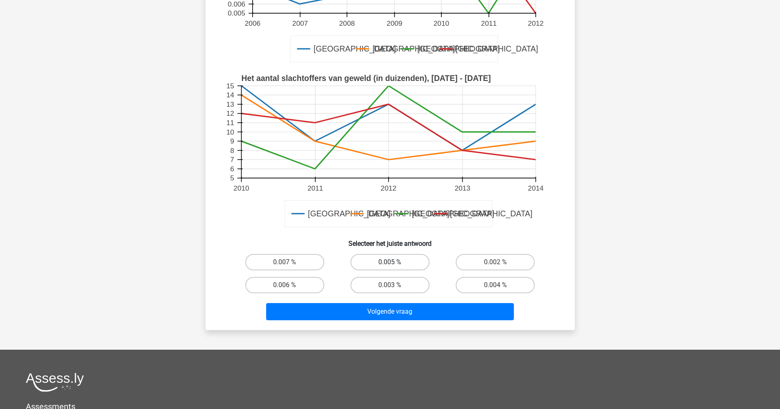
click at [395, 262] on label "0.005 %" at bounding box center [389, 262] width 79 height 16
click at [395, 262] on input "0.005 %" at bounding box center [392, 264] width 5 height 5
radio input "true"
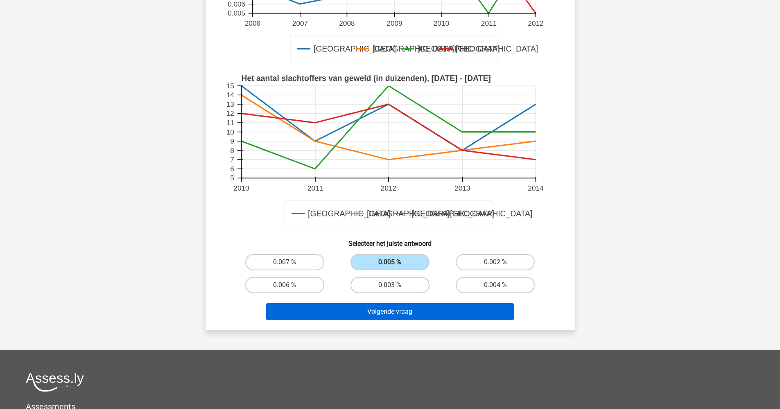
click at [426, 311] on button "Volgende vraag" at bounding box center [390, 311] width 248 height 17
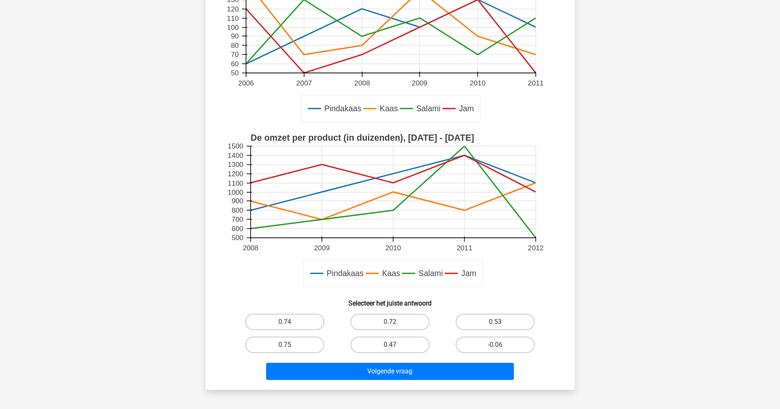
scroll to position [190, 0]
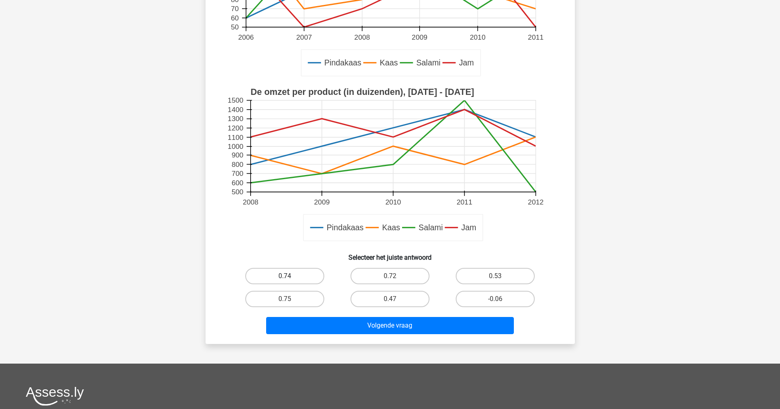
click at [295, 277] on label "0.74" at bounding box center [284, 276] width 79 height 16
click at [290, 277] on input "0.74" at bounding box center [286, 278] width 5 height 5
radio input "true"
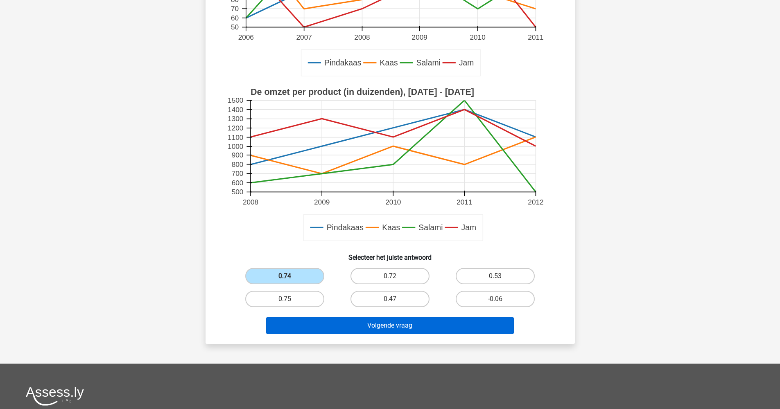
click at [382, 332] on button "Volgende vraag" at bounding box center [390, 325] width 248 height 17
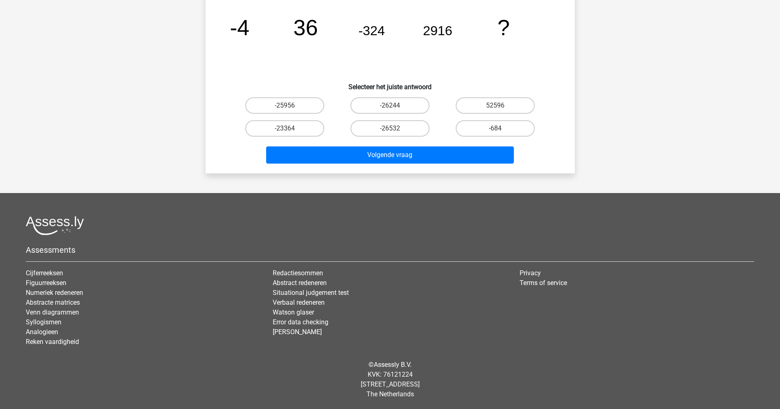
scroll to position [41, 0]
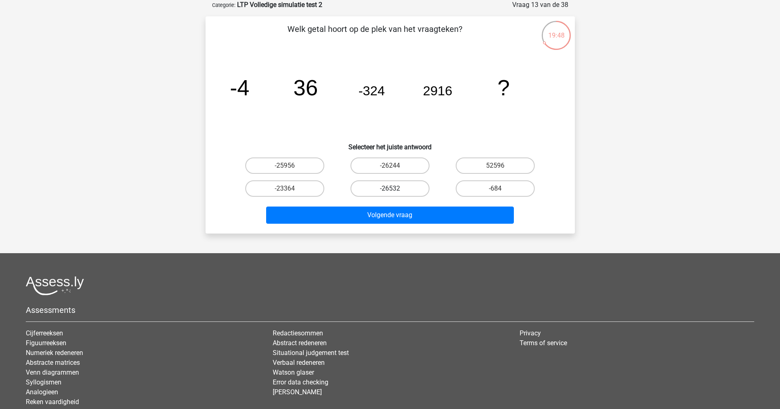
click at [383, 188] on label "-26532" at bounding box center [389, 189] width 79 height 16
click at [390, 189] on input "-26532" at bounding box center [392, 191] width 5 height 5
radio input "true"
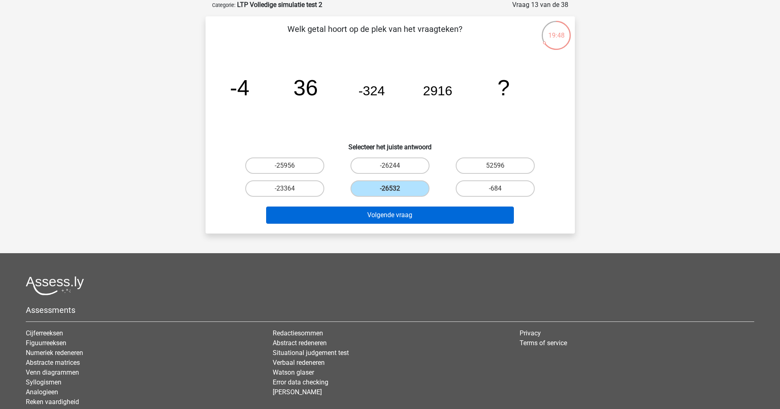
click at [385, 219] on button "Volgende vraag" at bounding box center [390, 215] width 248 height 17
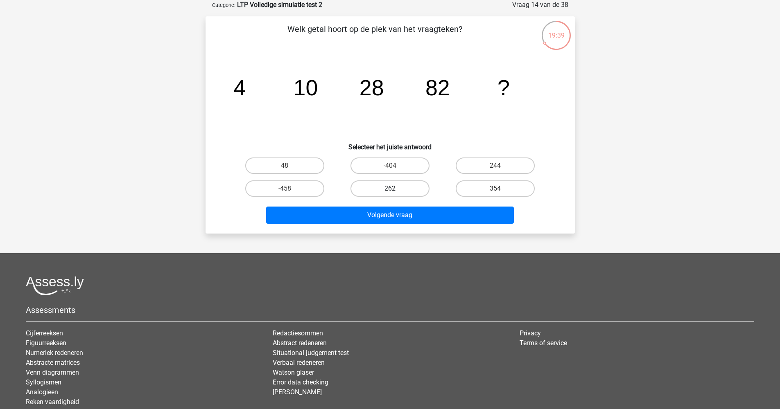
click at [377, 185] on label "262" at bounding box center [389, 189] width 79 height 16
click at [390, 189] on input "262" at bounding box center [392, 191] width 5 height 5
radio input "true"
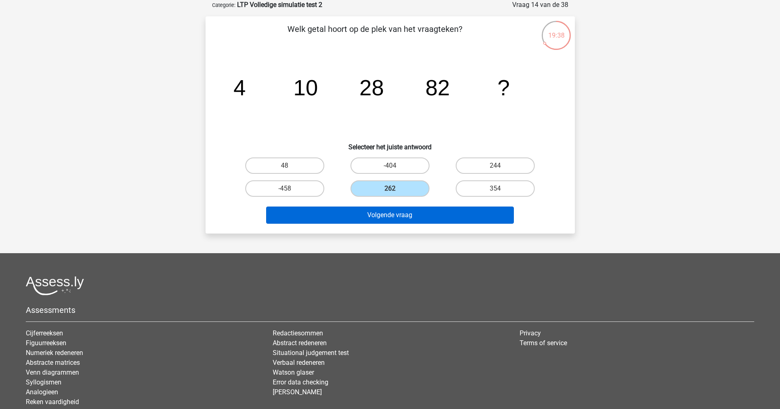
click at [380, 212] on button "Volgende vraag" at bounding box center [390, 215] width 248 height 17
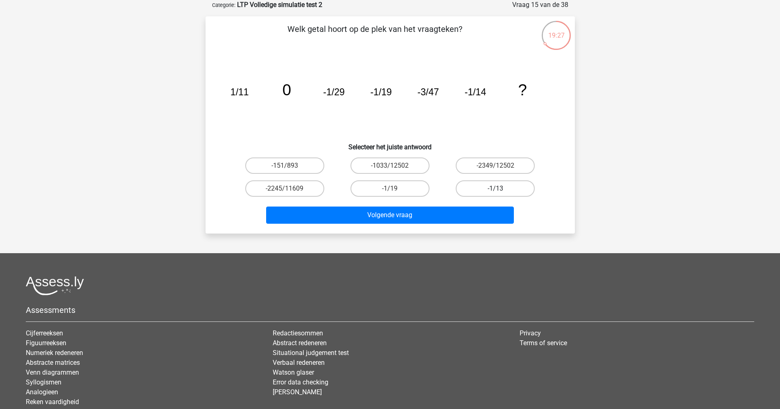
click at [476, 187] on label "-1/13" at bounding box center [495, 189] width 79 height 16
click at [495, 189] on input "-1/13" at bounding box center [497, 191] width 5 height 5
radio input "true"
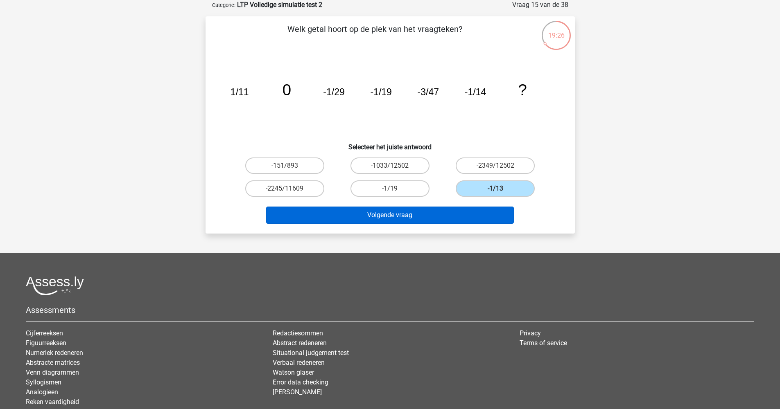
click at [340, 217] on button "Volgende vraag" at bounding box center [390, 215] width 248 height 17
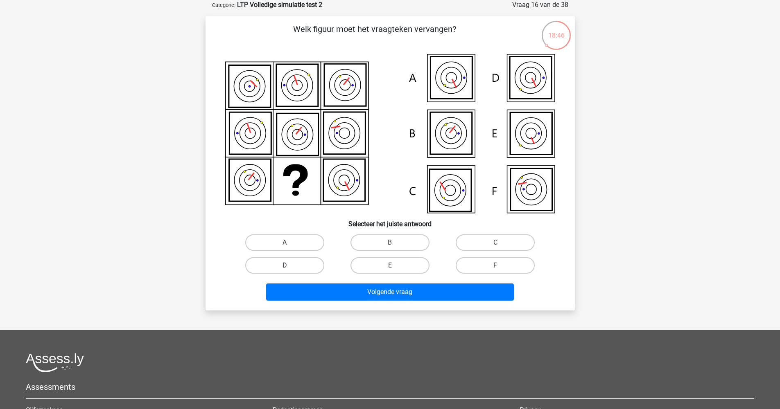
click at [306, 266] on label "D" at bounding box center [284, 265] width 79 height 16
click at [290, 266] on input "D" at bounding box center [286, 268] width 5 height 5
radio input "true"
click at [475, 265] on label "F" at bounding box center [495, 265] width 79 height 16
click at [495, 266] on input "F" at bounding box center [497, 268] width 5 height 5
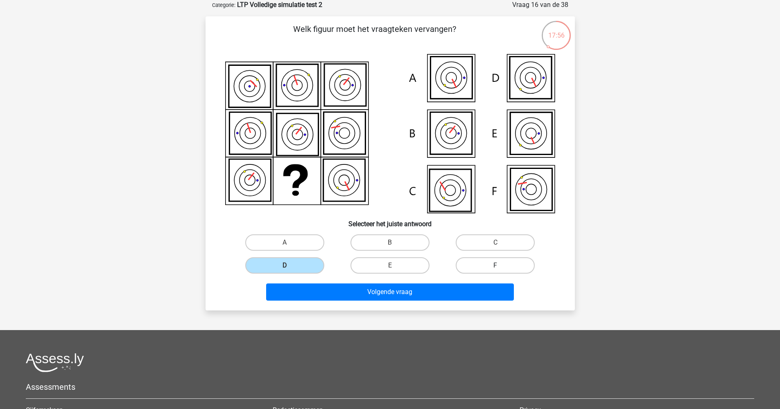
radio input "true"
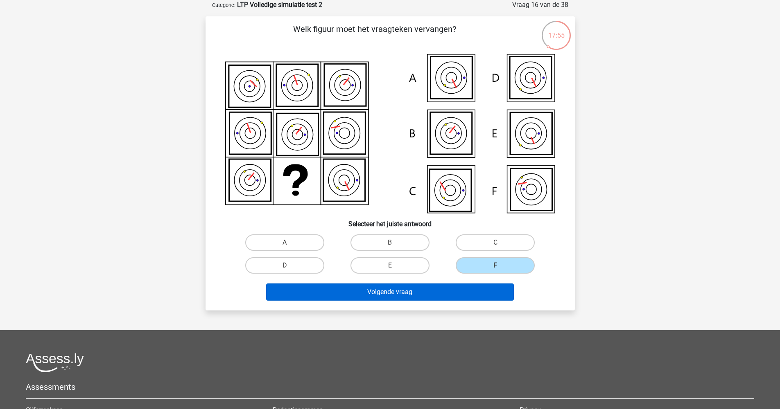
click at [442, 298] on button "Volgende vraag" at bounding box center [390, 292] width 248 height 17
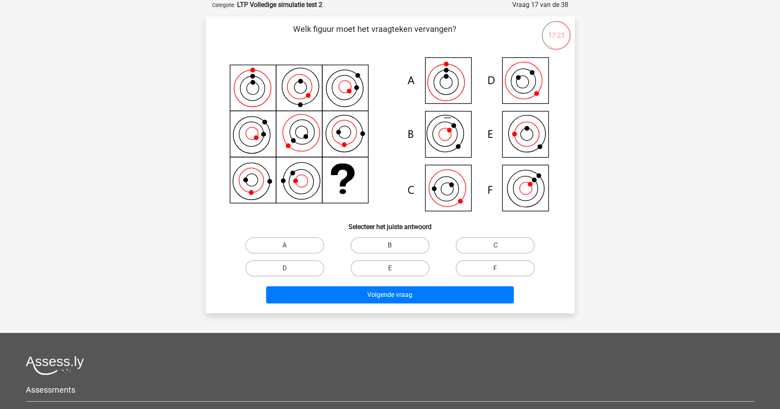
click at [286, 269] on input "D" at bounding box center [286, 271] width 5 height 5
radio input "true"
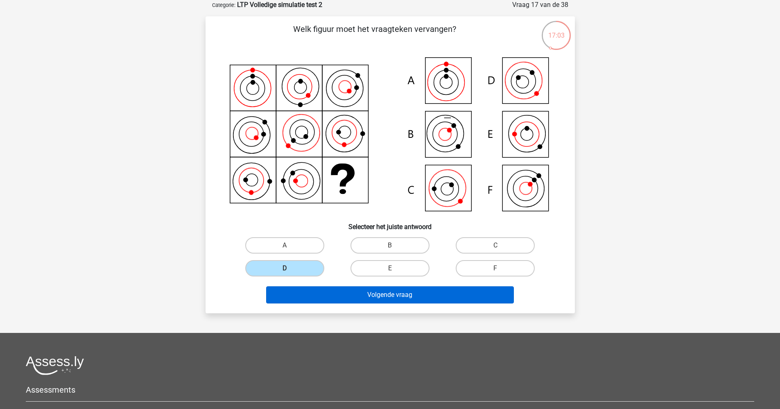
click at [406, 292] on button "Volgende vraag" at bounding box center [390, 295] width 248 height 17
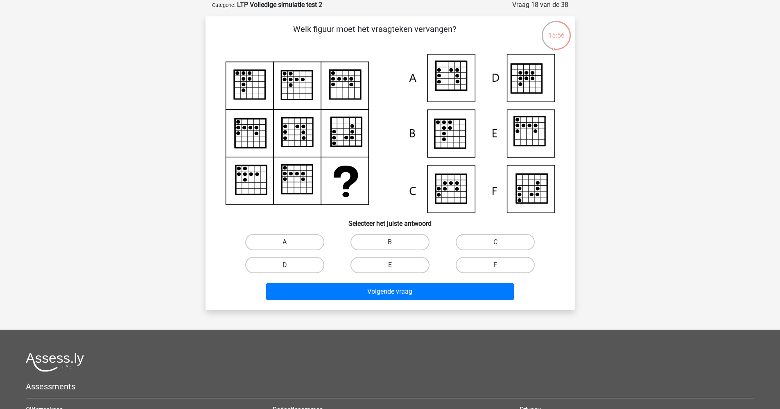
click at [302, 243] on label "A" at bounding box center [284, 242] width 79 height 16
click at [290, 243] on input "A" at bounding box center [286, 244] width 5 height 5
radio input "true"
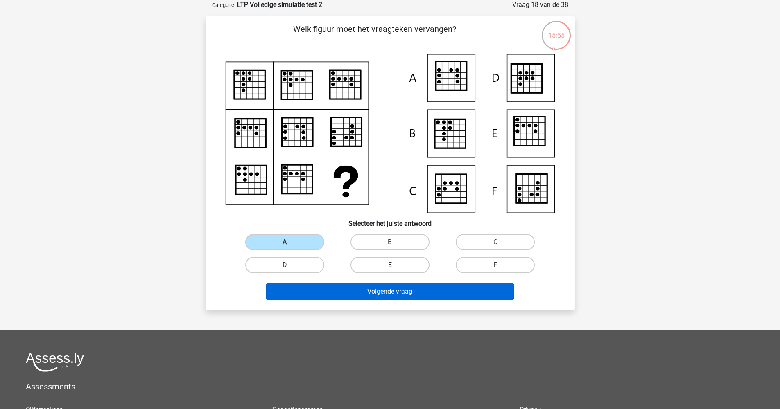
click at [392, 294] on button "Volgende vraag" at bounding box center [390, 291] width 248 height 17
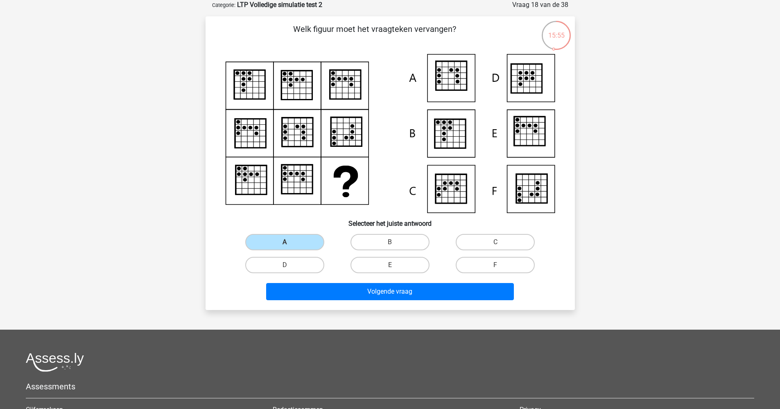
scroll to position [18, 0]
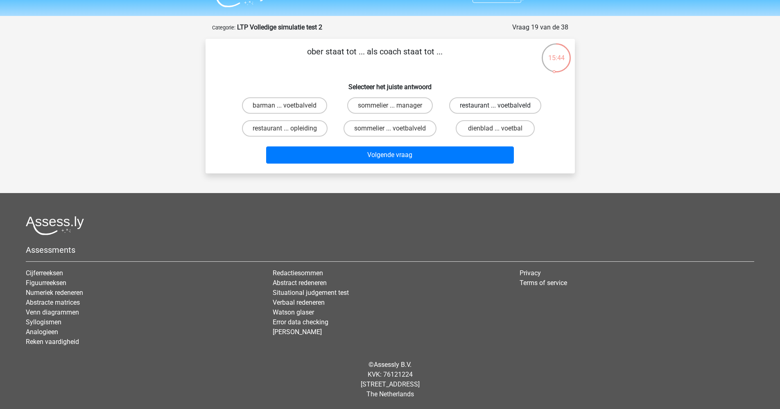
click at [510, 104] on label "restaurant ... voetbalveld" at bounding box center [495, 105] width 92 height 16
click at [501, 106] on input "restaurant ... voetbalveld" at bounding box center [497, 108] width 5 height 5
radio input "true"
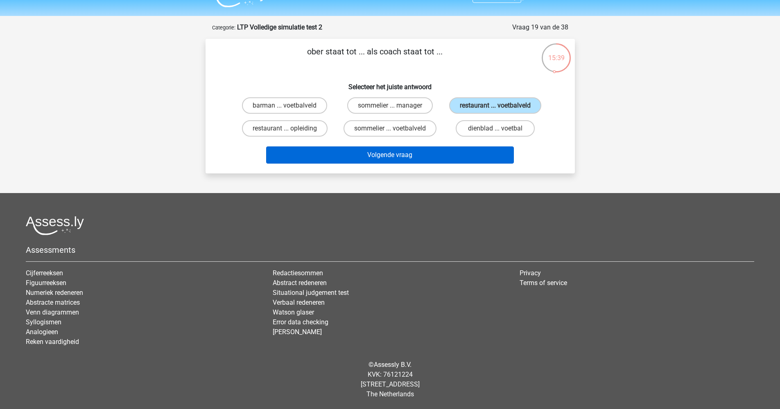
click at [429, 164] on button "Volgende vraag" at bounding box center [390, 155] width 248 height 17
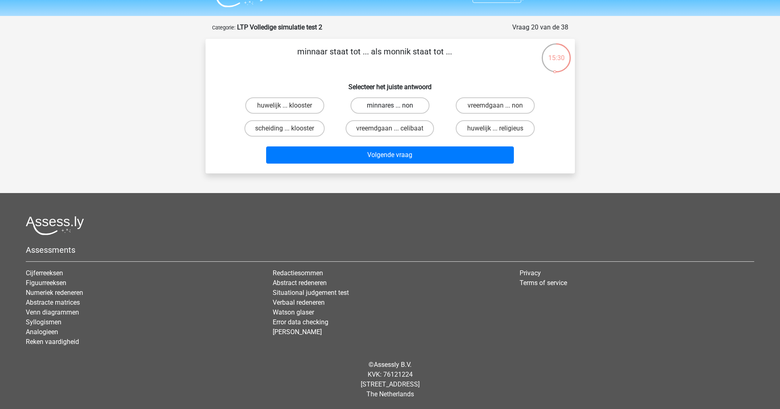
click at [379, 106] on label "minnares ... non" at bounding box center [389, 105] width 79 height 16
click at [390, 106] on input "minnares ... non" at bounding box center [392, 108] width 5 height 5
radio input "true"
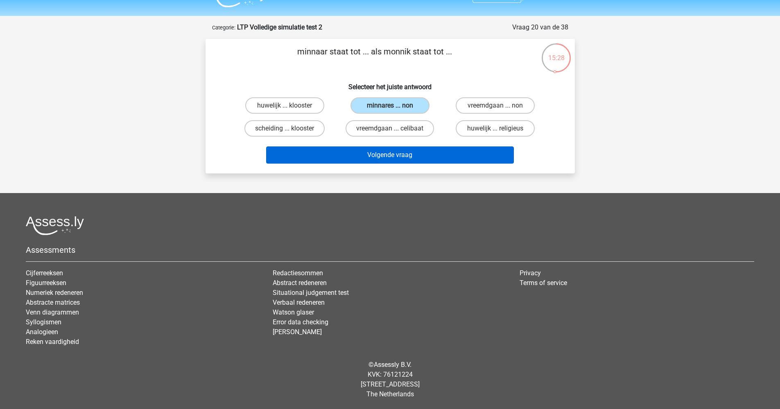
click at [398, 153] on button "Volgende vraag" at bounding box center [390, 155] width 248 height 17
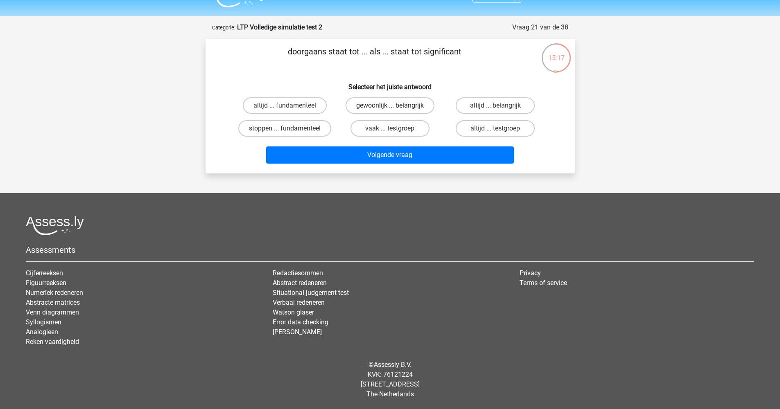
click at [369, 103] on label "gewoonlijk ... belangrijk" at bounding box center [389, 105] width 89 height 16
click at [390, 106] on input "gewoonlijk ... belangrijk" at bounding box center [392, 108] width 5 height 5
radio input "true"
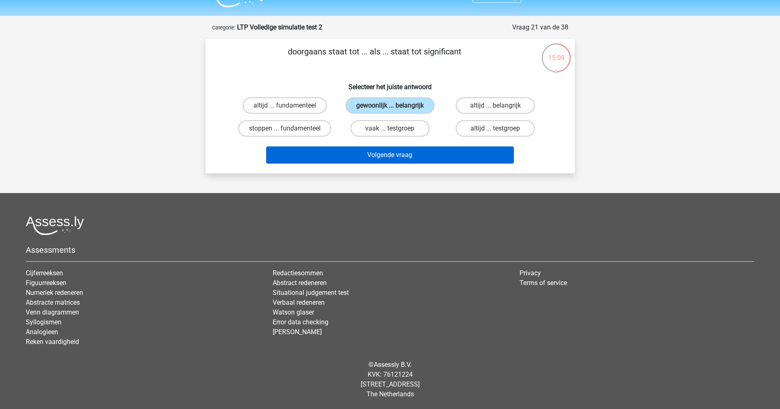
click at [399, 164] on button "Volgende vraag" at bounding box center [390, 155] width 248 height 17
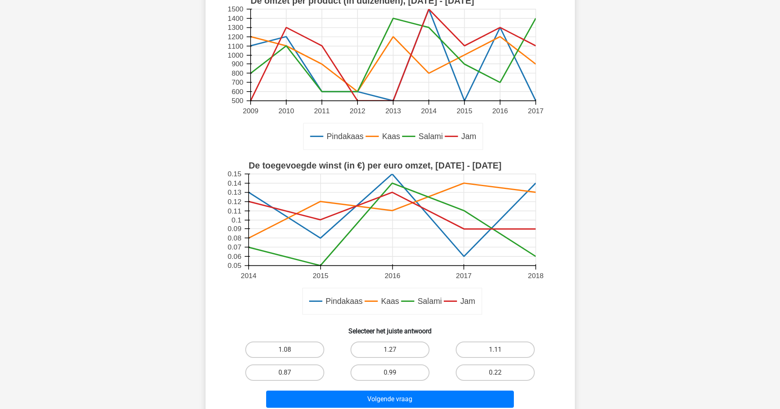
scroll to position [106, 0]
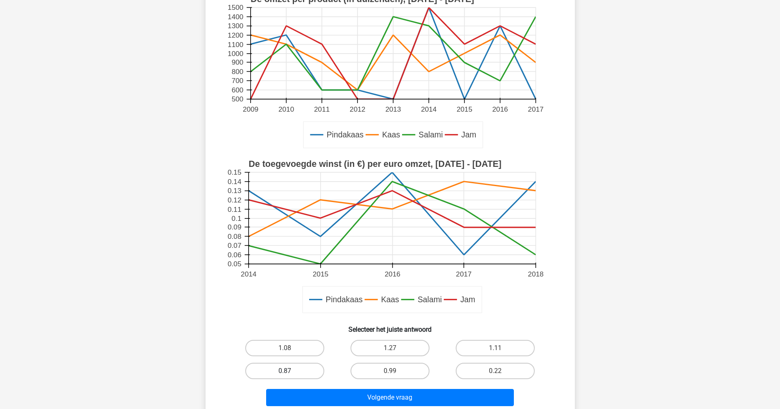
click at [261, 370] on label "0.87" at bounding box center [284, 371] width 79 height 16
click at [284, 371] on input "0.87" at bounding box center [286, 373] width 5 height 5
radio input "true"
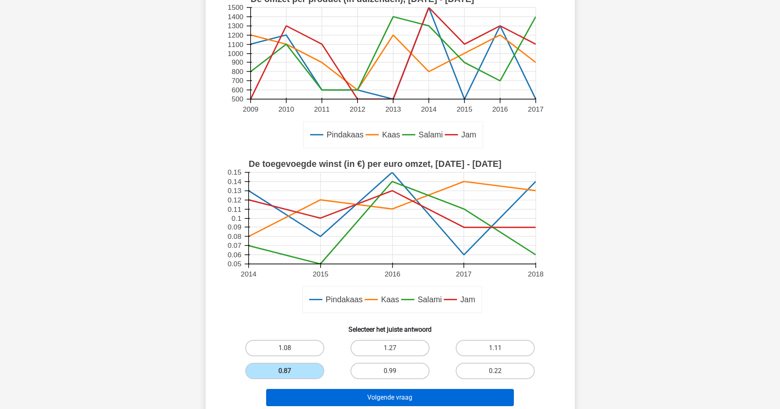
click at [336, 401] on button "Volgende vraag" at bounding box center [390, 397] width 248 height 17
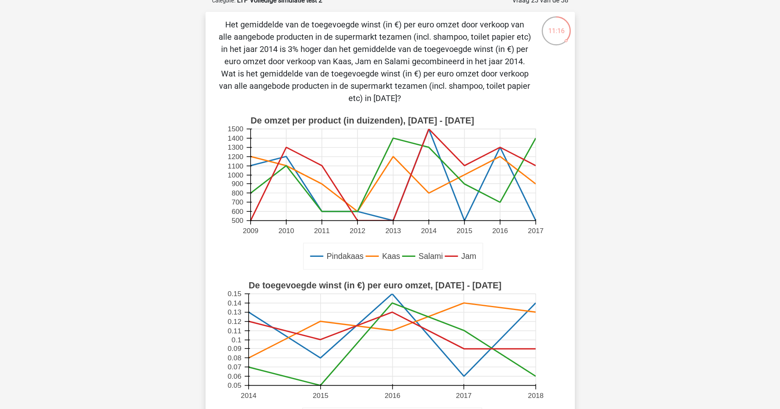
scroll to position [198, 0]
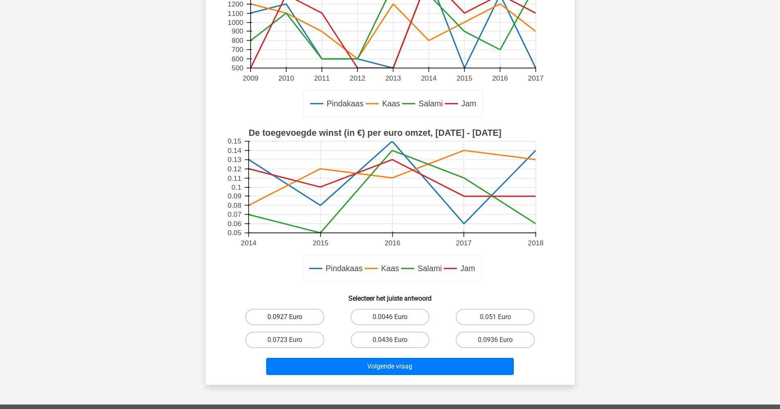
click at [302, 316] on label "0.0927 Euro" at bounding box center [284, 317] width 79 height 16
click at [290, 317] on input "0.0927 Euro" at bounding box center [286, 319] width 5 height 5
radio input "true"
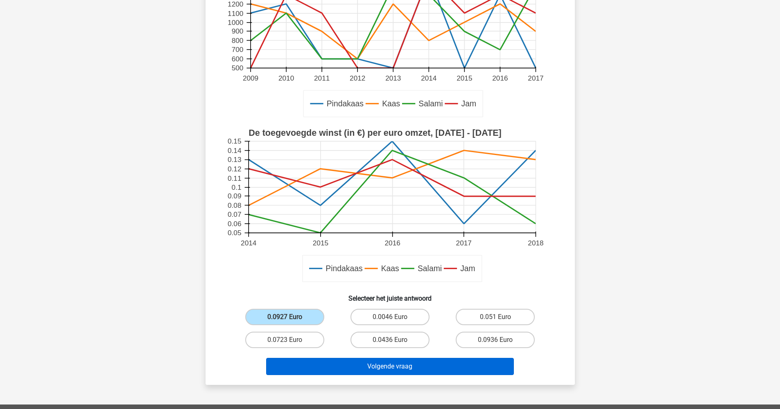
click at [364, 371] on button "Volgende vraag" at bounding box center [390, 366] width 248 height 17
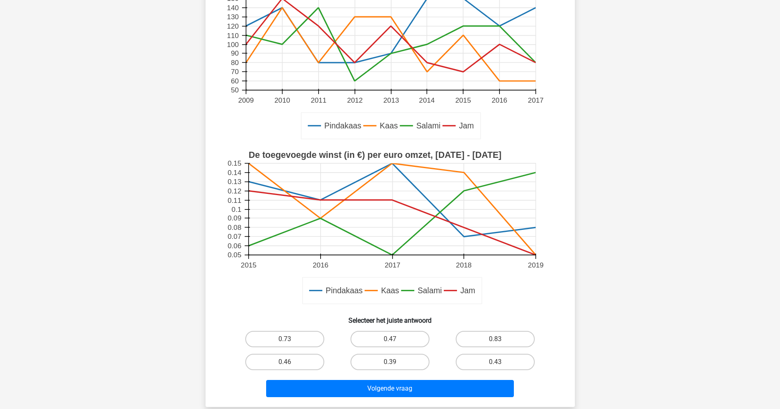
scroll to position [126, 0]
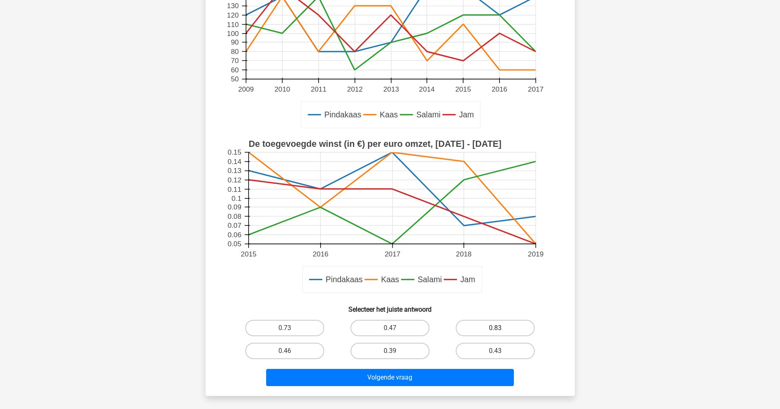
click at [496, 327] on label "0.83" at bounding box center [495, 328] width 79 height 16
click at [496, 328] on input "0.83" at bounding box center [497, 330] width 5 height 5
radio input "true"
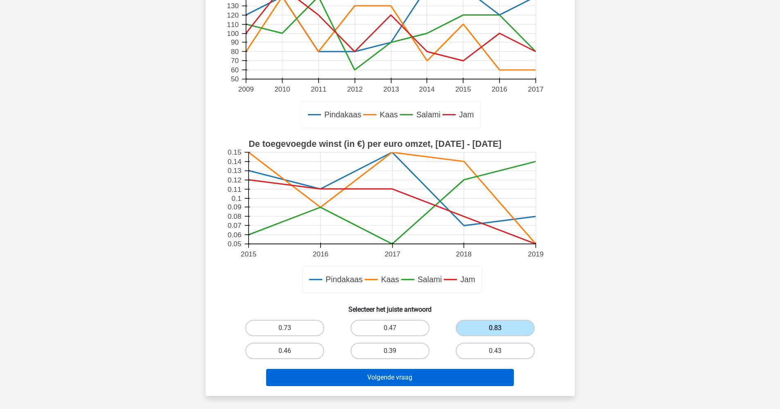
click at [463, 376] on button "Volgende vraag" at bounding box center [390, 377] width 248 height 17
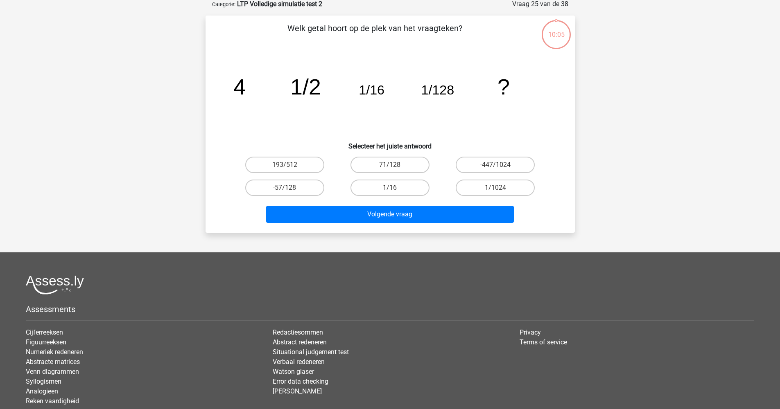
scroll to position [41, 0]
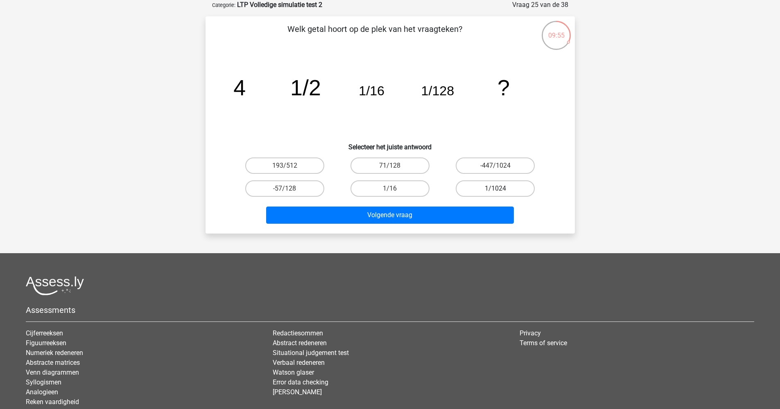
click at [480, 187] on label "1/1024" at bounding box center [495, 189] width 79 height 16
click at [495, 189] on input "1/1024" at bounding box center [497, 191] width 5 height 5
radio input "true"
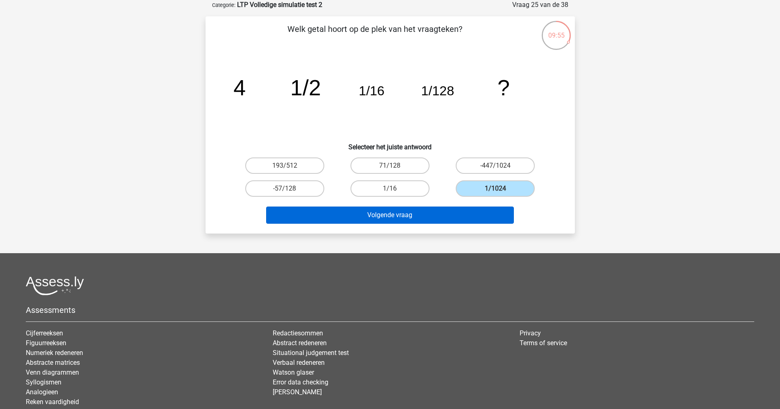
click at [463, 219] on button "Volgende vraag" at bounding box center [390, 215] width 248 height 17
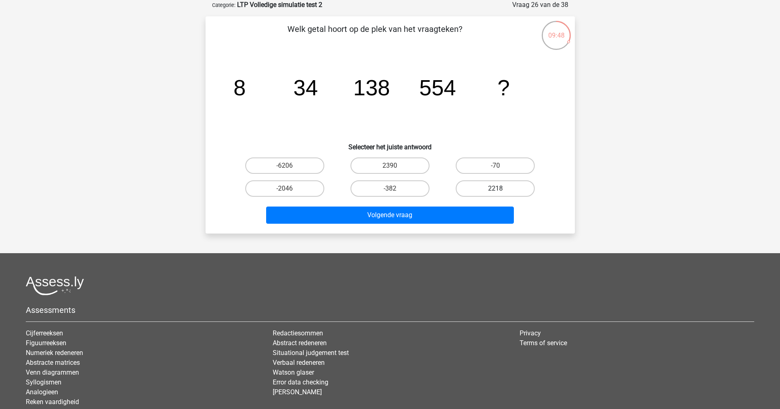
click at [490, 190] on label "2218" at bounding box center [495, 189] width 79 height 16
click at [495, 190] on input "2218" at bounding box center [497, 191] width 5 height 5
radio input "true"
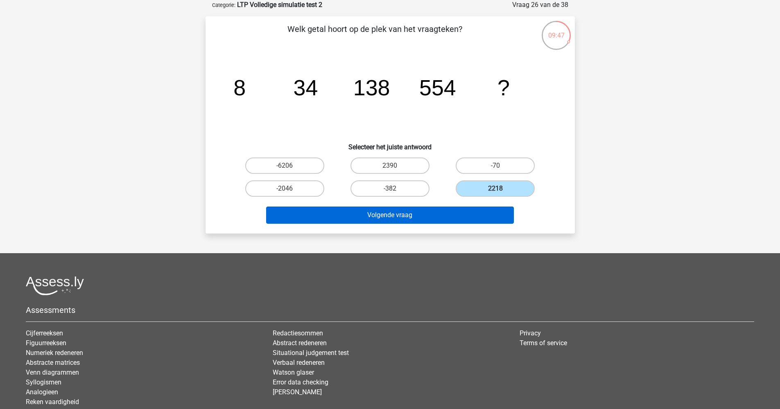
click at [448, 222] on button "Volgende vraag" at bounding box center [390, 215] width 248 height 17
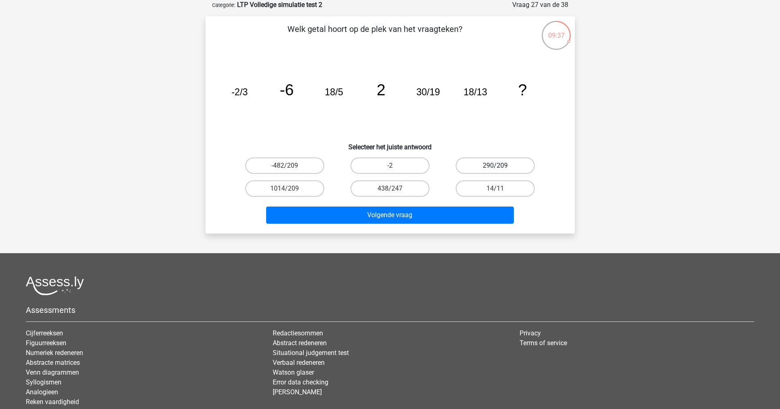
click at [489, 169] on label "290/209" at bounding box center [495, 166] width 79 height 16
click at [495, 169] on input "290/209" at bounding box center [497, 168] width 5 height 5
radio input "true"
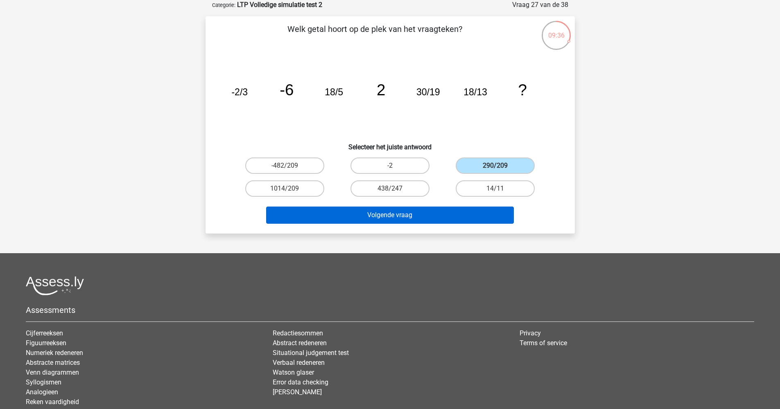
click at [478, 216] on button "Volgende vraag" at bounding box center [390, 215] width 248 height 17
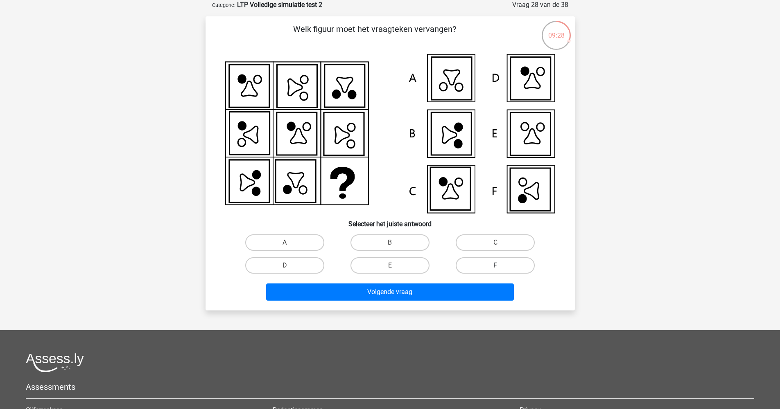
click at [473, 266] on label "F" at bounding box center [495, 265] width 79 height 16
click at [495, 266] on input "F" at bounding box center [497, 268] width 5 height 5
radio input "true"
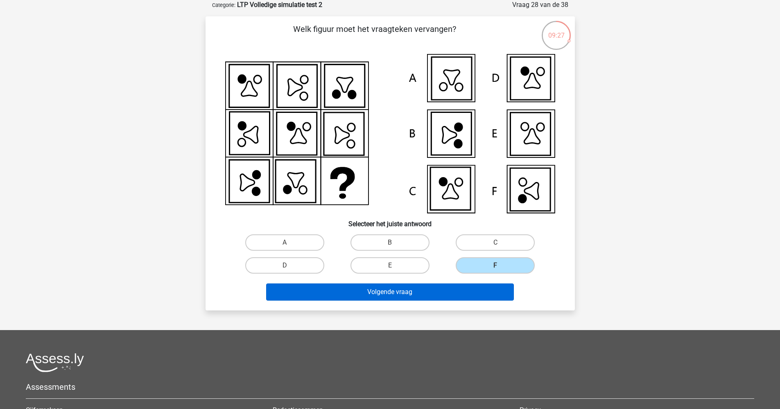
click at [465, 288] on button "Volgende vraag" at bounding box center [390, 292] width 248 height 17
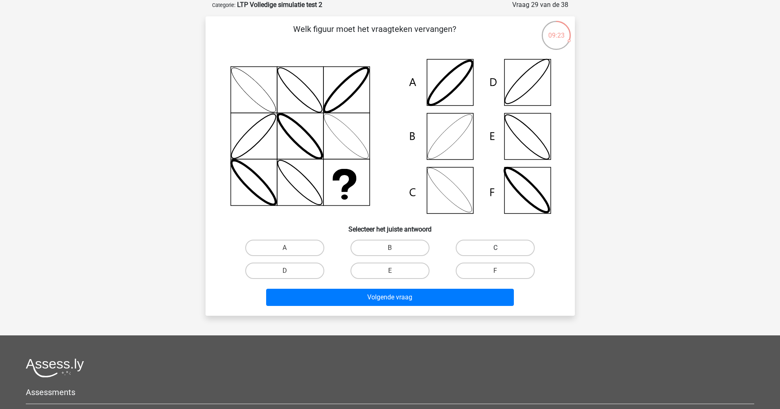
click at [490, 250] on label "C" at bounding box center [495, 248] width 79 height 16
click at [495, 250] on input "C" at bounding box center [497, 250] width 5 height 5
radio input "true"
click at [377, 251] on label "B" at bounding box center [389, 248] width 79 height 16
click at [390, 251] on input "B" at bounding box center [392, 250] width 5 height 5
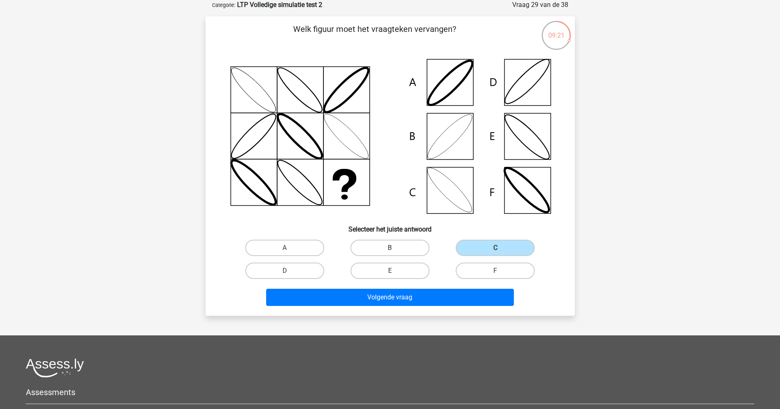
radio input "true"
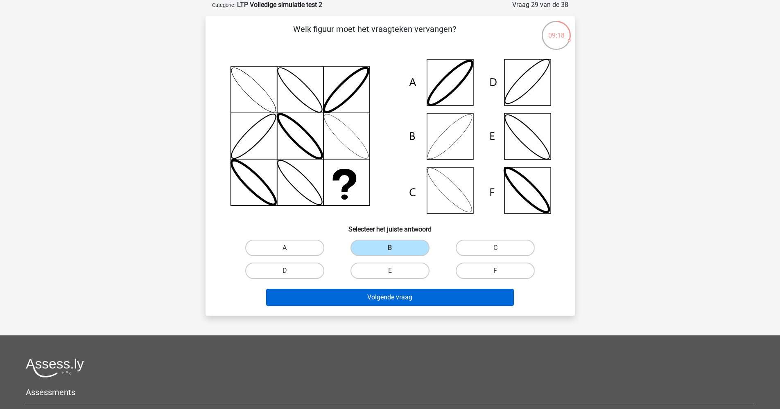
click at [405, 301] on button "Volgende vraag" at bounding box center [390, 297] width 248 height 17
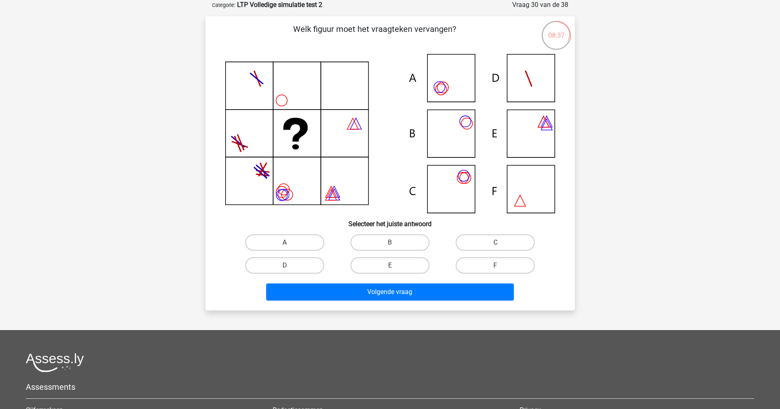
click at [272, 243] on label "A" at bounding box center [284, 243] width 79 height 16
click at [284, 243] on input "A" at bounding box center [286, 245] width 5 height 5
radio input "true"
click at [496, 243] on input "C" at bounding box center [497, 245] width 5 height 5
radio input "true"
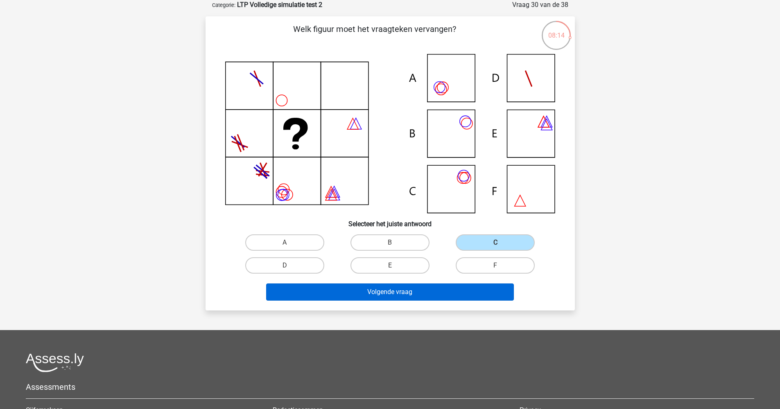
click at [322, 297] on button "Volgende vraag" at bounding box center [390, 292] width 248 height 17
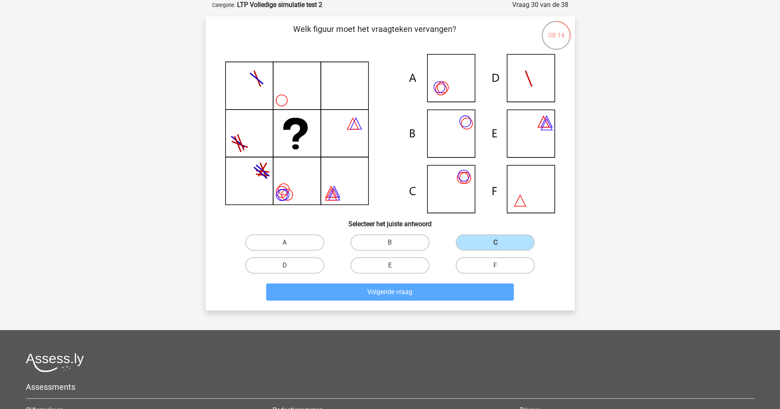
scroll to position [18, 0]
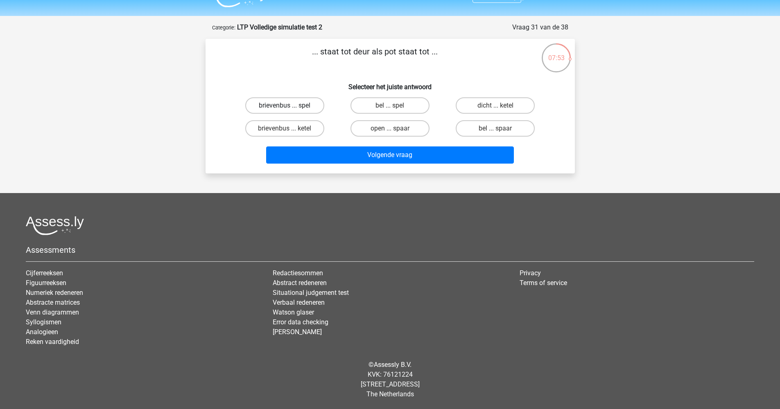
click at [279, 108] on label "brievenbus ... spel" at bounding box center [284, 105] width 79 height 16
click at [284, 108] on input "brievenbus ... spel" at bounding box center [286, 108] width 5 height 5
radio input "true"
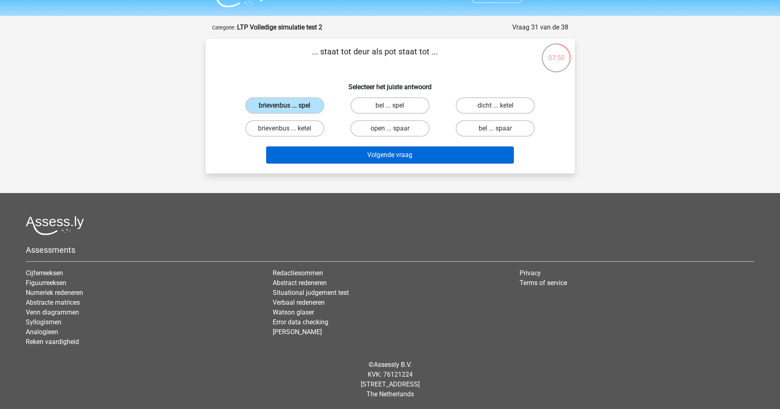
click at [368, 158] on button "Volgende vraag" at bounding box center [390, 155] width 248 height 17
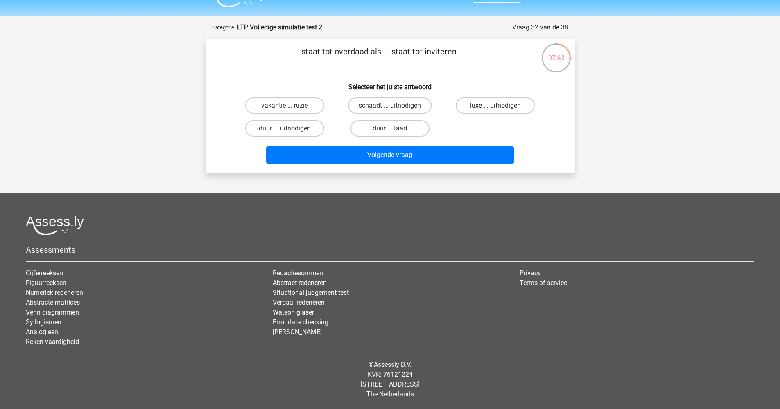
click at [493, 110] on label "luxe ... uitnodigen" at bounding box center [495, 105] width 79 height 16
click at [495, 110] on input "luxe ... uitnodigen" at bounding box center [497, 108] width 5 height 5
radio input "true"
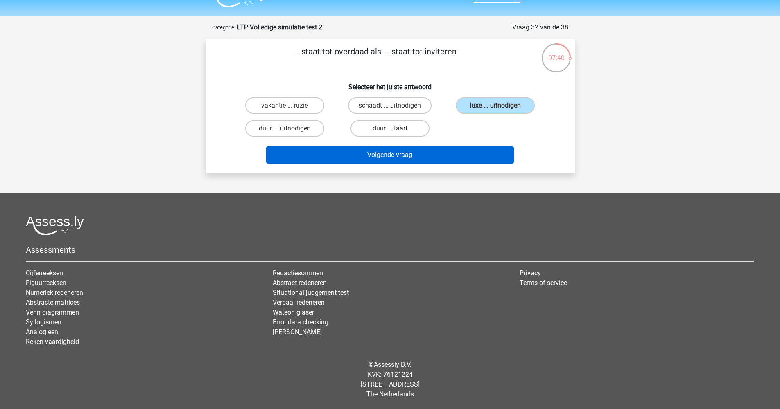
click at [466, 159] on button "Volgende vraag" at bounding box center [390, 155] width 248 height 17
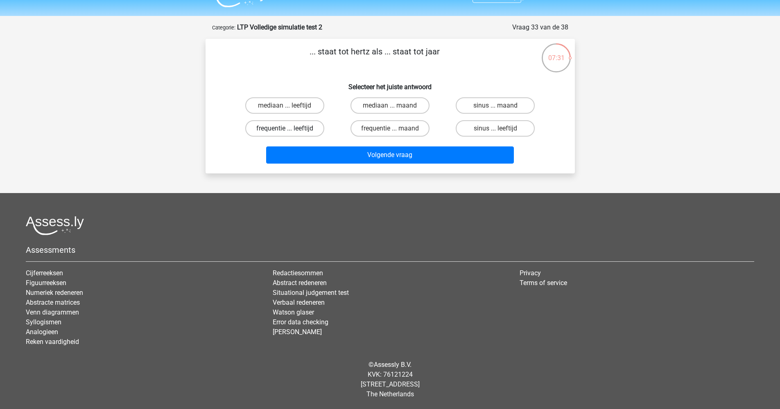
click at [296, 129] on label "frequentie ... leeftijd" at bounding box center [284, 128] width 79 height 16
click at [290, 129] on input "frequentie ... leeftijd" at bounding box center [286, 131] width 5 height 5
radio input "true"
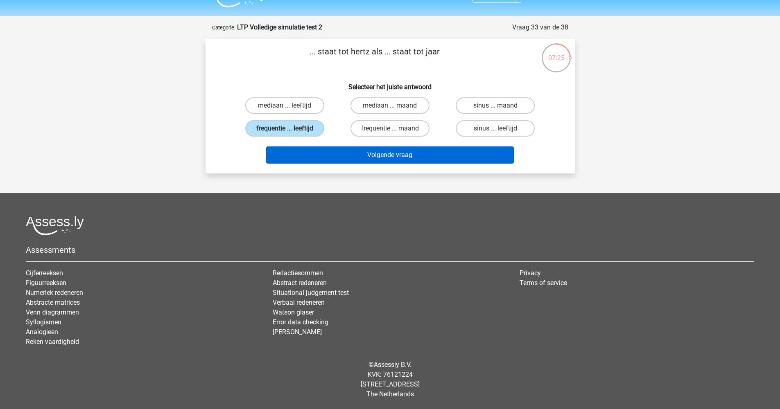
click at [344, 156] on button "Volgende vraag" at bounding box center [390, 155] width 248 height 17
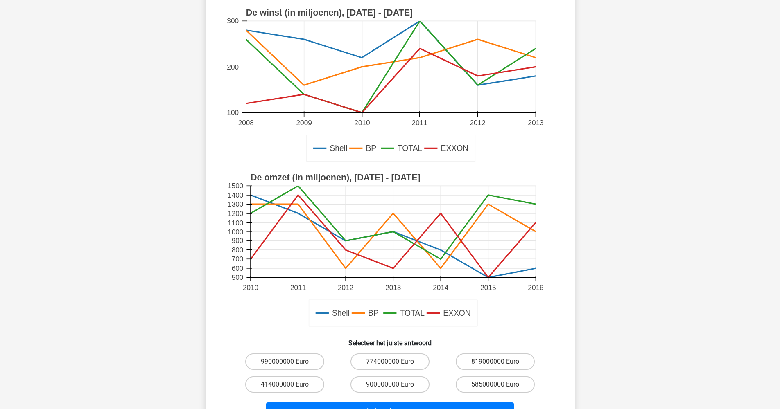
scroll to position [113, 0]
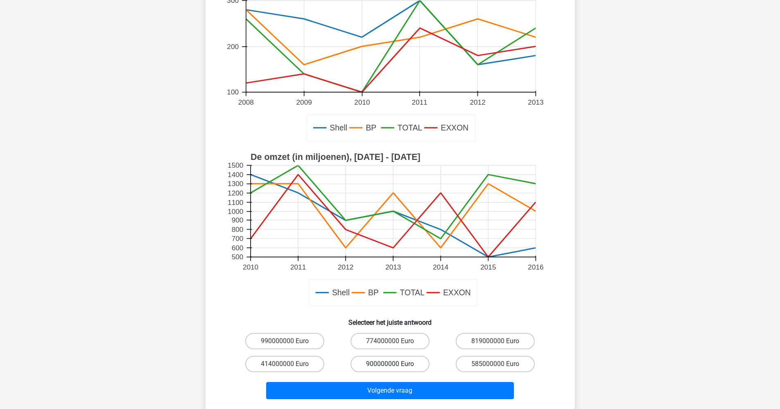
click at [383, 361] on label "900000000 Euro" at bounding box center [389, 364] width 79 height 16
click at [390, 364] on input "900000000 Euro" at bounding box center [392, 366] width 5 height 5
radio input "true"
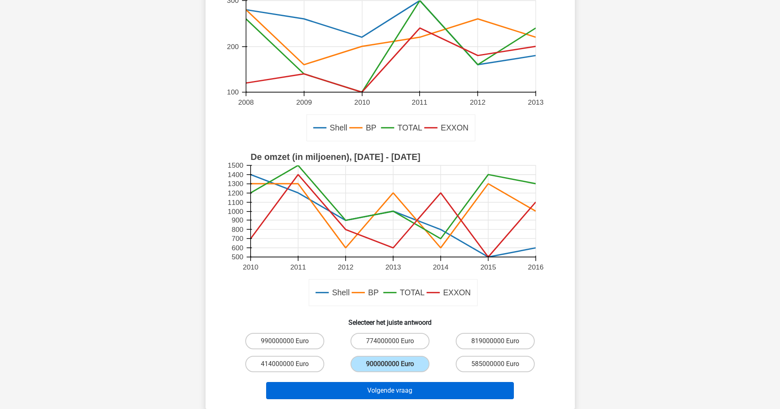
click at [384, 391] on button "Volgende vraag" at bounding box center [390, 390] width 248 height 17
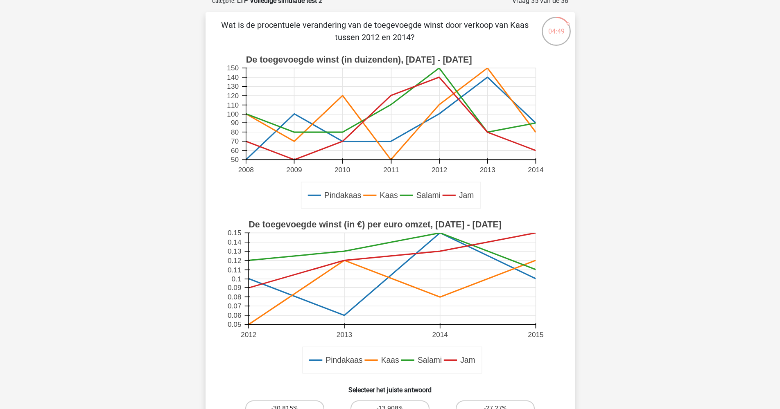
scroll to position [126, 0]
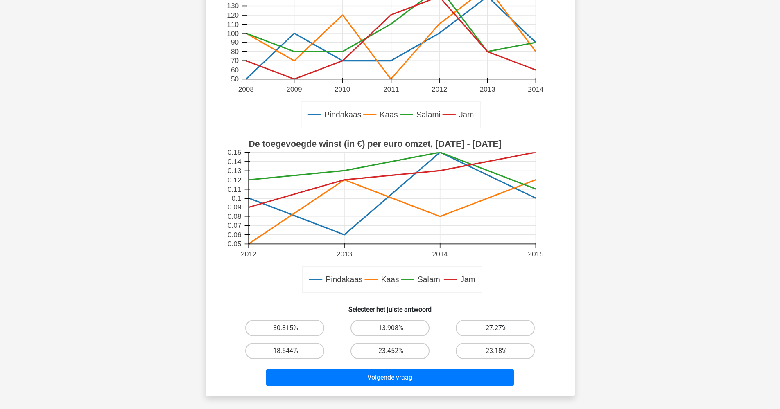
click at [474, 328] on label "-27.27%" at bounding box center [495, 328] width 79 height 16
click at [495, 328] on input "-27.27%" at bounding box center [497, 330] width 5 height 5
radio input "true"
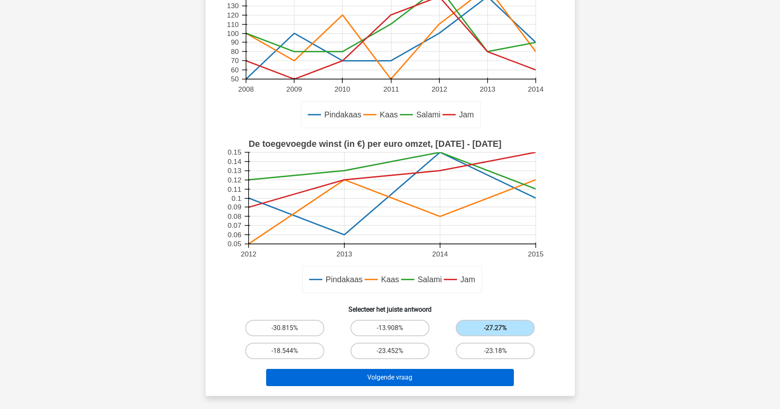
click at [438, 378] on button "Volgende vraag" at bounding box center [390, 377] width 248 height 17
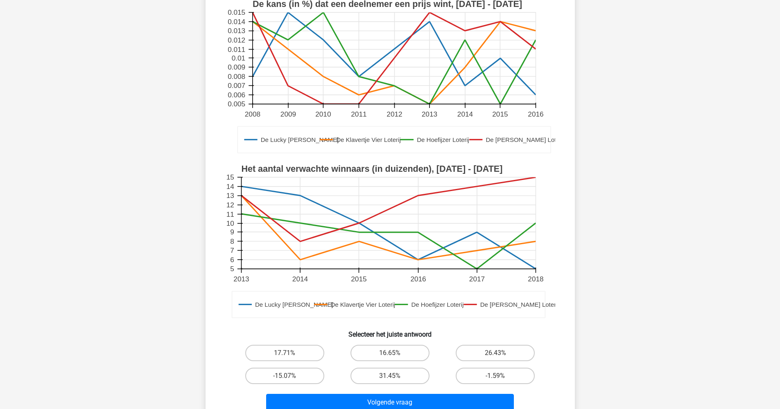
scroll to position [151, 0]
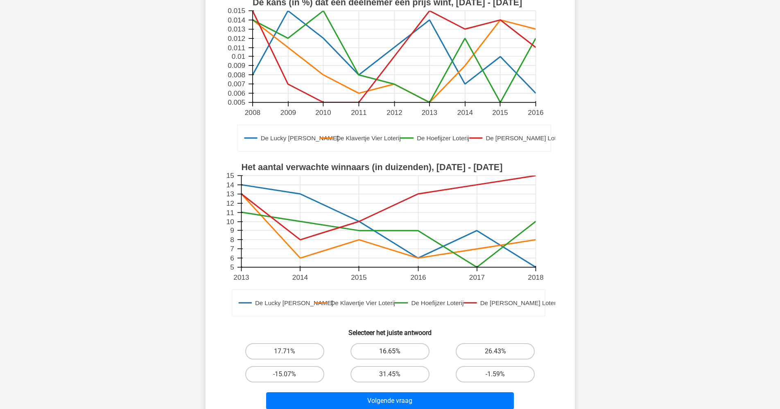
click at [403, 343] on label "16.65%" at bounding box center [389, 351] width 79 height 16
click at [395, 352] on input "16.65%" at bounding box center [392, 354] width 5 height 5
radio input "true"
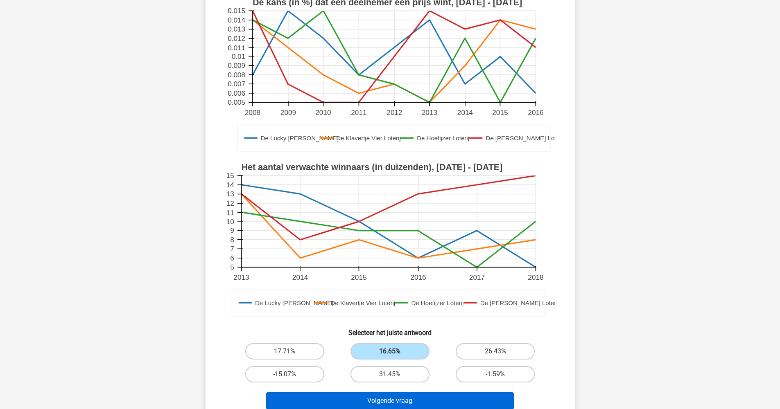
click at [402, 393] on button "Volgende vraag" at bounding box center [390, 401] width 248 height 17
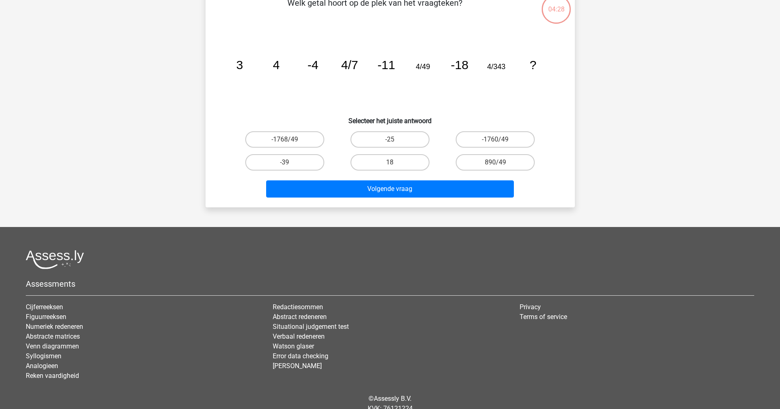
scroll to position [41, 0]
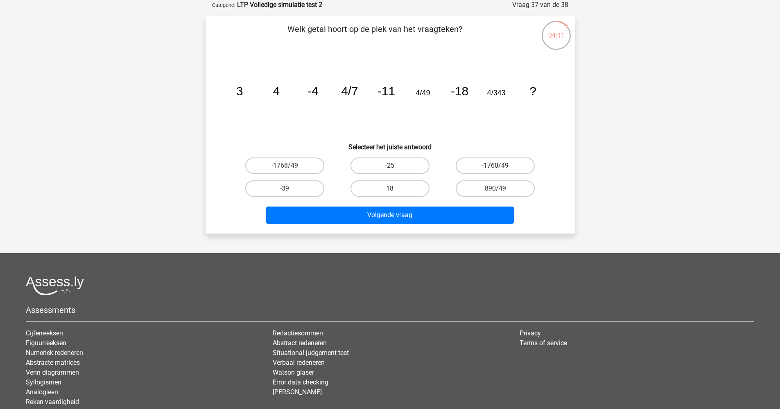
click at [494, 169] on label "-1760/49" at bounding box center [495, 166] width 79 height 16
click at [495, 169] on input "-1760/49" at bounding box center [497, 168] width 5 height 5
radio input "true"
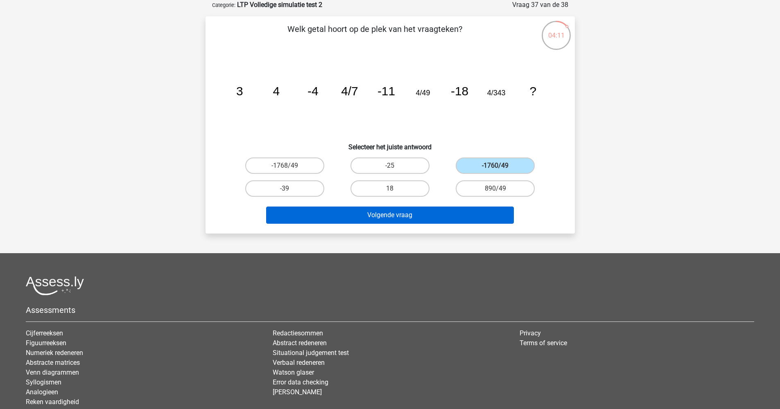
click at [481, 218] on button "Volgende vraag" at bounding box center [390, 215] width 248 height 17
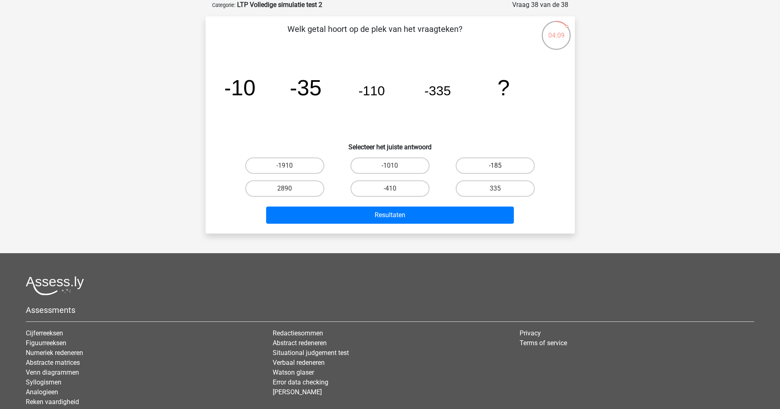
click at [501, 168] on label "-185" at bounding box center [495, 166] width 79 height 16
click at [501, 168] on input "-185" at bounding box center [497, 168] width 5 height 5
radio input "true"
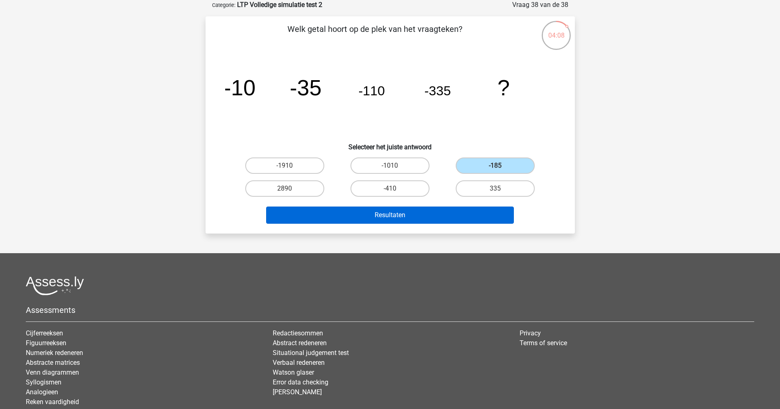
click at [466, 221] on button "Resultaten" at bounding box center [390, 215] width 248 height 17
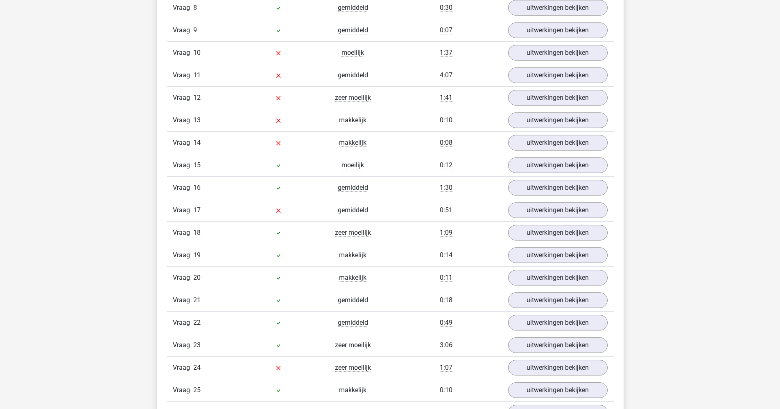
scroll to position [1100, 0]
drag, startPoint x: 355, startPoint y: 187, endPoint x: 381, endPoint y: 178, distance: 27.3
click at [356, 186] on span "gemiddeld" at bounding box center [353, 187] width 30 height 8
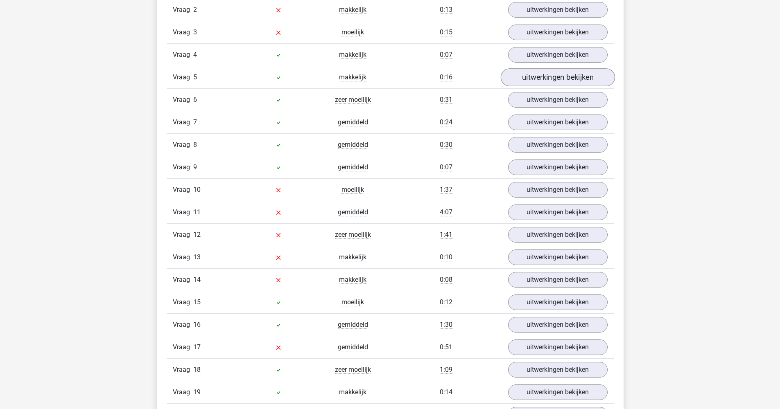
scroll to position [892, 0]
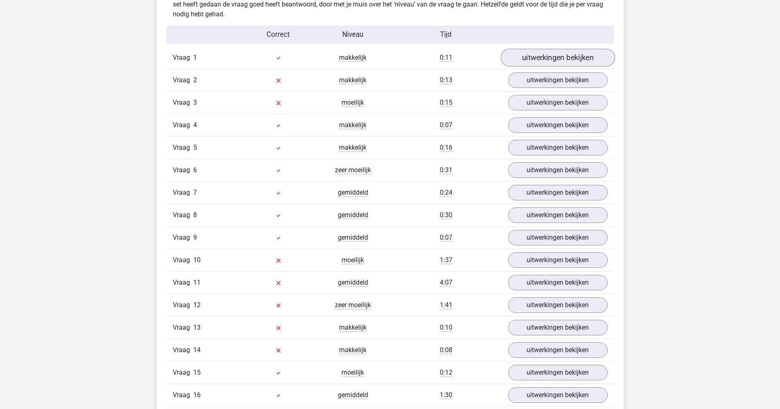
click at [539, 53] on link "uitwerkingen bekijken" at bounding box center [557, 58] width 114 height 18
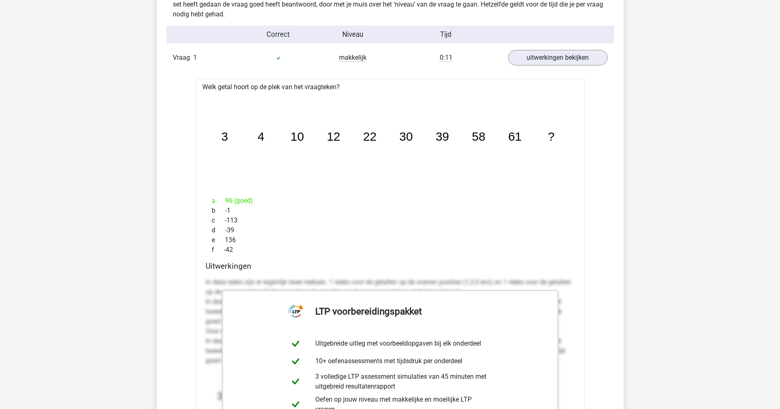
scroll to position [1283, 0]
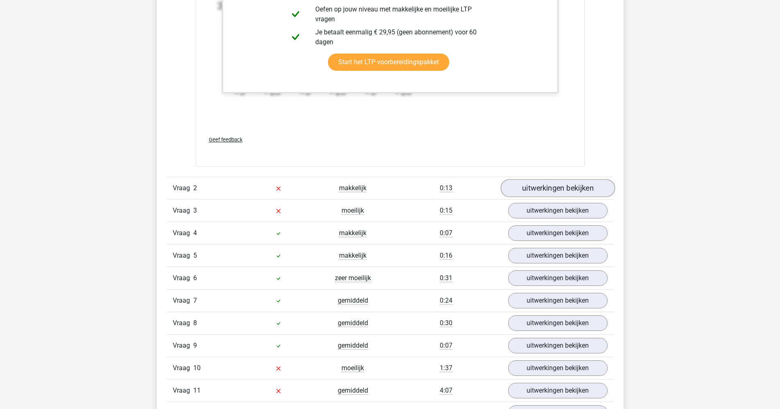
click at [545, 188] on link "uitwerkingen bekijken" at bounding box center [557, 188] width 114 height 18
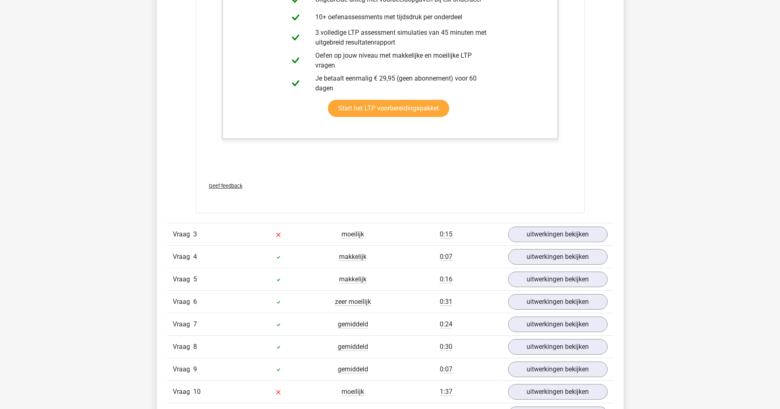
scroll to position [1822, 0]
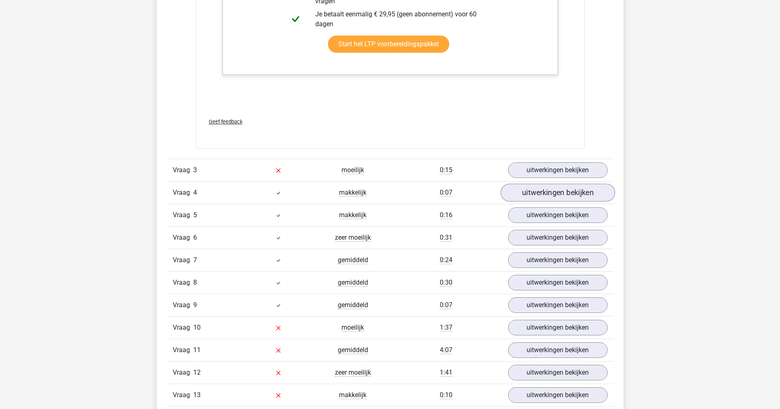
click at [557, 192] on link "uitwerkingen bekijken" at bounding box center [557, 193] width 114 height 18
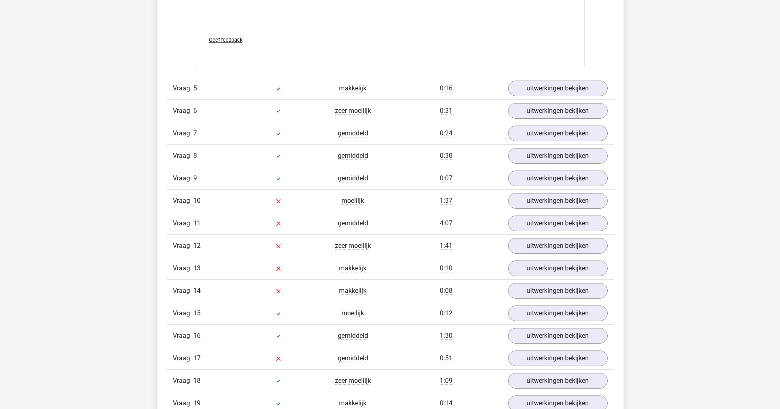
scroll to position [2624, 0]
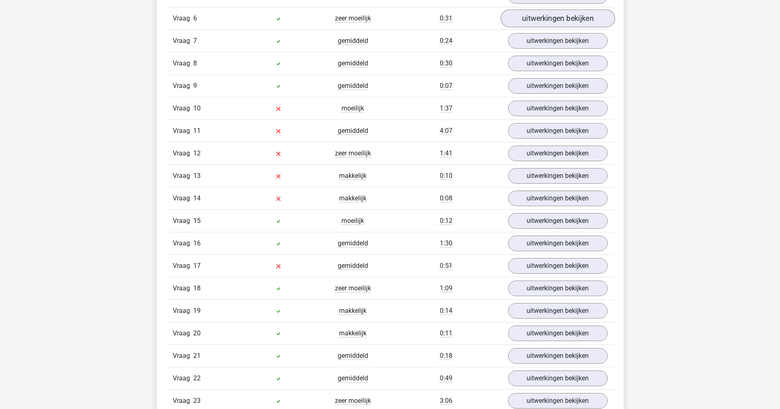
click at [556, 17] on link "uitwerkingen bekijken" at bounding box center [557, 18] width 114 height 18
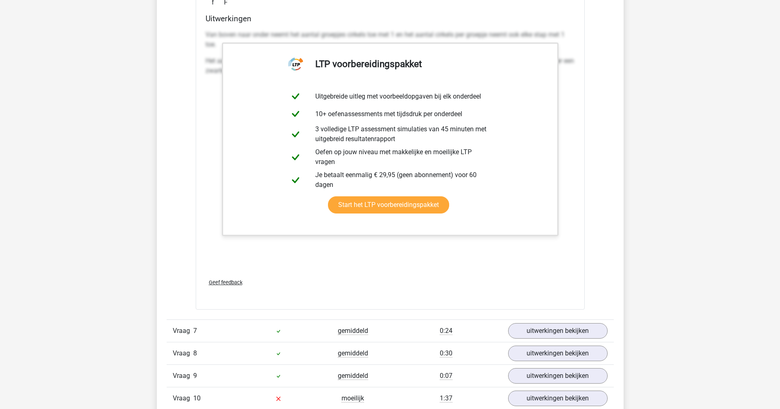
scroll to position [3012, 0]
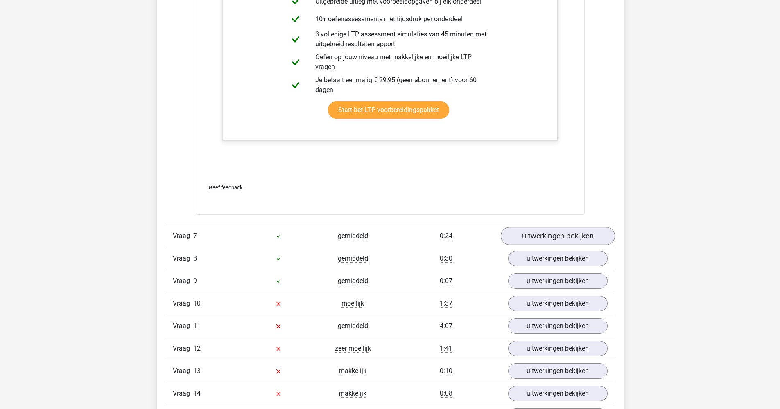
click at [562, 236] on link "uitwerkingen bekijken" at bounding box center [557, 236] width 114 height 18
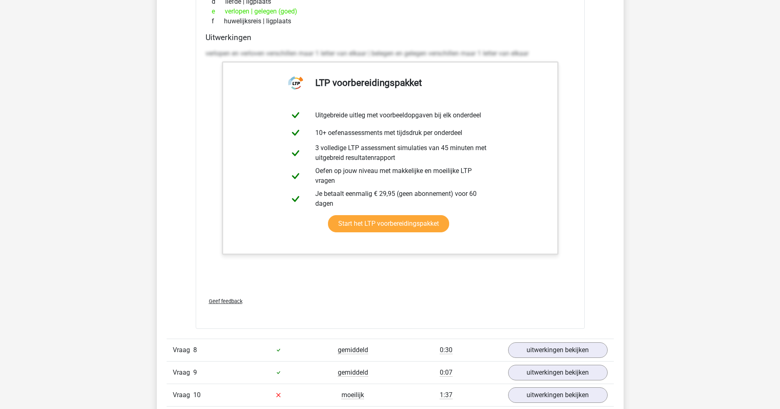
scroll to position [3412, 0]
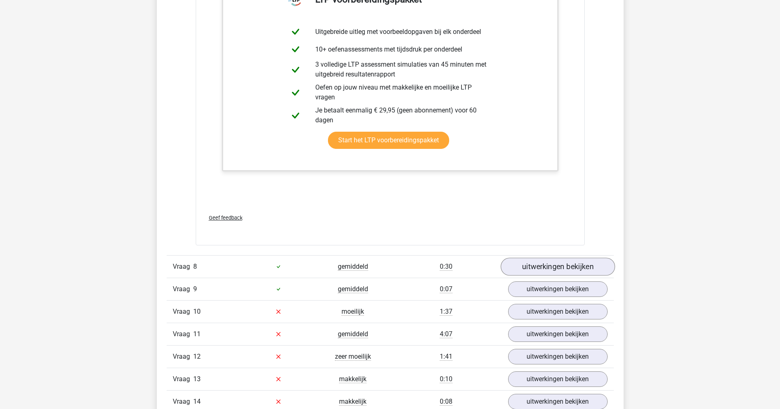
click at [559, 264] on link "uitwerkingen bekijken" at bounding box center [557, 267] width 114 height 18
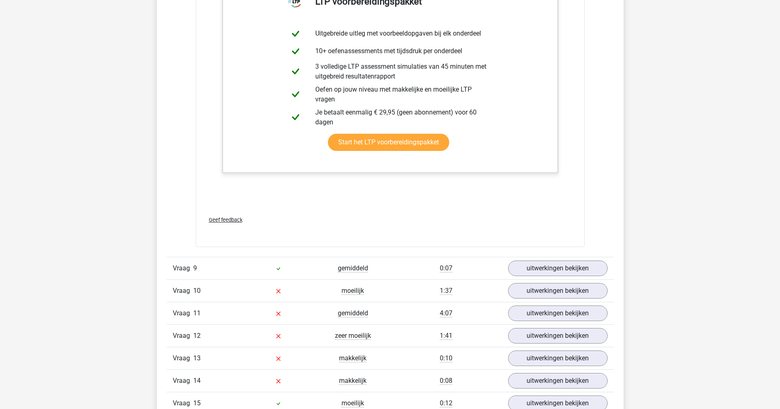
scroll to position [3930, 0]
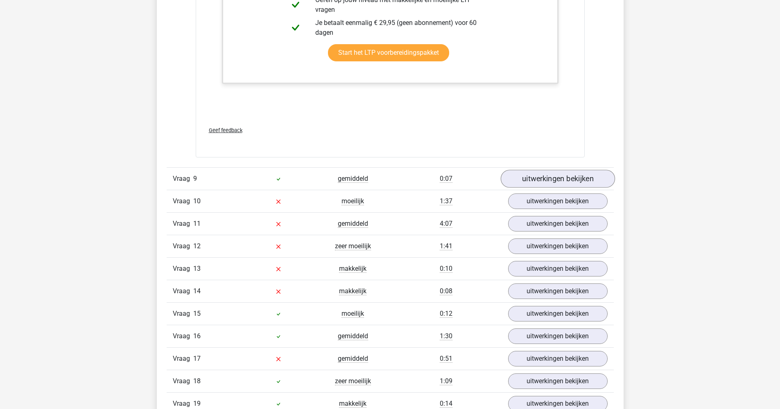
click at [545, 176] on link "uitwerkingen bekijken" at bounding box center [557, 179] width 114 height 18
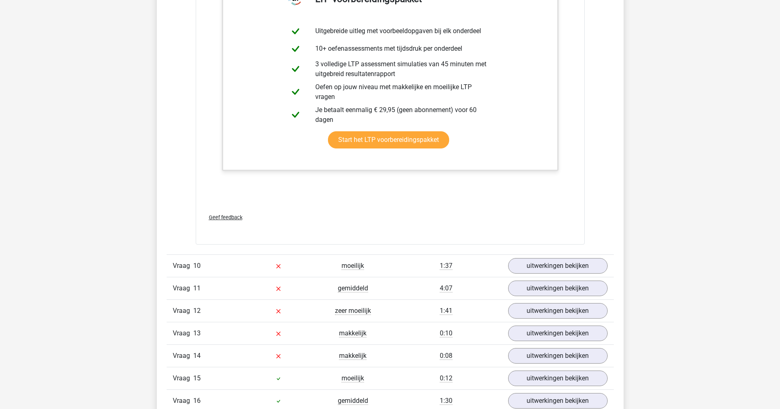
scroll to position [4284, 0]
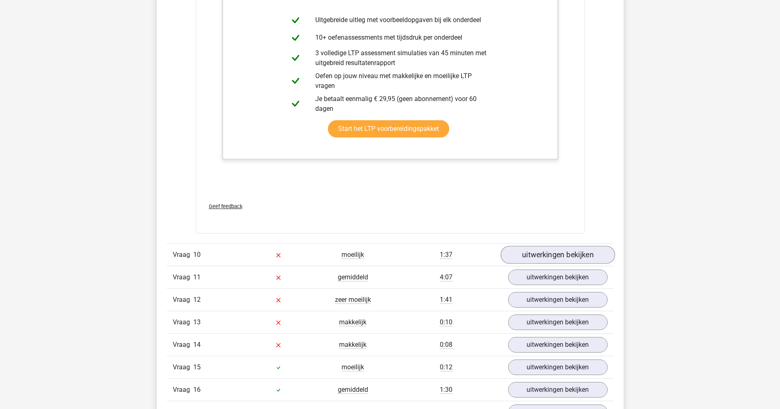
click at [540, 250] on link "uitwerkingen bekijken" at bounding box center [557, 255] width 114 height 18
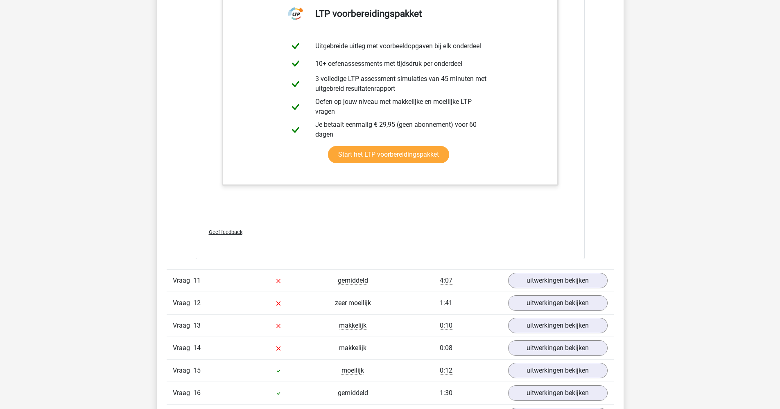
scroll to position [5137, 0]
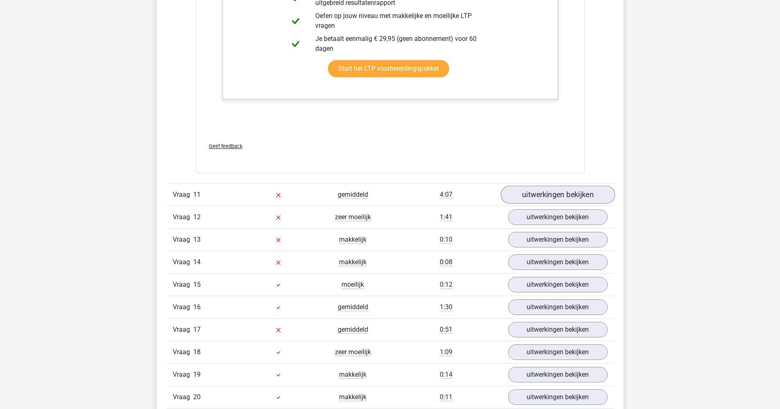
click at [569, 190] on link "uitwerkingen bekijken" at bounding box center [557, 195] width 114 height 18
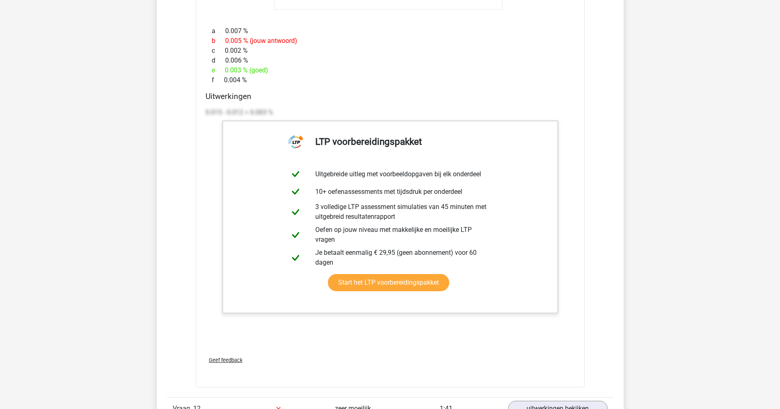
scroll to position [5816, 0]
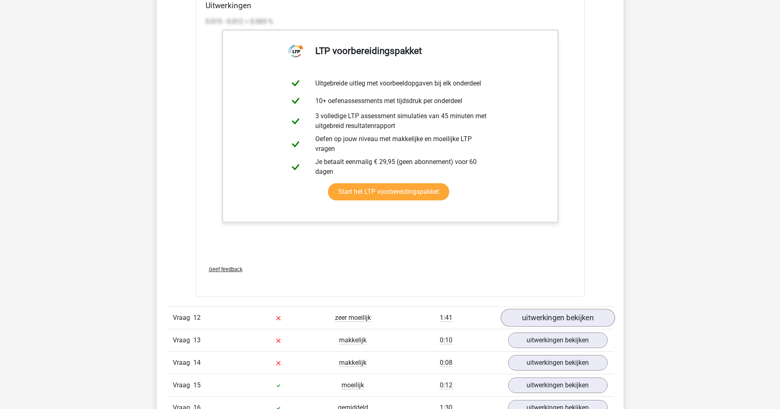
click at [559, 325] on link "uitwerkingen bekijken" at bounding box center [557, 318] width 114 height 18
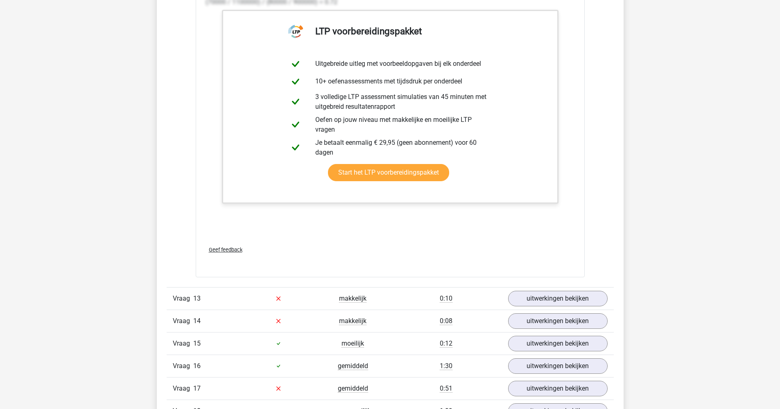
scroll to position [6702, 0]
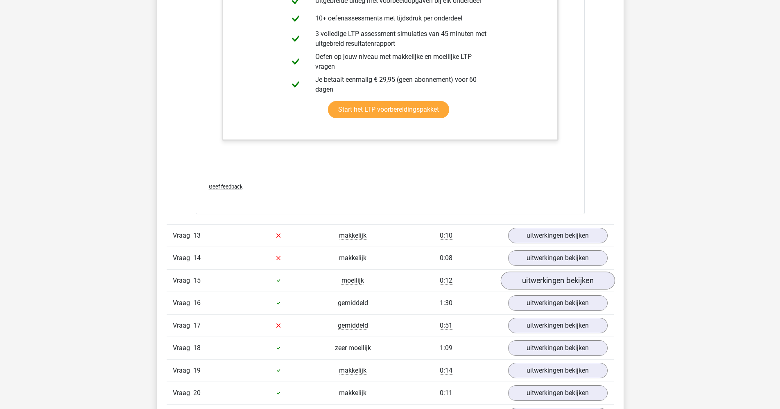
click at [553, 281] on link "uitwerkingen bekijken" at bounding box center [557, 281] width 114 height 18
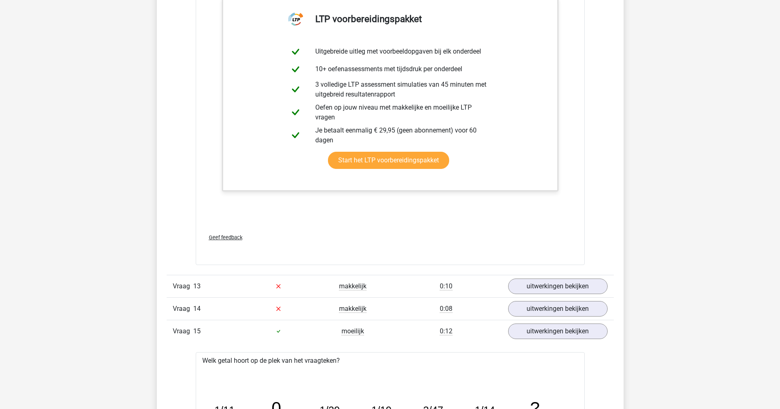
scroll to position [6671, 0]
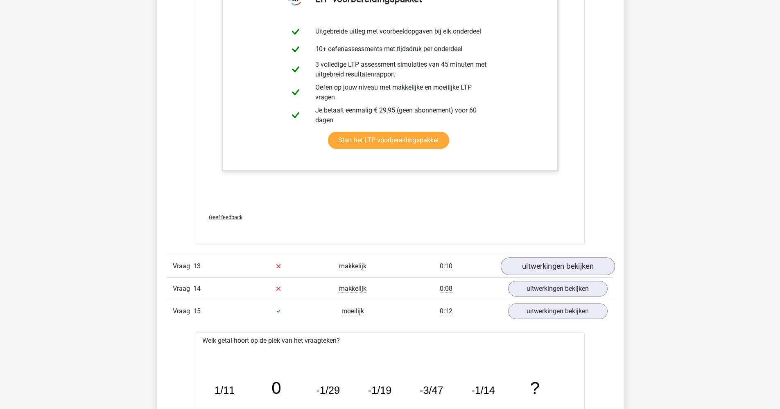
click at [557, 269] on link "uitwerkingen bekijken" at bounding box center [557, 266] width 114 height 18
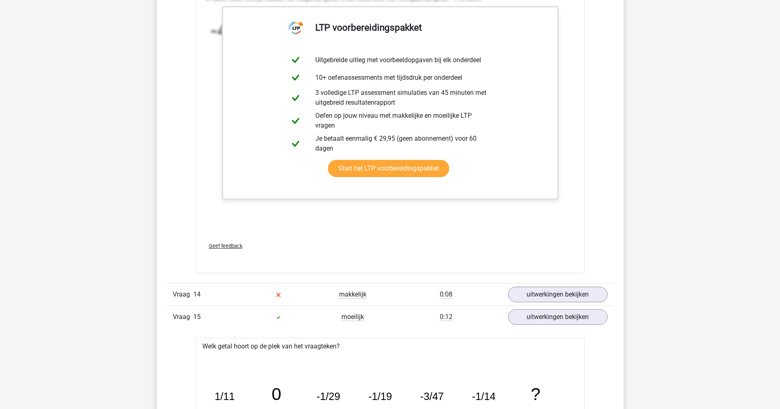
scroll to position [7261, 0]
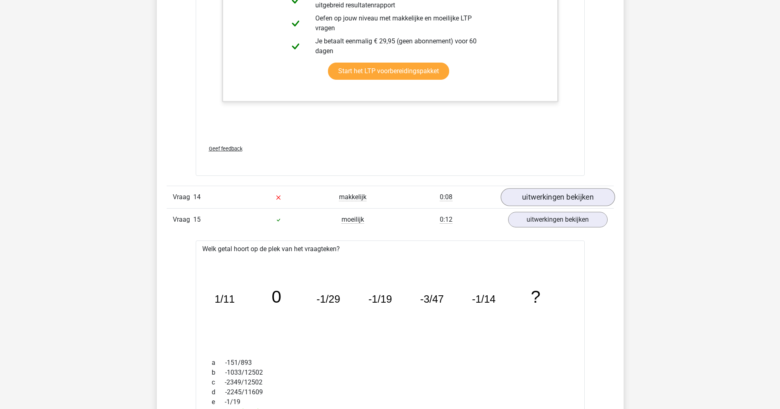
click at [563, 191] on link "uitwerkingen bekijken" at bounding box center [557, 197] width 114 height 18
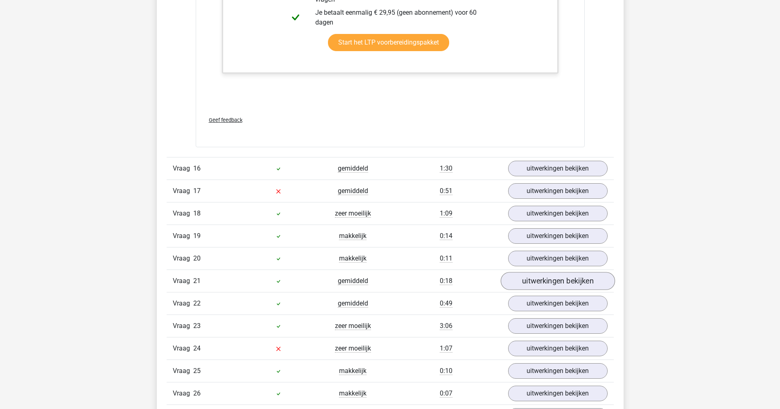
scroll to position [8333, 0]
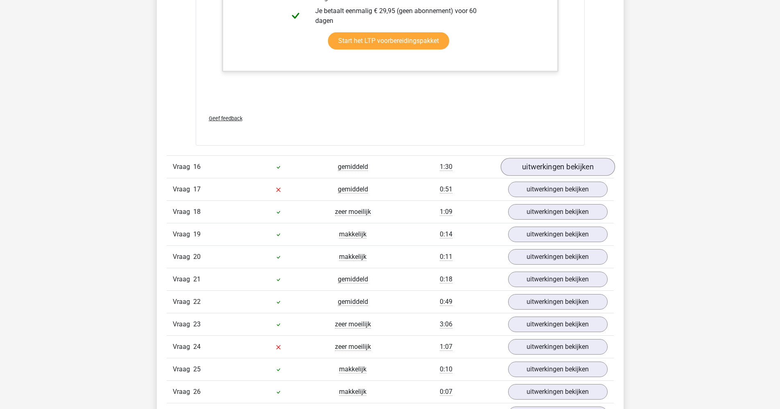
click at [562, 171] on link "uitwerkingen bekijken" at bounding box center [557, 167] width 114 height 18
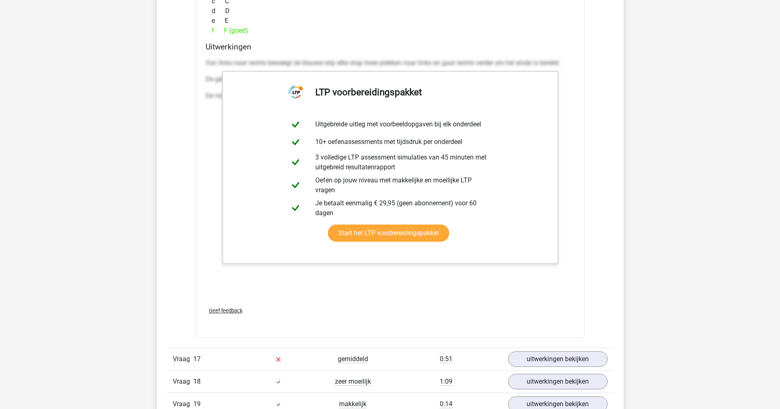
scroll to position [8813, 0]
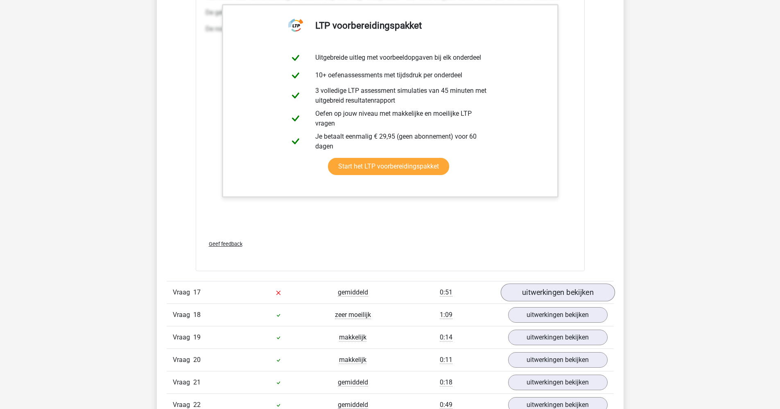
click at [568, 288] on link "uitwerkingen bekijken" at bounding box center [557, 293] width 114 height 18
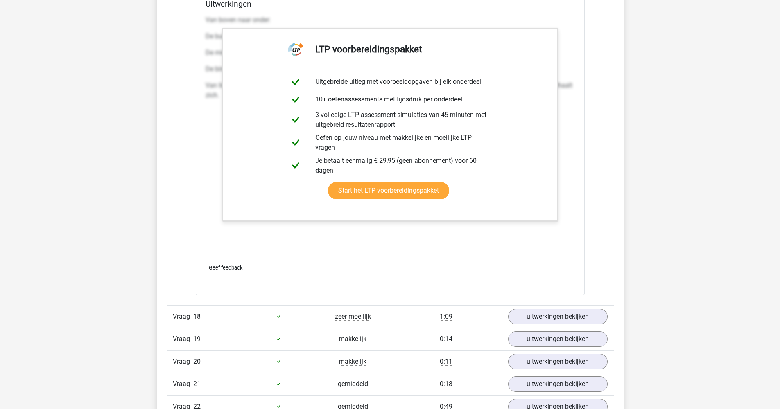
scroll to position [9428, 0]
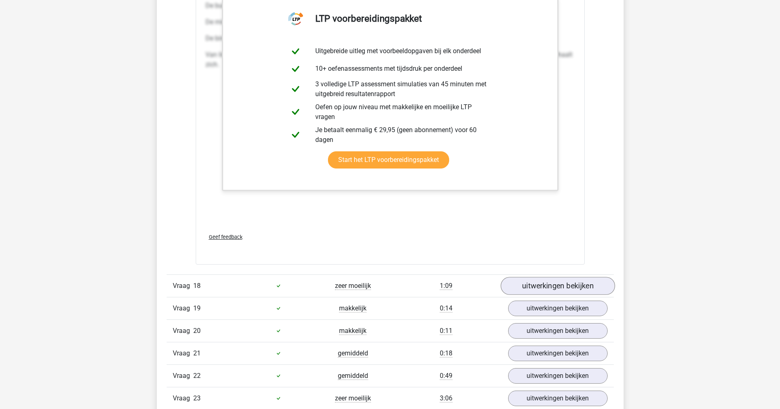
click at [553, 288] on link "uitwerkingen bekijken" at bounding box center [557, 286] width 114 height 18
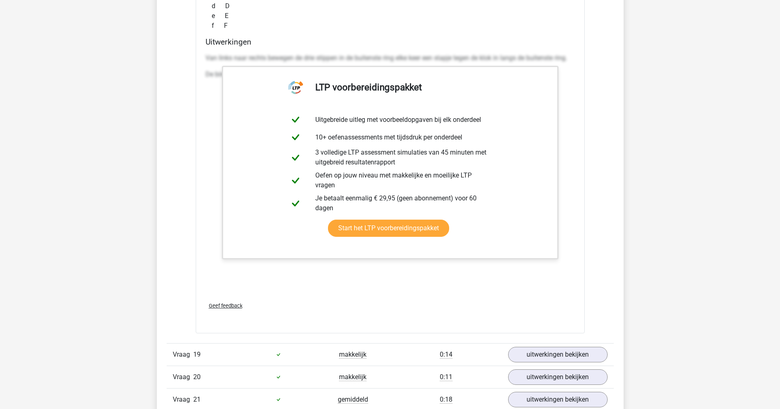
scroll to position [10031, 0]
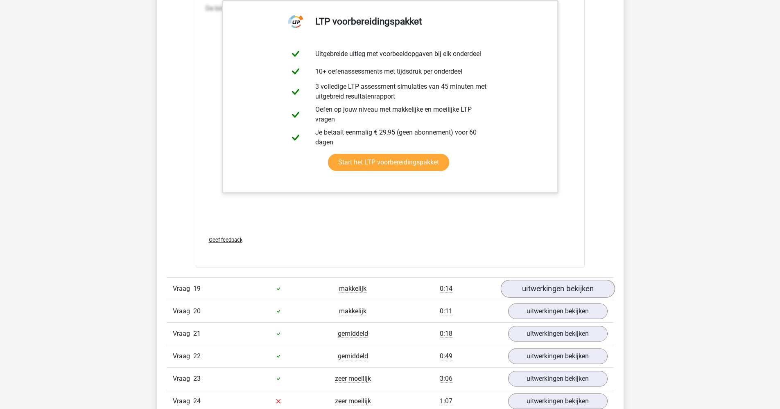
click at [571, 291] on link "uitwerkingen bekijken" at bounding box center [557, 289] width 114 height 18
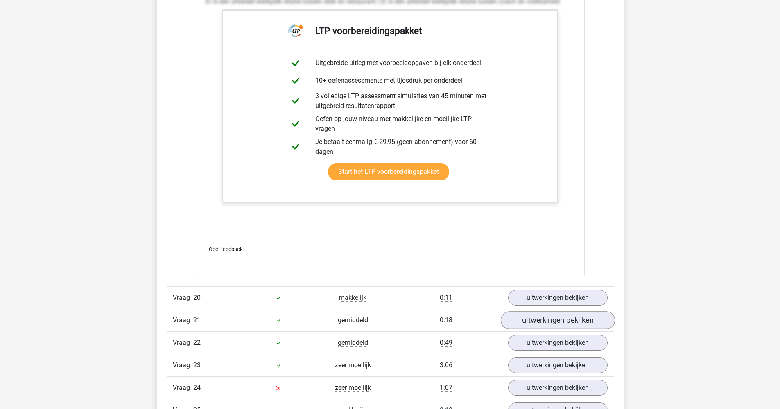
scroll to position [10461, 0]
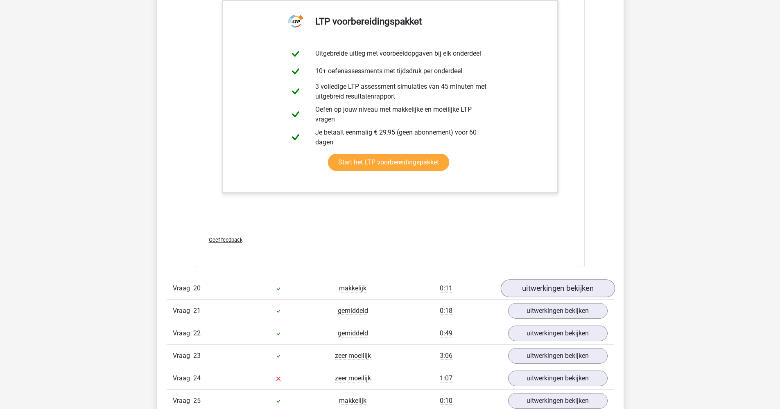
click at [578, 293] on link "uitwerkingen bekijken" at bounding box center [557, 289] width 114 height 18
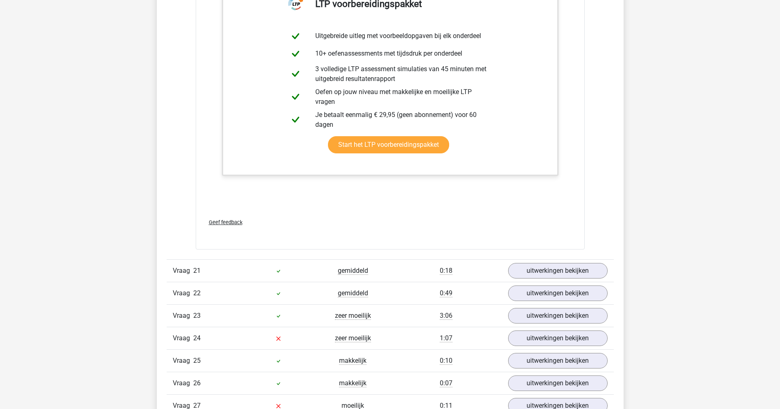
scroll to position [10998, 0]
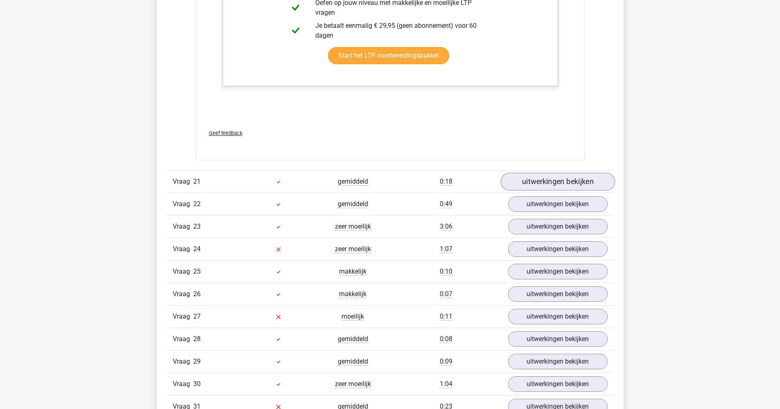
click at [569, 180] on link "uitwerkingen bekijken" at bounding box center [557, 182] width 114 height 18
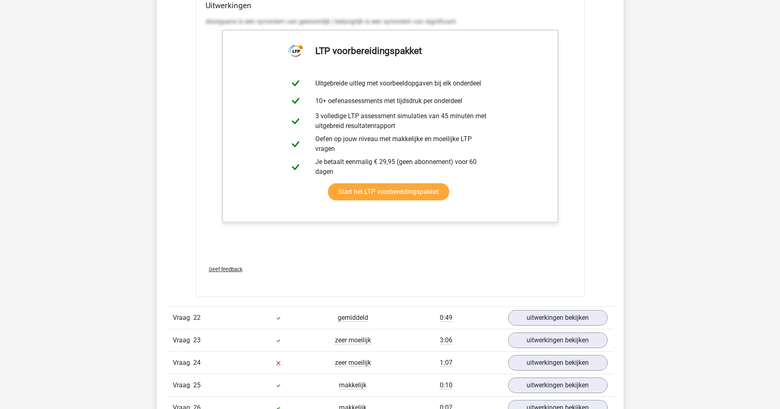
scroll to position [11378, 0]
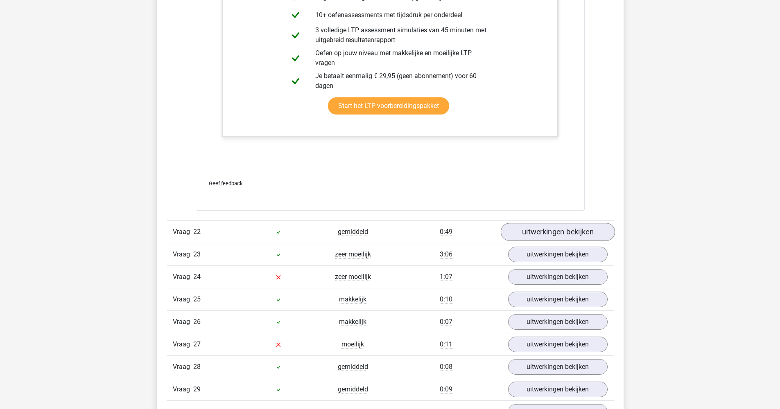
click at [563, 233] on link "uitwerkingen bekijken" at bounding box center [557, 232] width 114 height 18
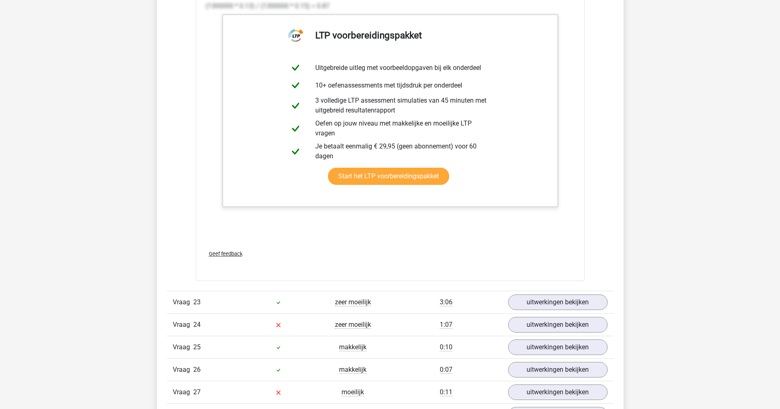
scroll to position [12121, 0]
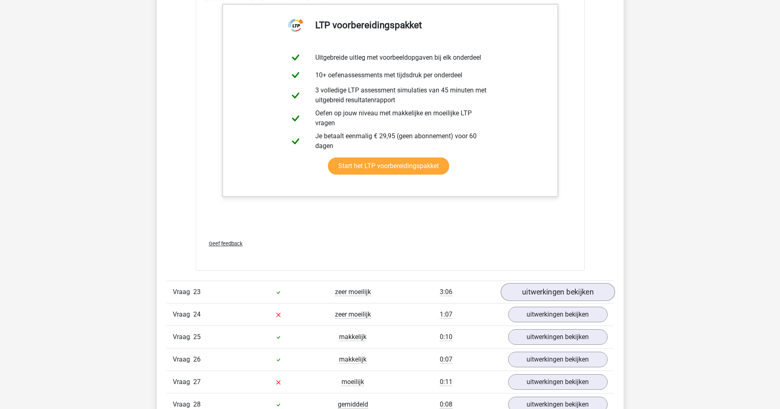
click at [548, 288] on link "uitwerkingen bekijken" at bounding box center [557, 293] width 114 height 18
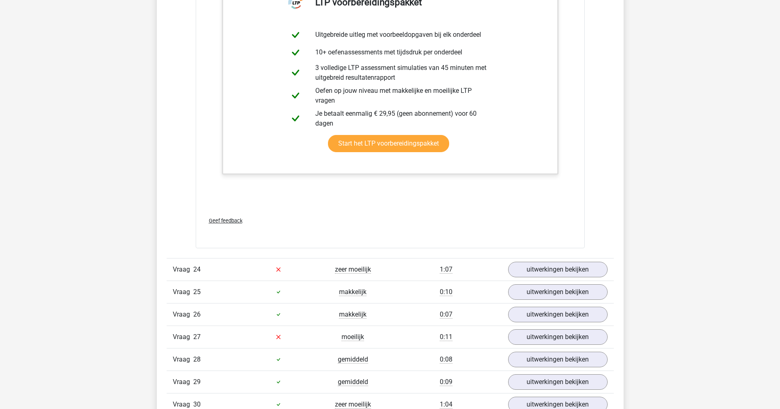
scroll to position [12977, 0]
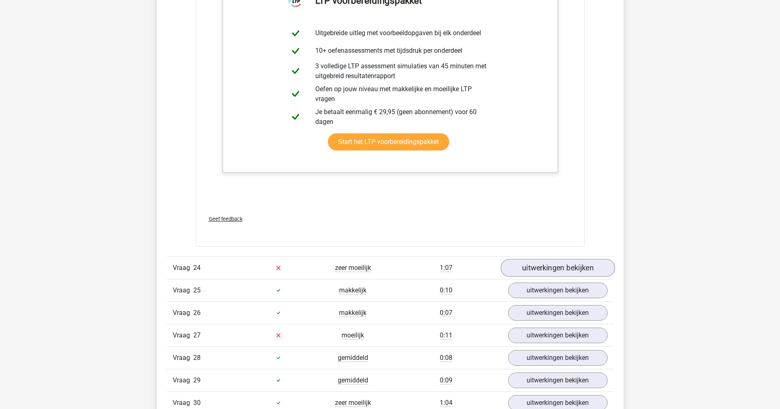
click at [557, 263] on link "uitwerkingen bekijken" at bounding box center [557, 268] width 114 height 18
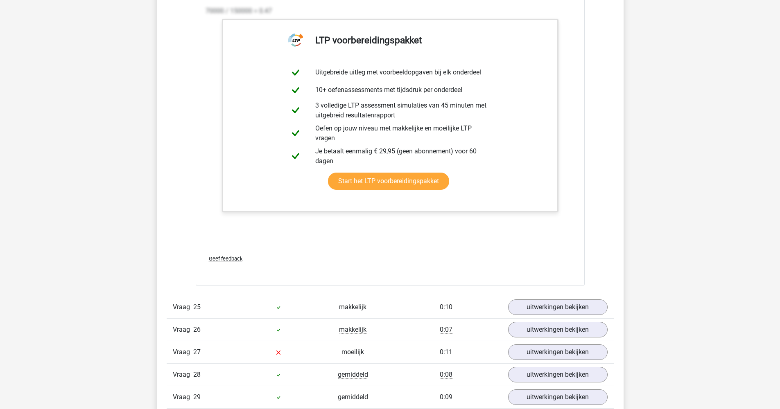
scroll to position [13794, 0]
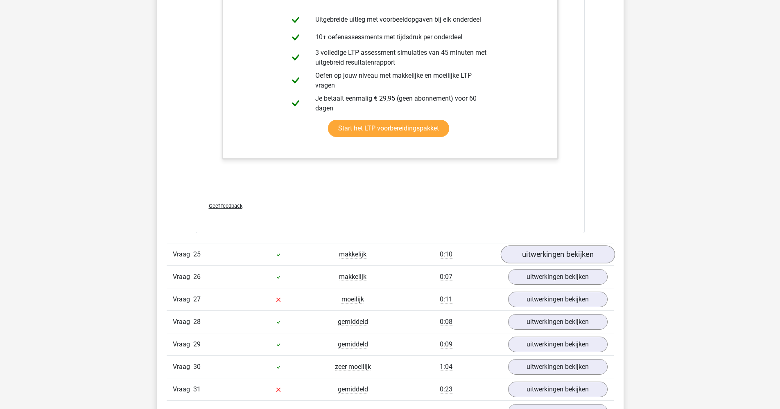
click at [573, 255] on link "uitwerkingen bekijken" at bounding box center [557, 255] width 114 height 18
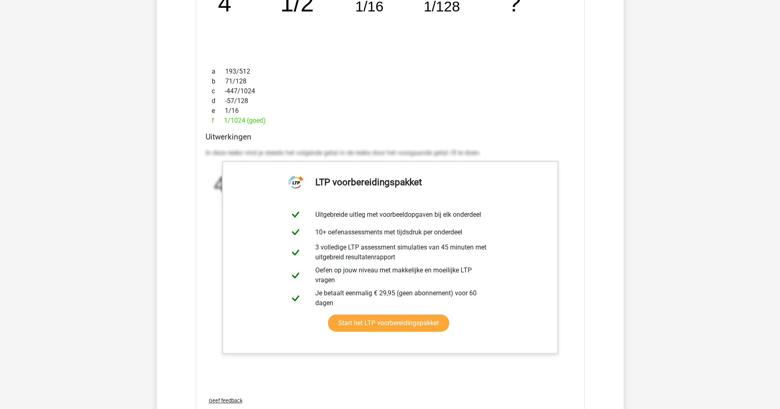
scroll to position [14338, 0]
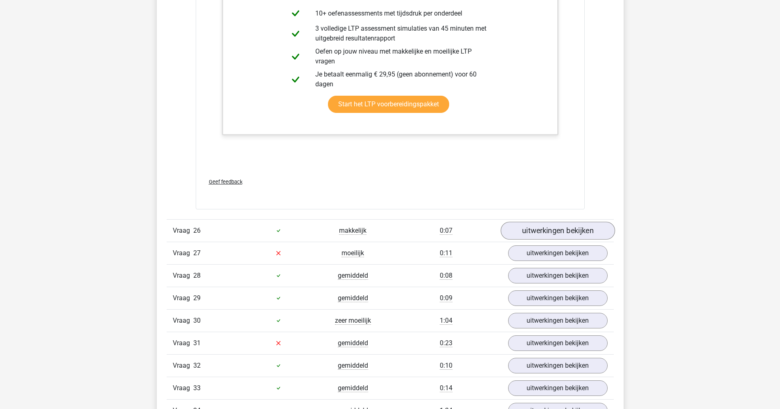
click at [580, 232] on link "uitwerkingen bekijken" at bounding box center [557, 231] width 114 height 18
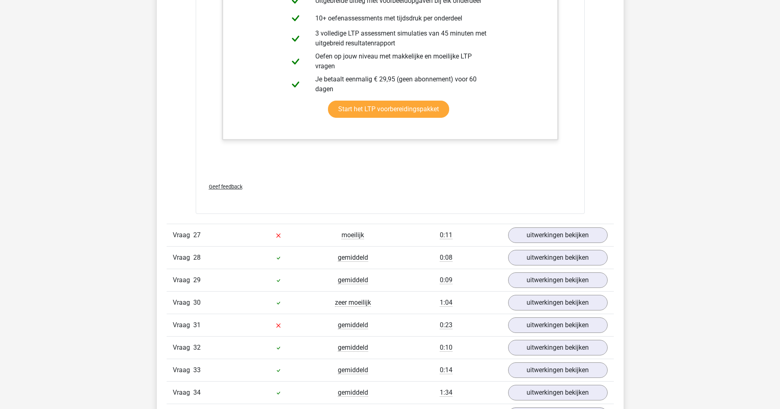
scroll to position [14937, 0]
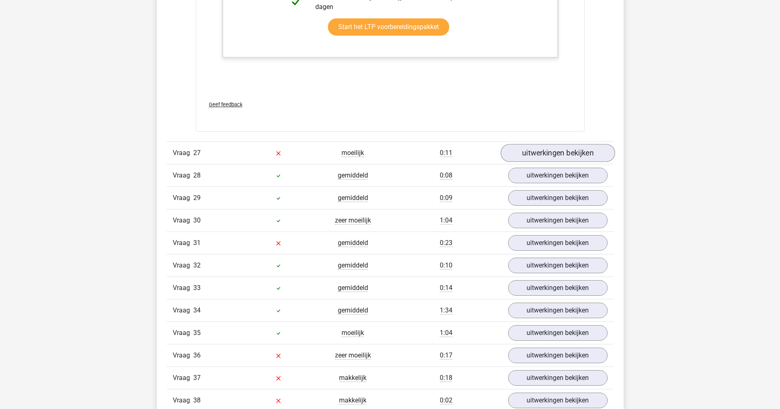
click at [573, 152] on link "uitwerkingen bekijken" at bounding box center [557, 153] width 114 height 18
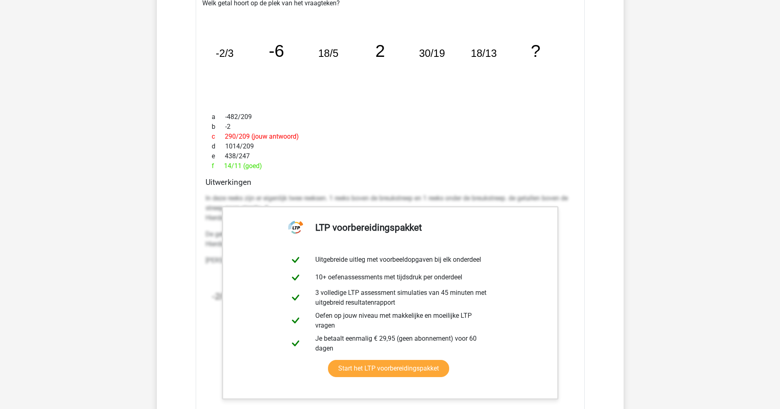
scroll to position [15277, 0]
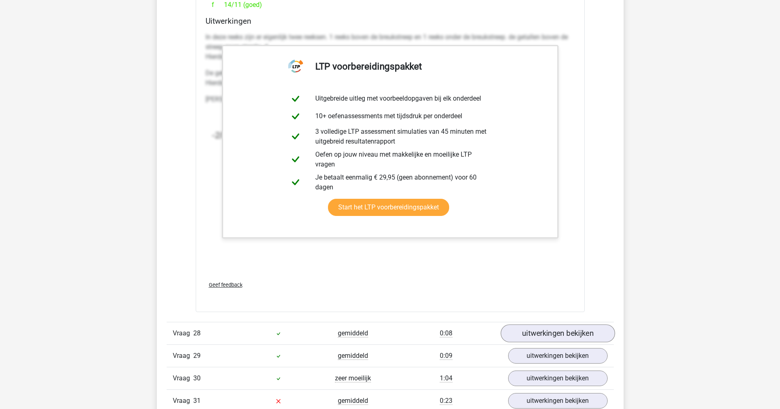
click at [552, 329] on link "uitwerkingen bekijken" at bounding box center [557, 334] width 114 height 18
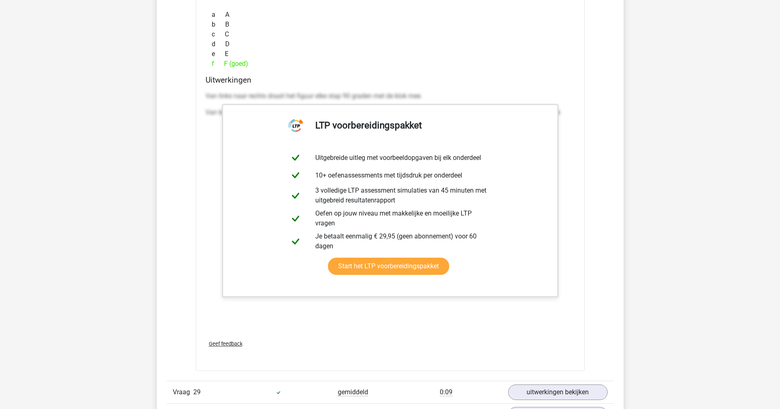
scroll to position [15882, 0]
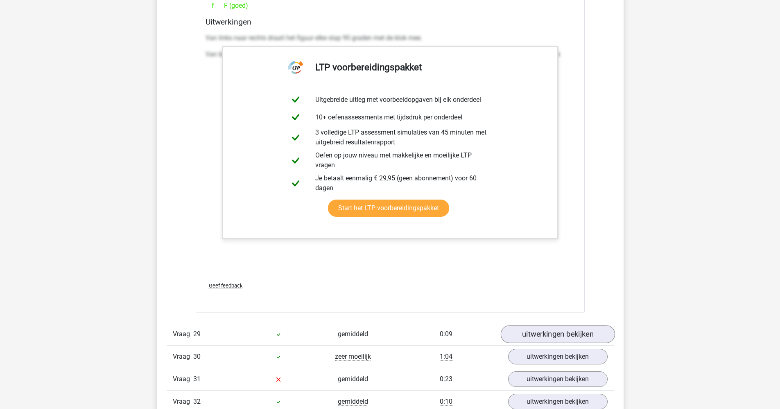
click at [557, 331] on link "uitwerkingen bekijken" at bounding box center [557, 334] width 114 height 18
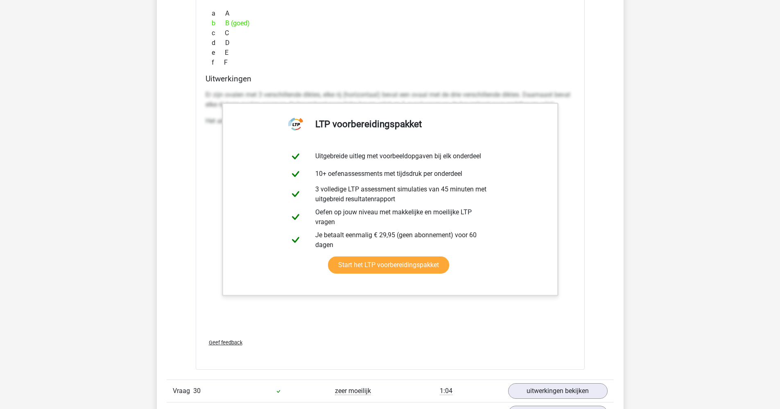
scroll to position [16560, 0]
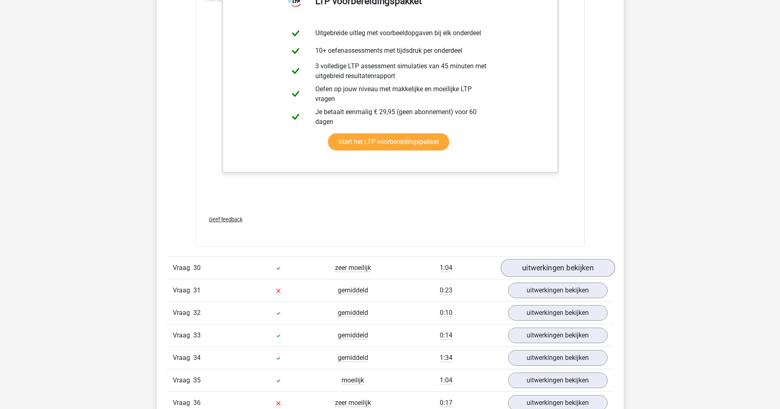
click at [564, 271] on link "uitwerkingen bekijken" at bounding box center [557, 268] width 114 height 18
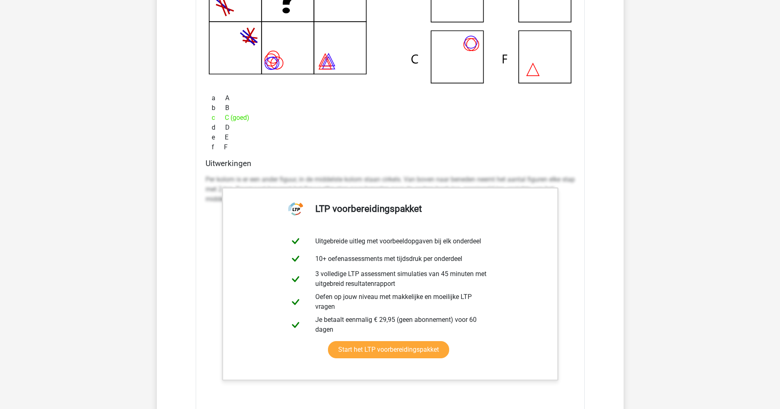
scroll to position [17221, 0]
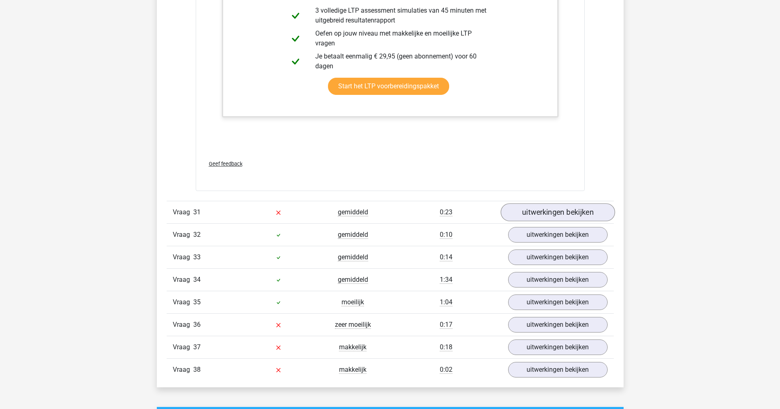
click at [571, 219] on link "uitwerkingen bekijken" at bounding box center [557, 213] width 114 height 18
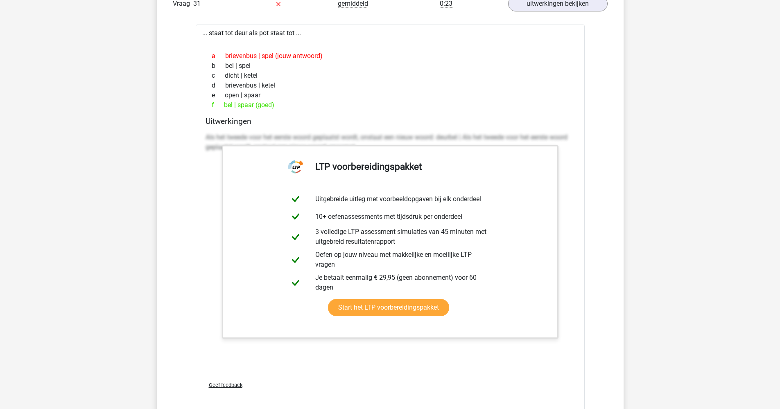
scroll to position [17596, 0]
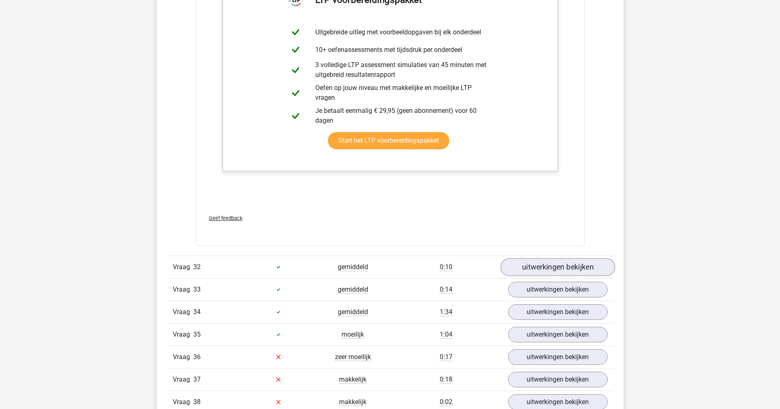
click at [572, 266] on link "uitwerkingen bekijken" at bounding box center [557, 267] width 114 height 18
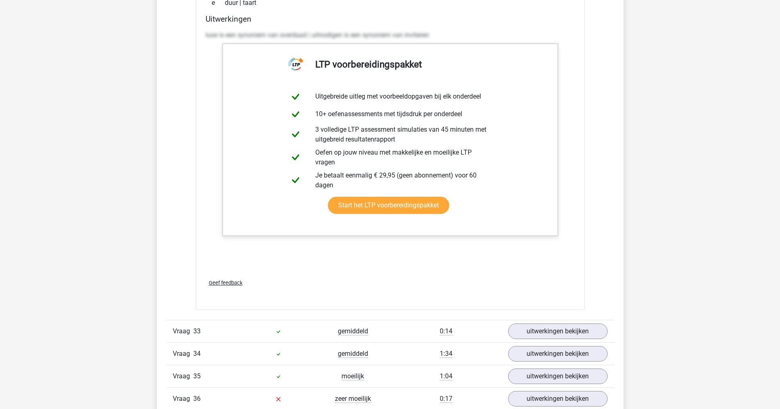
scroll to position [17995, 0]
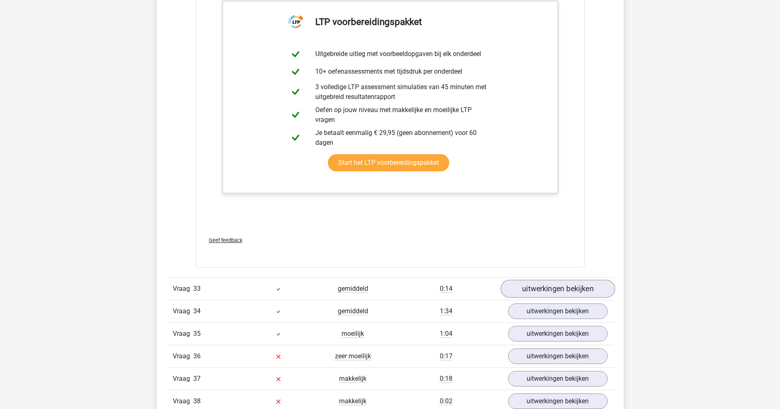
click at [580, 292] on link "uitwerkingen bekijken" at bounding box center [557, 289] width 114 height 18
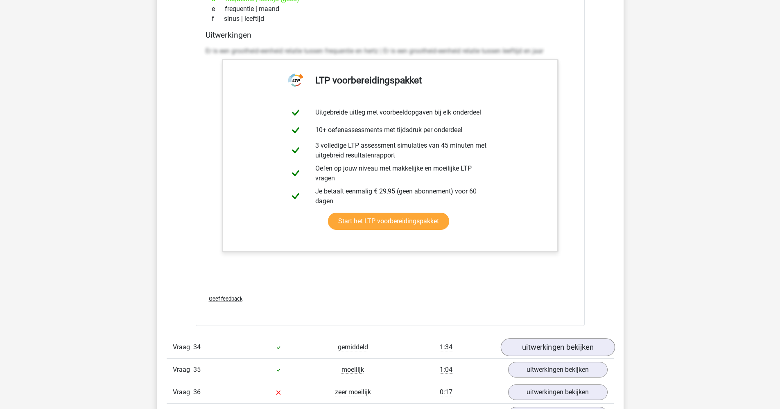
scroll to position [18379, 0]
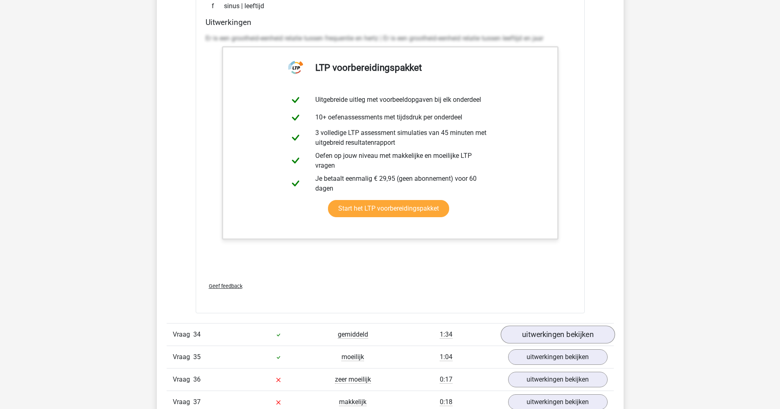
click at [585, 335] on link "uitwerkingen bekijken" at bounding box center [557, 335] width 114 height 18
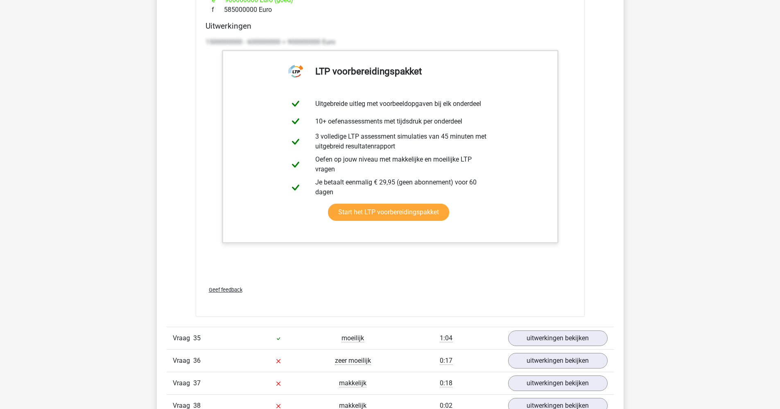
scroll to position [19207, 0]
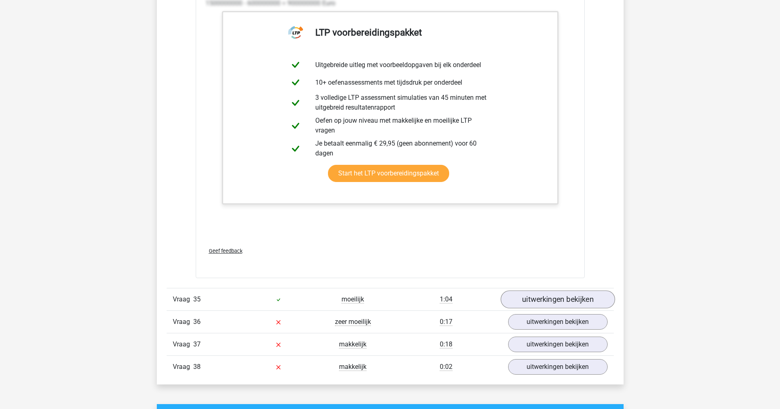
click at [571, 300] on link "uitwerkingen bekijken" at bounding box center [557, 300] width 114 height 18
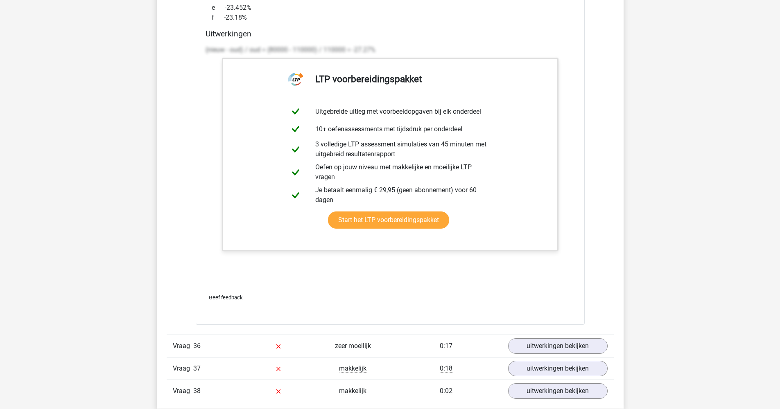
scroll to position [19955, 0]
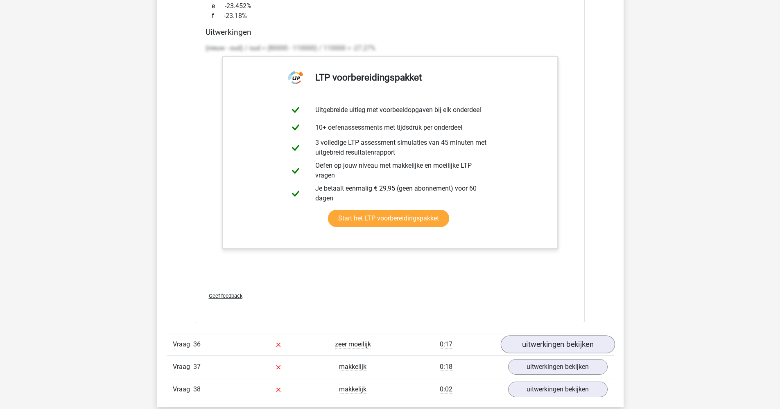
click at [575, 341] on link "uitwerkingen bekijken" at bounding box center [557, 345] width 114 height 18
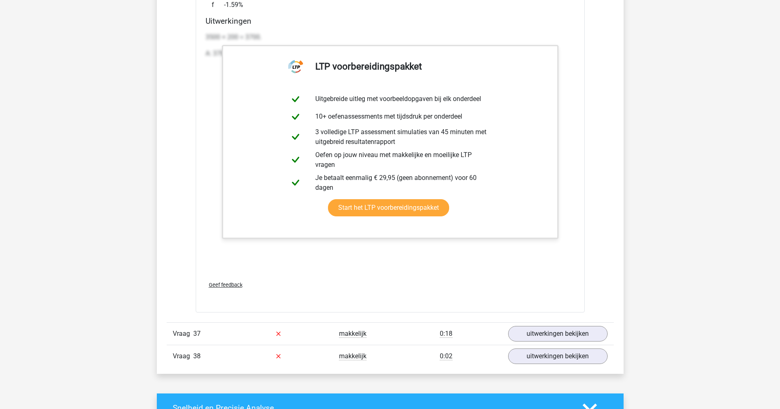
scroll to position [20799, 0]
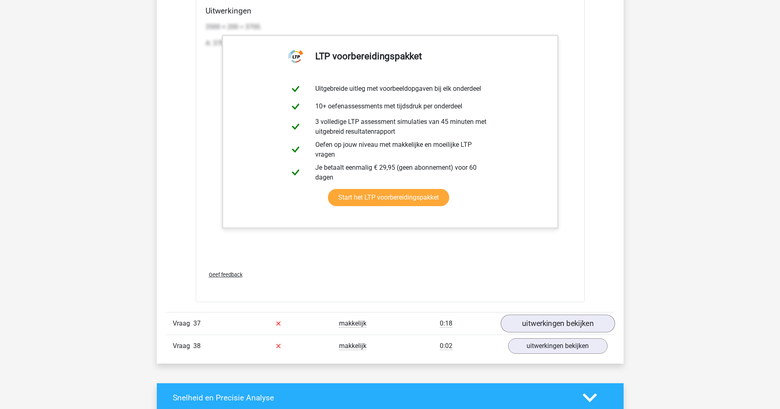
click at [575, 325] on link "uitwerkingen bekijken" at bounding box center [557, 324] width 114 height 18
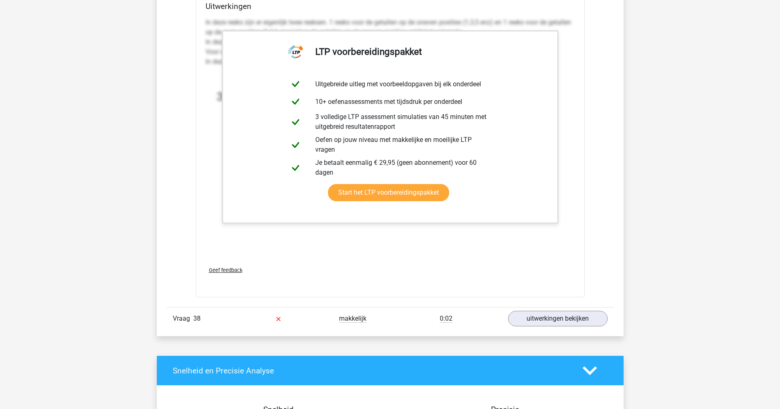
scroll to position [21501, 0]
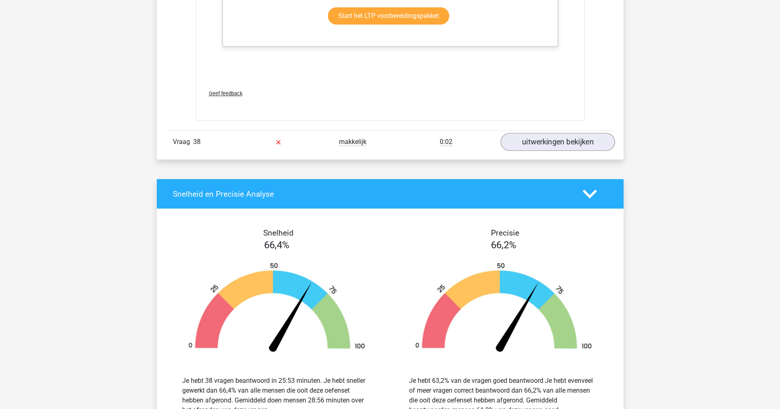
click at [559, 148] on link "uitwerkingen bekijken" at bounding box center [557, 142] width 114 height 18
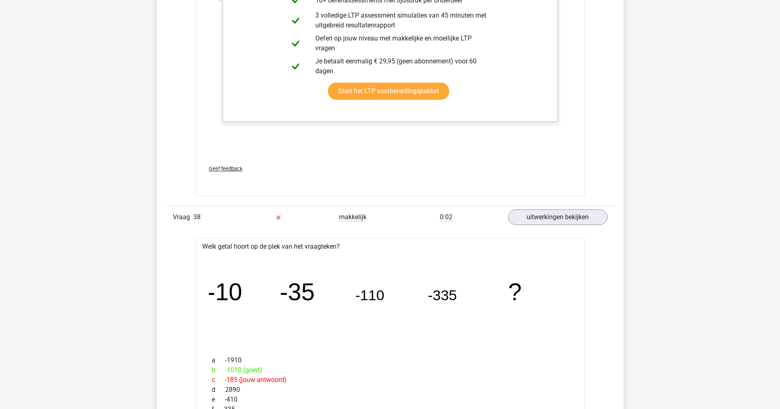
scroll to position [21027, 0]
